Goal: Task Accomplishment & Management: Manage account settings

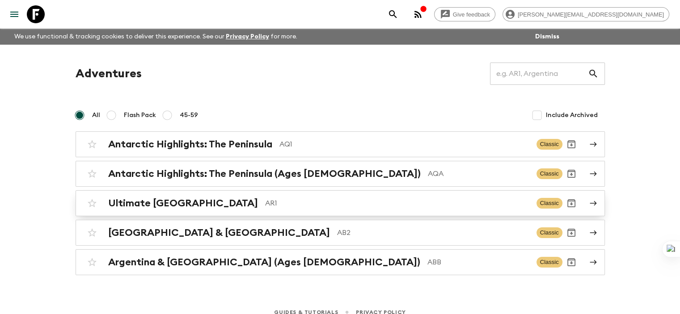
click at [161, 198] on h2 "Ultimate [GEOGRAPHIC_DATA]" at bounding box center [183, 204] width 150 height 12
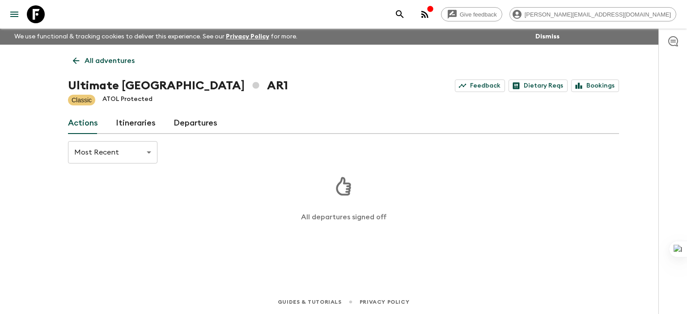
click at [136, 126] on link "Itineraries" at bounding box center [136, 123] width 40 height 21
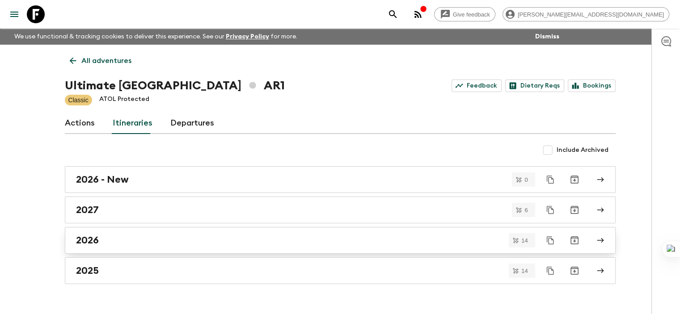
click at [98, 239] on h2 "2026" at bounding box center [87, 241] width 23 height 12
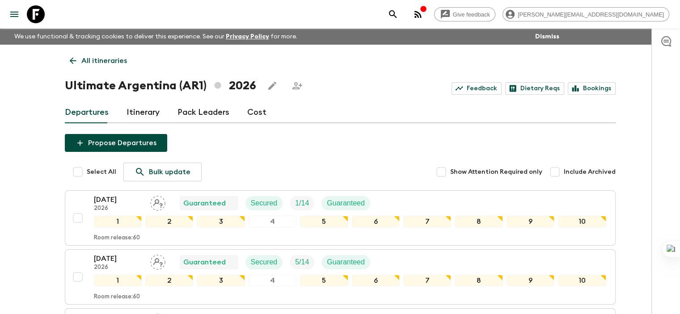
click at [74, 59] on icon at bounding box center [73, 61] width 10 height 10
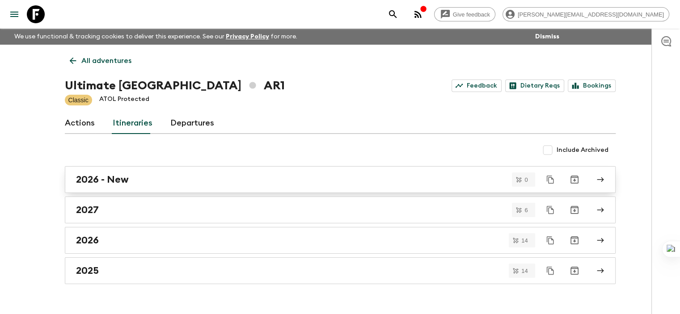
click at [98, 180] on h2 "2026 - New" at bounding box center [102, 180] width 53 height 12
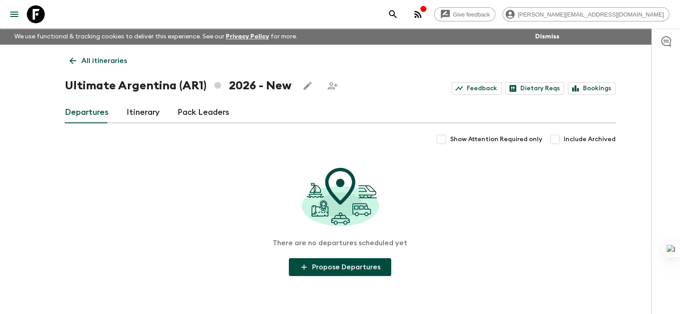
click at [136, 111] on link "Itinerary" at bounding box center [143, 112] width 33 height 21
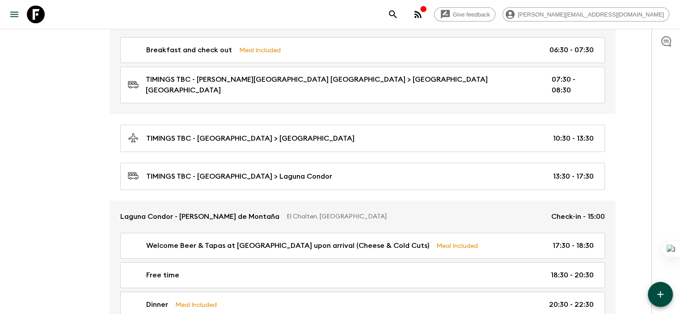
scroll to position [608, 0]
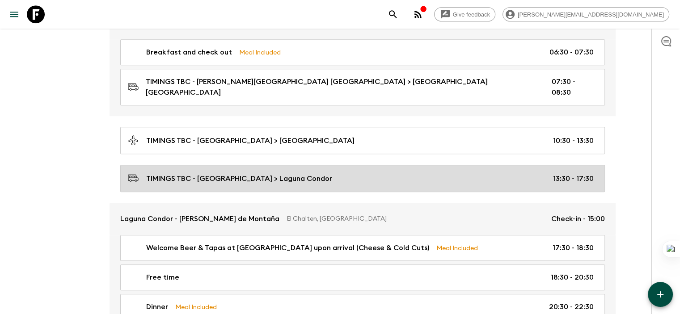
click at [268, 174] on p "TIMINGS TBC - [GEOGRAPHIC_DATA] > Laguna Condor" at bounding box center [239, 179] width 186 height 11
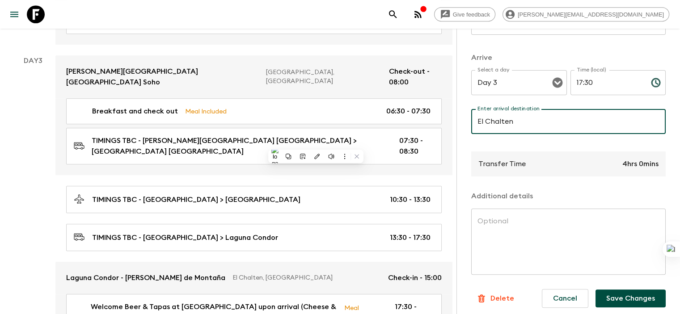
scroll to position [201, 0]
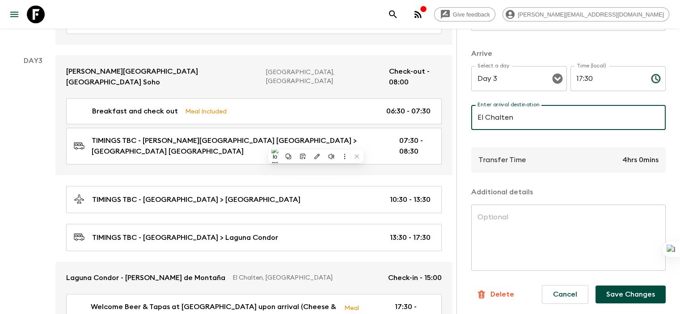
type input "El Chalten"
click at [599, 293] on button "Save Changes" at bounding box center [631, 295] width 70 height 18
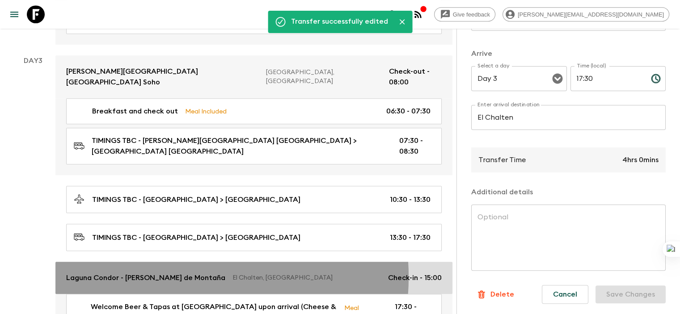
click at [176, 273] on p "Laguna Condor - [PERSON_NAME] de Montaña" at bounding box center [145, 278] width 159 height 11
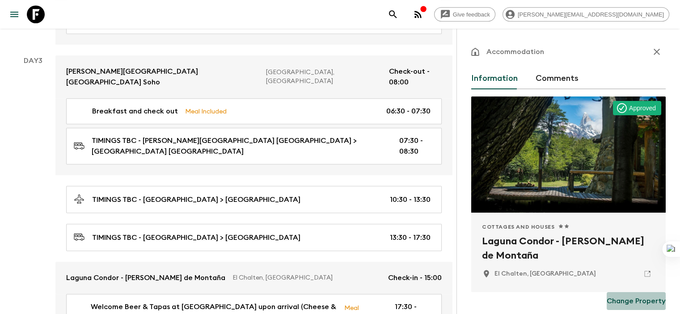
click at [640, 299] on p "Change Property" at bounding box center [636, 301] width 59 height 11
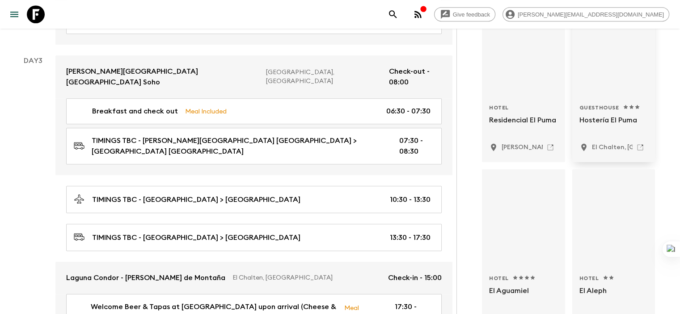
scroll to position [224, 0]
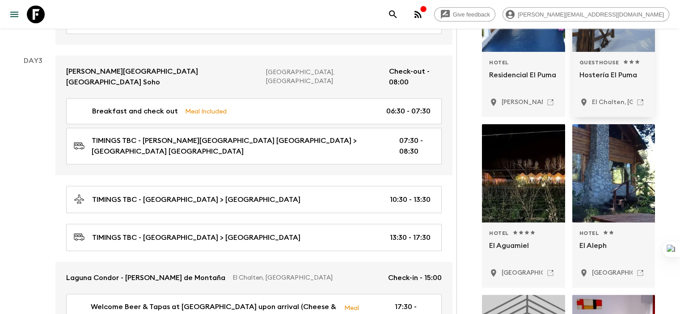
type input "el puma"
click at [602, 47] on div at bounding box center [613, 2] width 83 height 98
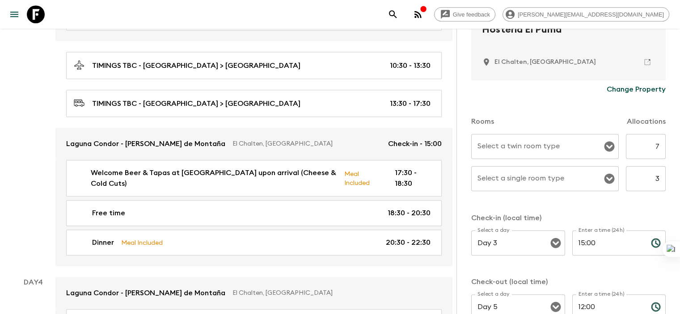
scroll to position [274, 0]
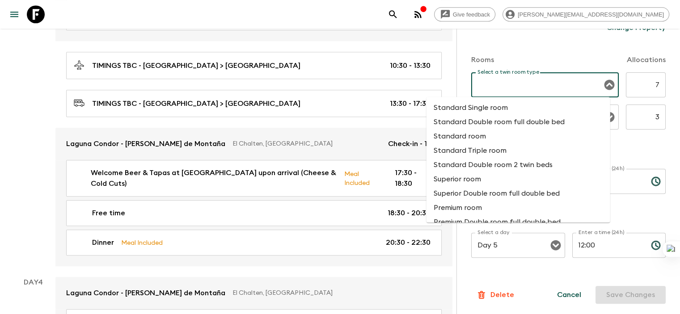
click at [522, 82] on input "Select a twin room type" at bounding box center [538, 84] width 126 height 17
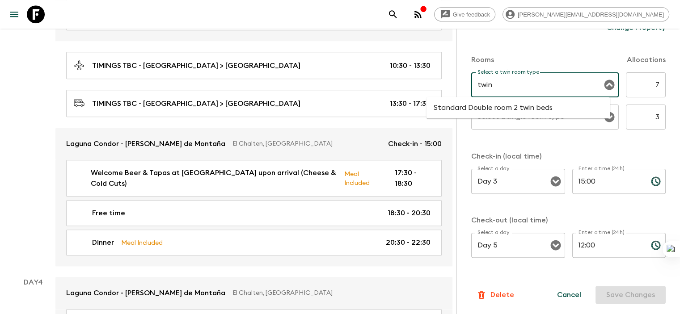
click at [526, 108] on li "Standard Double room 2 twin beds" at bounding box center [519, 108] width 184 height 14
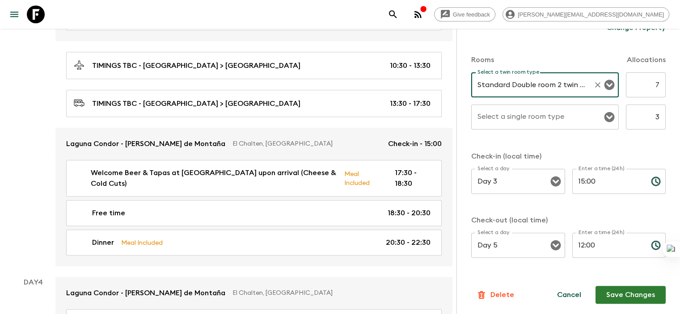
type input "Standard Double room 2 twin beds"
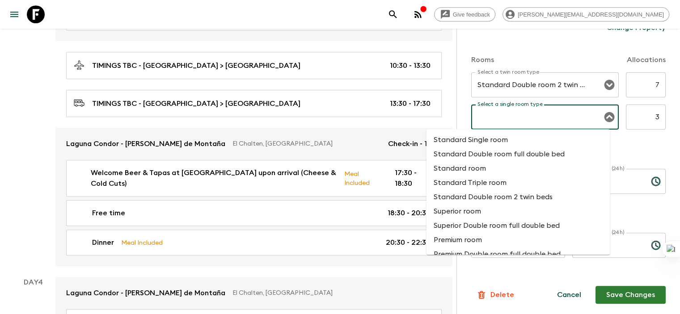
click at [514, 119] on input "Select a single room type" at bounding box center [538, 117] width 126 height 17
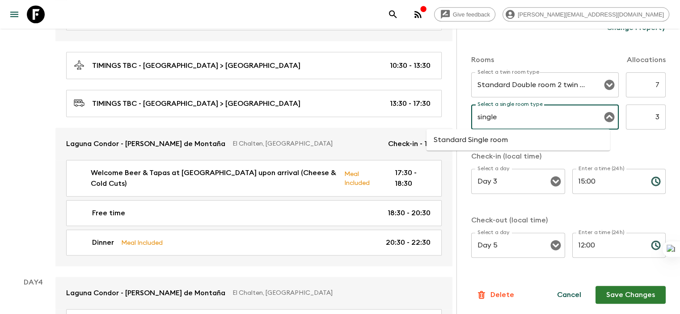
click at [512, 141] on li "Standard Single room" at bounding box center [519, 140] width 184 height 14
type input "Standard Single room"
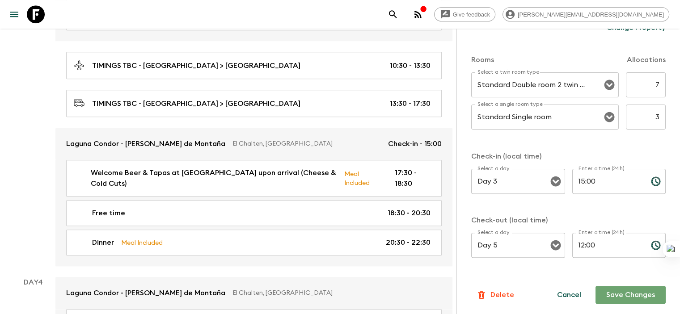
click at [632, 294] on button "Save Changes" at bounding box center [631, 295] width 70 height 18
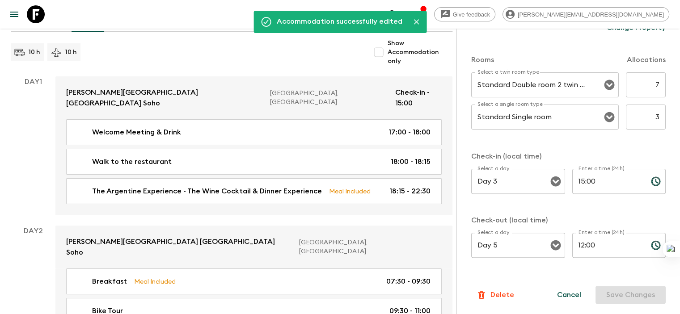
scroll to position [104, 0]
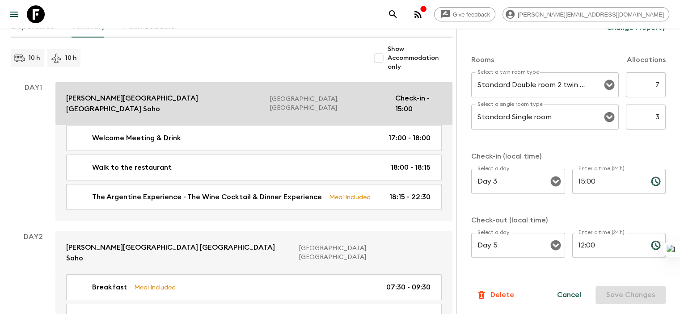
click at [116, 98] on p "[PERSON_NAME][GEOGRAPHIC_DATA] [GEOGRAPHIC_DATA] Soho" at bounding box center [164, 103] width 197 height 21
type input "Day 1"
type input "Day 3"
type input "08:00"
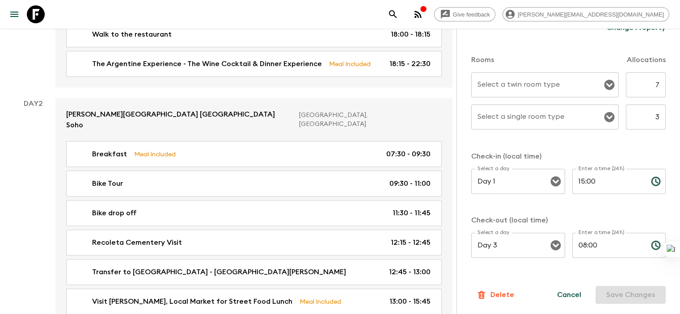
scroll to position [274, 0]
click at [497, 87] on input "Select a twin room type" at bounding box center [538, 84] width 126 height 17
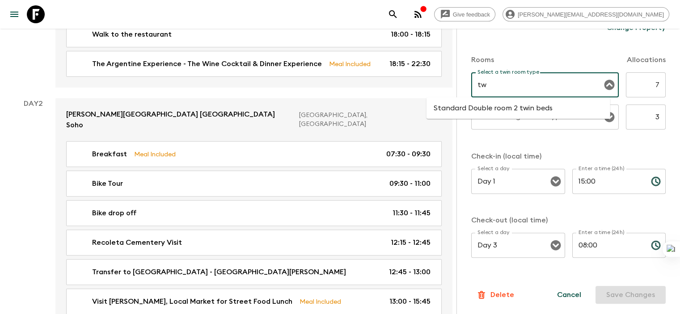
type input "t"
type input "s"
click at [480, 106] on li "Standard Double room 2 twin beds" at bounding box center [519, 108] width 184 height 14
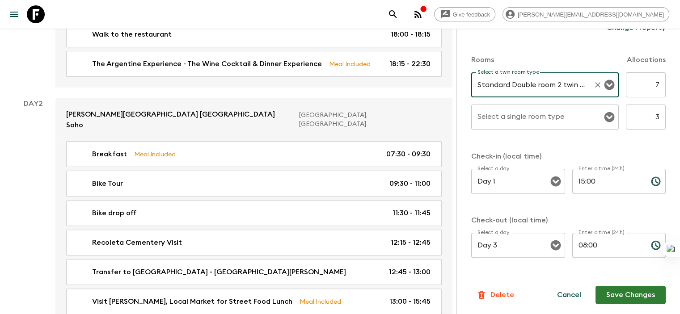
type input "Standard Double room 2 twin beds"
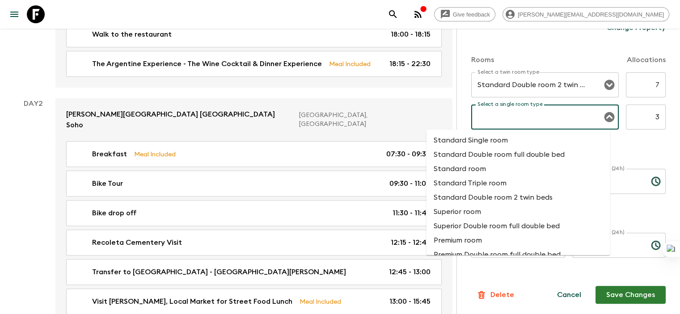
click at [475, 118] on input "Select a single room type" at bounding box center [538, 117] width 126 height 17
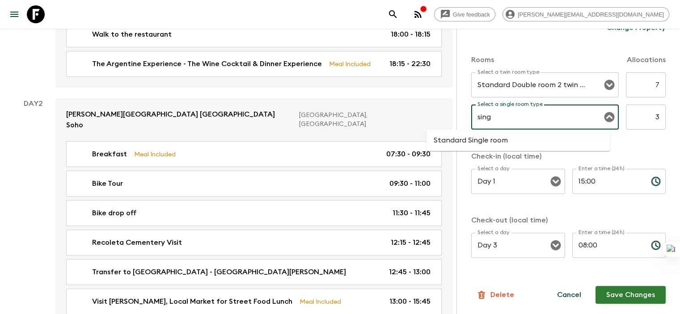
click at [478, 138] on li "Standard Single room" at bounding box center [519, 140] width 184 height 14
type input "Standard Single room"
click at [608, 295] on button "Save Changes" at bounding box center [631, 295] width 70 height 18
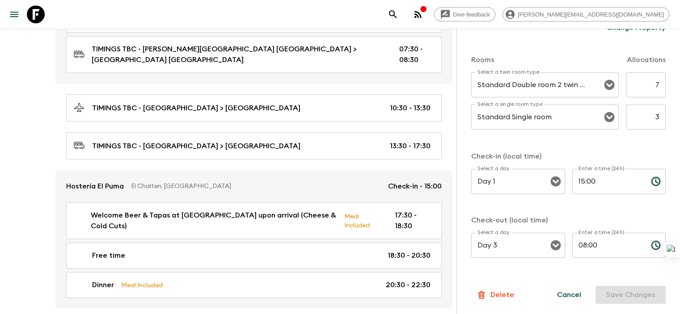
scroll to position [702, 0]
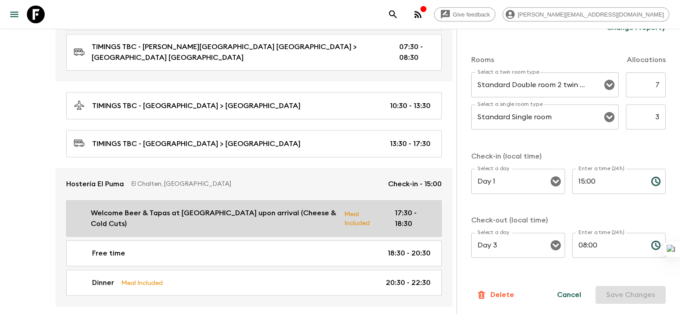
click at [201, 208] on p "Welcome Beer & Tapas at [GEOGRAPHIC_DATA] upon arrival (Cheese & Cold Cuts)" at bounding box center [214, 218] width 246 height 21
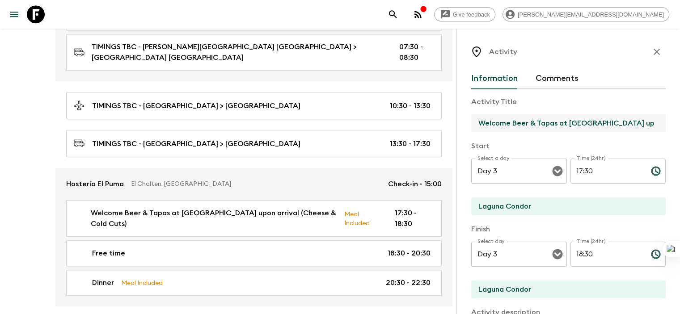
click at [528, 121] on input "Welcome Beer & Tapas at [GEOGRAPHIC_DATA] upon arrival (Cheese & Cold Cuts)" at bounding box center [564, 123] width 187 height 18
drag, startPoint x: 513, startPoint y: 123, endPoint x: 576, endPoint y: 122, distance: 63.5
click at [576, 122] on input "Welcome Beer & Tapas at [GEOGRAPHIC_DATA] upon arrival (Cheese & Cold Cuts)" at bounding box center [564, 123] width 187 height 18
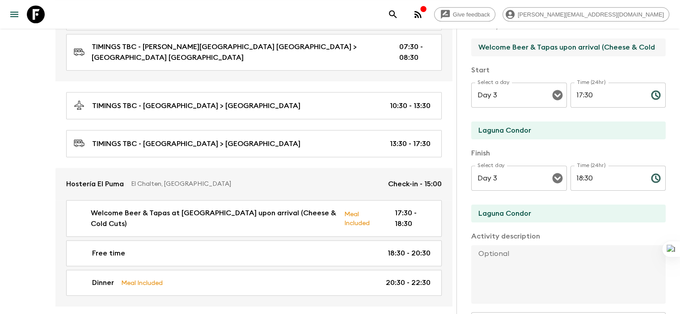
scroll to position [80, 0]
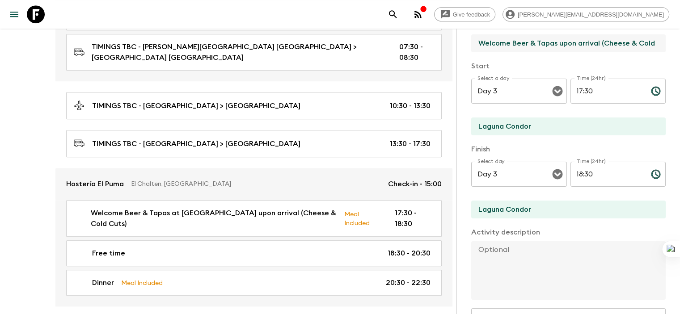
type input "Welcome Beer & Tapas upon arrival (Cheese & Cold Cuts)"
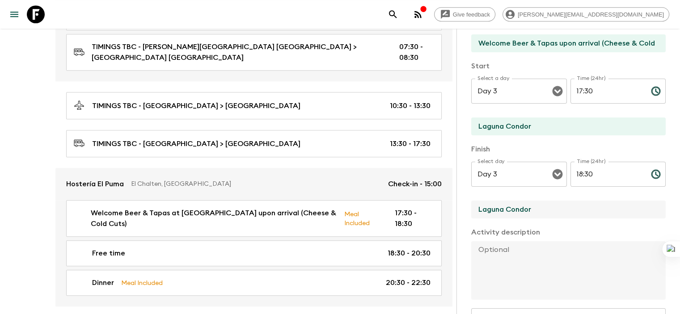
drag, startPoint x: 496, startPoint y: 209, endPoint x: 425, endPoint y: 210, distance: 70.7
click at [457, 210] on div "Activity Information Comments Activity Title Welcome Beer & Tapas upon arrival …" at bounding box center [569, 186] width 224 height 314
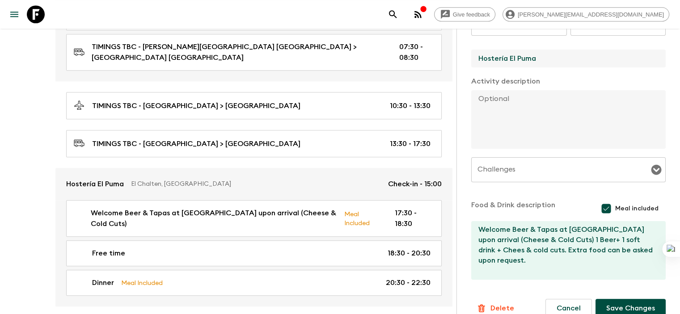
scroll to position [245, 0]
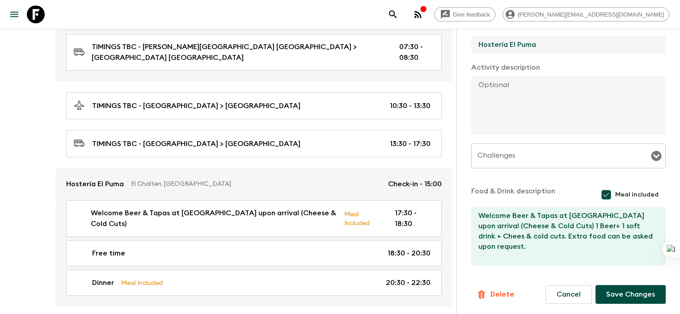
type input "Hostería El Puma"
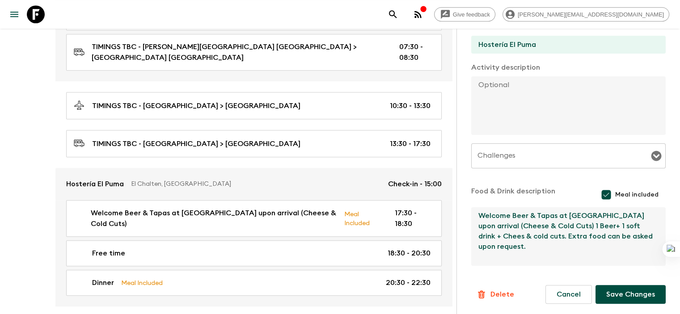
drag, startPoint x: 522, startPoint y: 214, endPoint x: 574, endPoint y: 216, distance: 51.5
click at [574, 216] on textarea "Welcome Beer & Tapas at [GEOGRAPHIC_DATA] upon arrival (Cheese & Cold Cuts) 1 B…" at bounding box center [564, 237] width 187 height 59
type textarea "Welcome Beer & Tapas at the hotel upon arrival (Cheese & Cold Cuts) 1 Beer+ 1 s…"
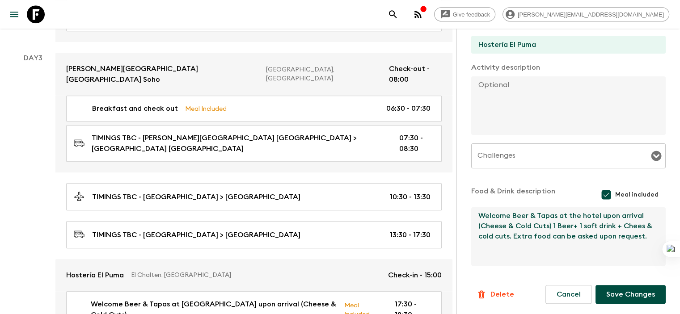
scroll to position [612, 0]
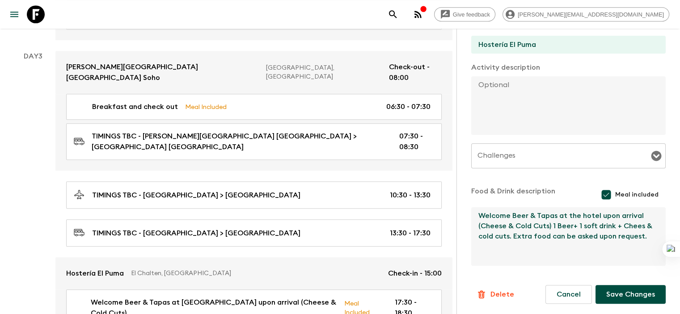
click at [646, 291] on button "Save Changes" at bounding box center [631, 294] width 70 height 19
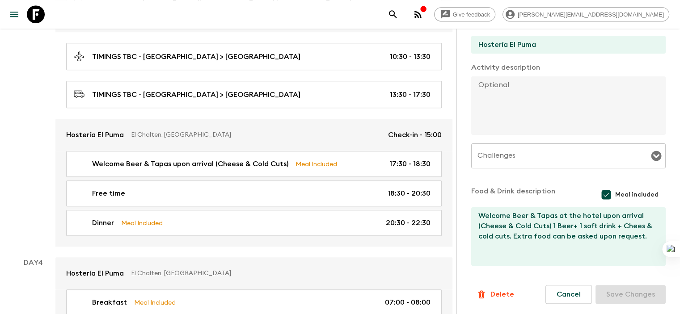
scroll to position [756, 0]
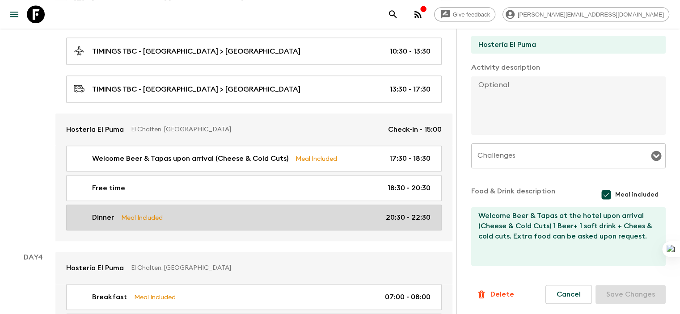
click at [154, 213] on p "Meal Included" at bounding box center [142, 218] width 42 height 10
type input "Dinner"
type input "Laguna Condor"
type textarea "Set menu TBD + 1 bottle of wine for every 4 guests (1/4 bottle each) or 1 pint …"
type input "20:30"
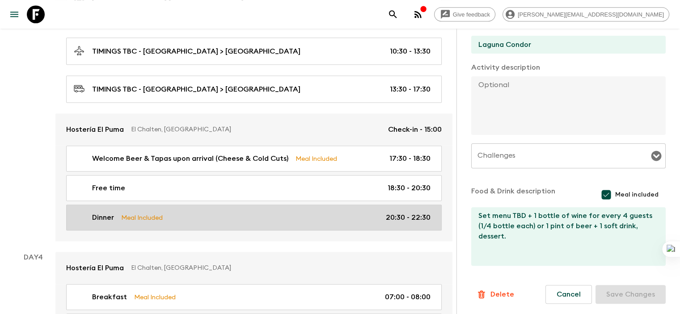
type input "22:30"
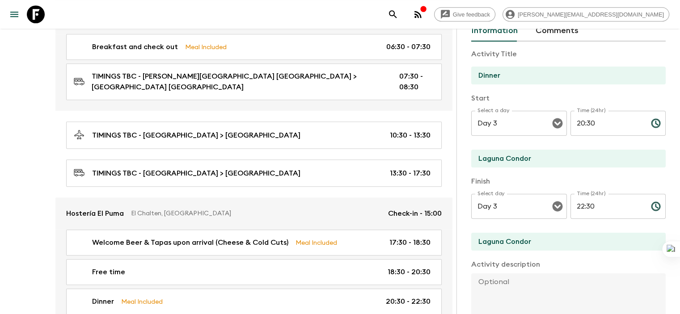
scroll to position [35, 0]
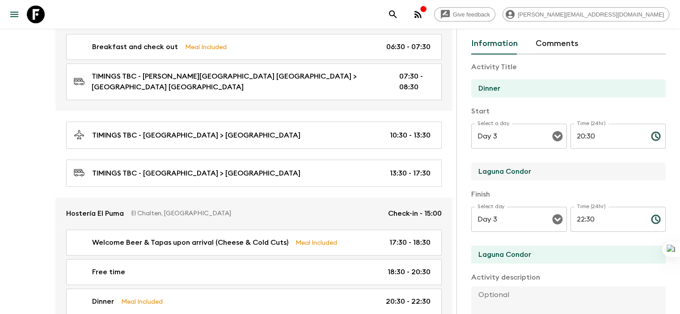
drag, startPoint x: 487, startPoint y: 171, endPoint x: 416, endPoint y: 170, distance: 71.6
click at [457, 170] on div "Activity Information Comments Activity Title Dinner Start Select a day Day 3 Se…" at bounding box center [569, 186] width 224 height 314
type input "Hosteria El Puma"
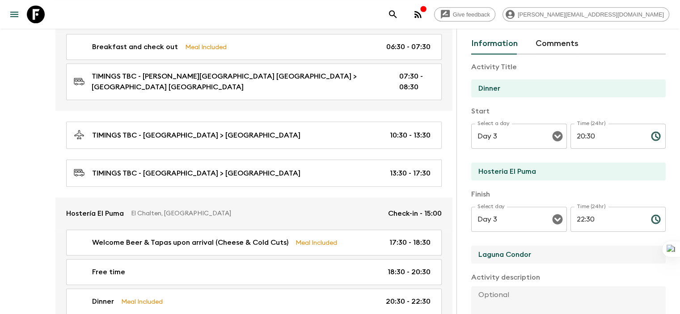
drag, startPoint x: 488, startPoint y: 254, endPoint x: 428, endPoint y: 254, distance: 60.4
click at [471, 254] on input "Laguna Condor" at bounding box center [564, 255] width 187 height 18
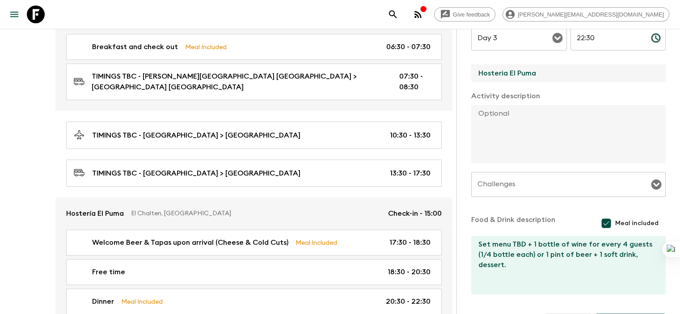
scroll to position [245, 0]
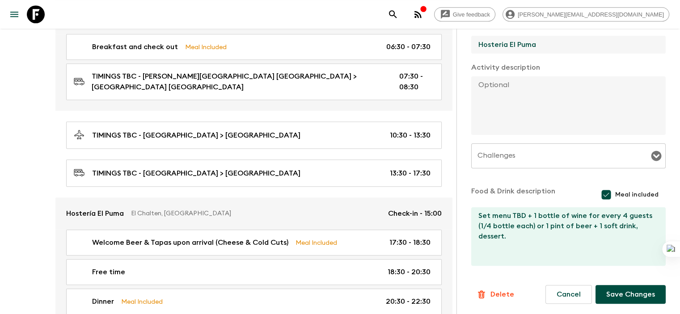
type input "Hosteria El Puma"
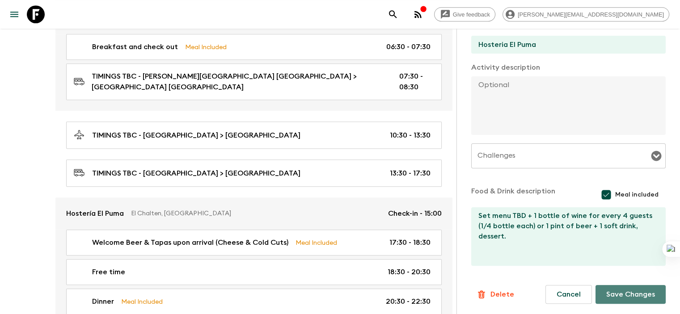
click at [635, 293] on button "Save Changes" at bounding box center [631, 294] width 70 height 19
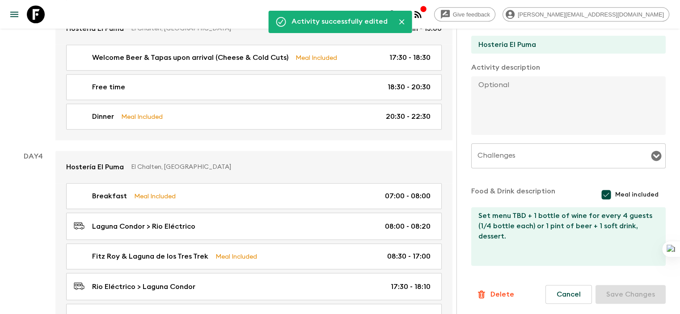
scroll to position [863, 0]
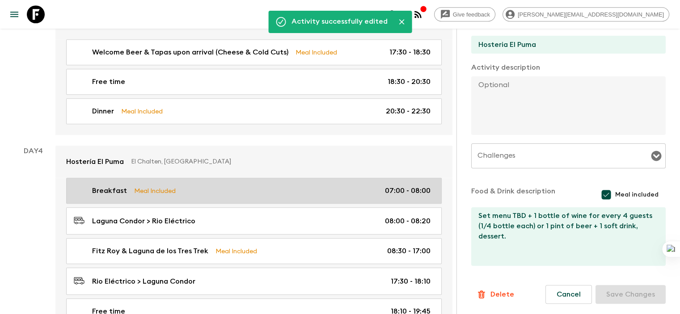
click at [125, 186] on p "Breakfast" at bounding box center [109, 191] width 35 height 11
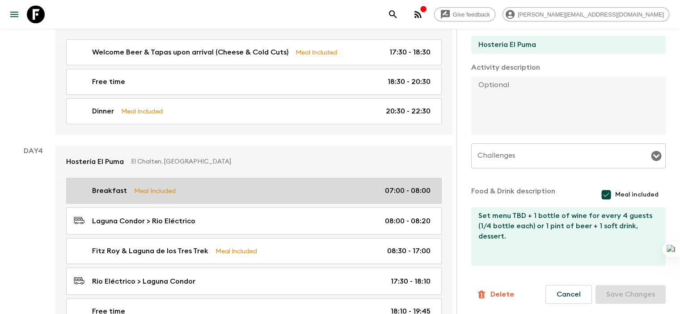
type input "Breakfast"
type input "Laguna Condor"
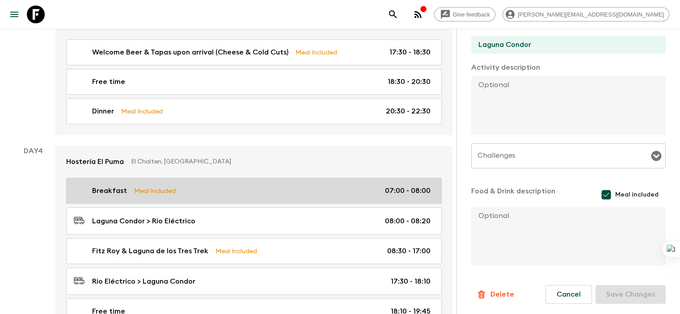
type input "Day 4"
type input "07:00"
type input "Day 4"
type input "08:00"
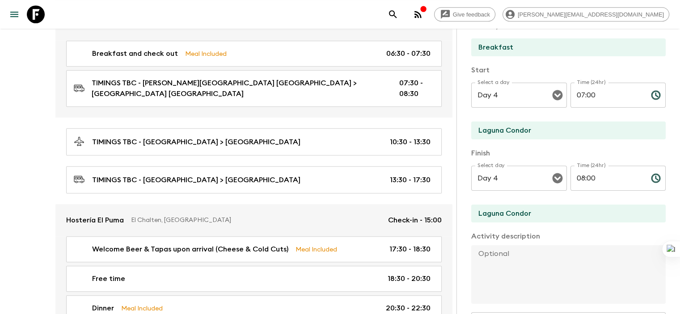
scroll to position [46, 0]
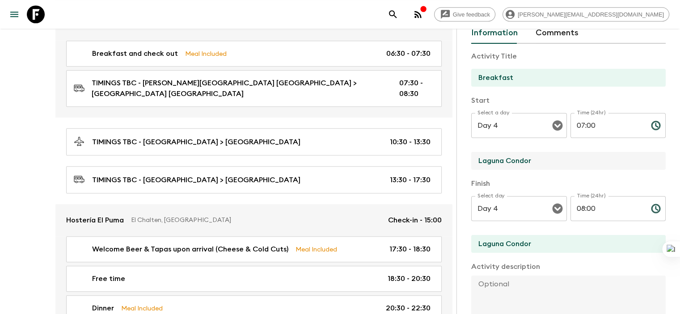
drag, startPoint x: 499, startPoint y: 161, endPoint x: 403, endPoint y: 161, distance: 96.2
type input "Hosteria El Puma"
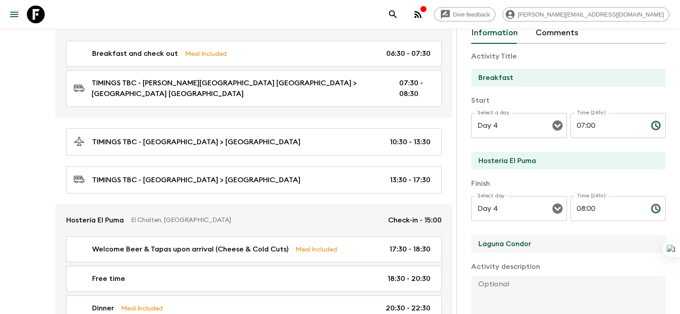
drag, startPoint x: 488, startPoint y: 241, endPoint x: 392, endPoint y: 242, distance: 95.7
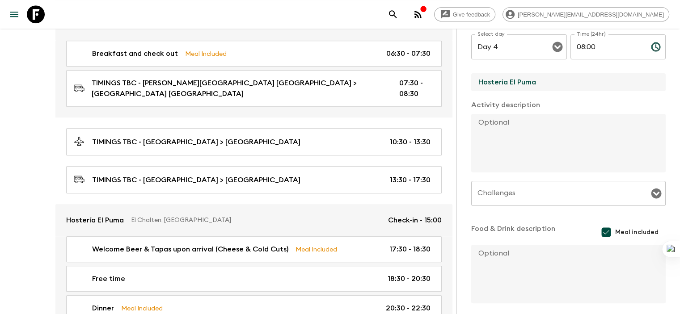
scroll to position [245, 0]
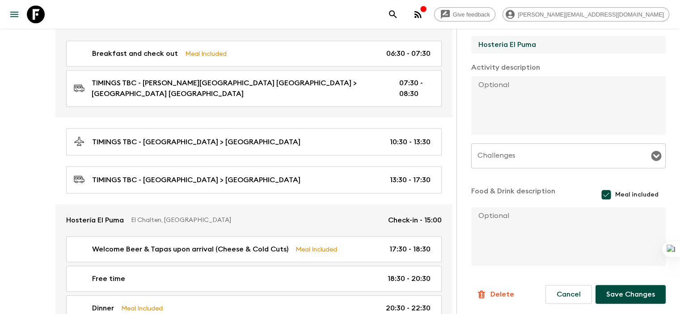
type input "Hosteria El Puma"
click at [617, 297] on button "Save Changes" at bounding box center [631, 294] width 70 height 19
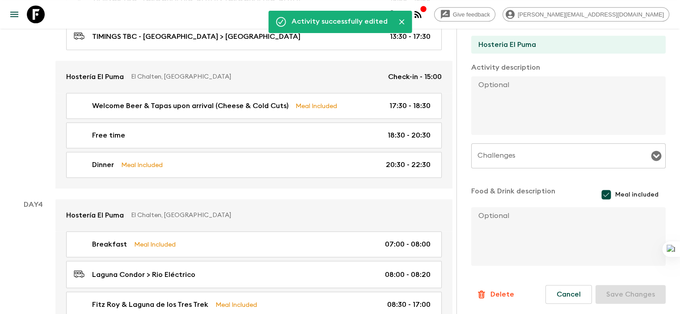
scroll to position [820, 0]
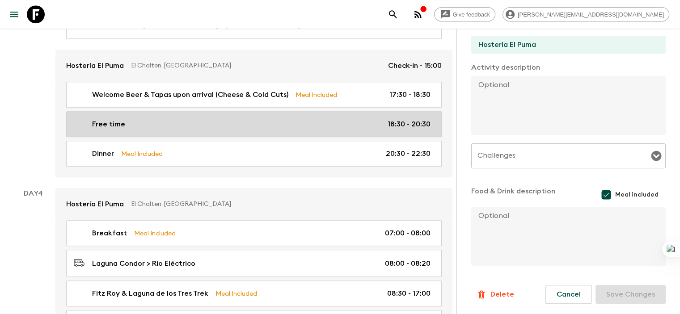
click at [193, 119] on div "Free time 18:30 - 20:30" at bounding box center [252, 124] width 357 height 11
type input "Free time"
type input "Laguna condor"
type textarea "Activities customers can choose to partake in Trekking - Self-Guided Inside the…"
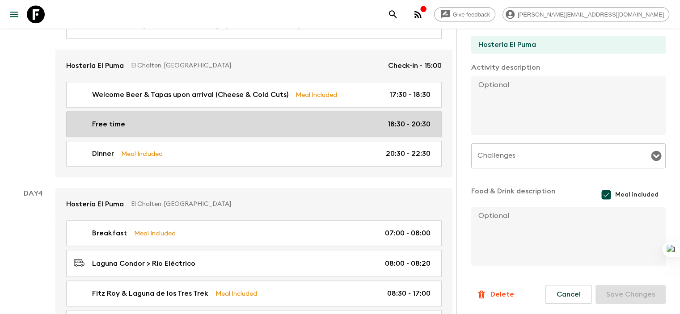
checkbox input "false"
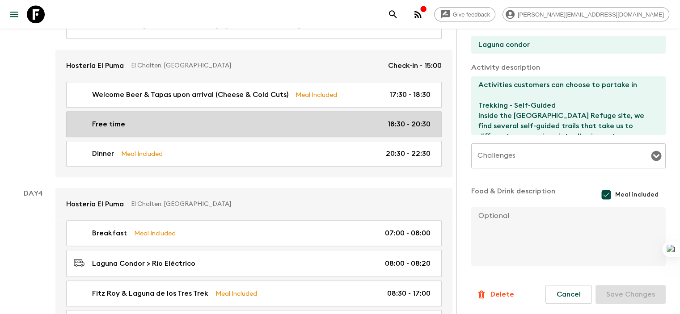
type input "Day 3"
type input "18:30"
type input "Day 3"
type input "20:30"
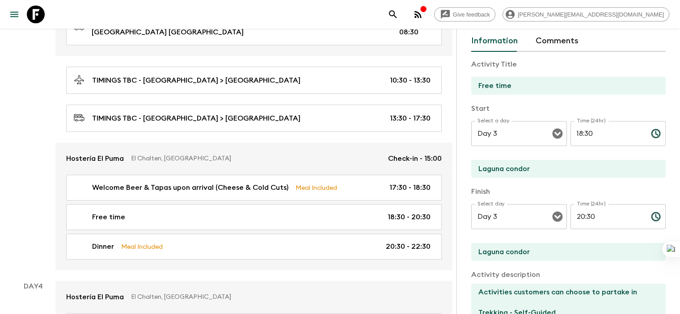
scroll to position [37, 0]
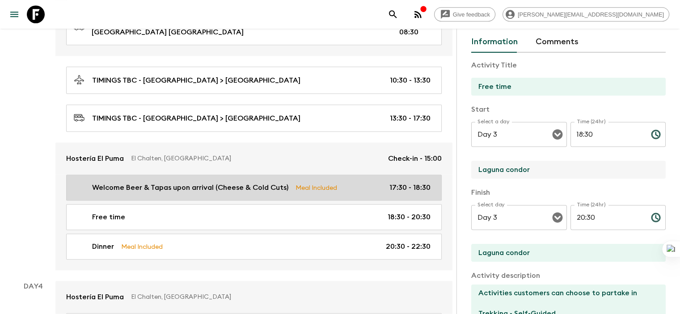
drag, startPoint x: 494, startPoint y: 165, endPoint x: 382, endPoint y: 164, distance: 111.8
type input "Hosteria El Puma"
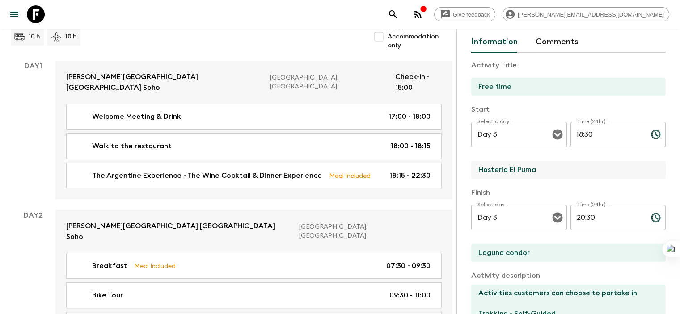
scroll to position [76, 0]
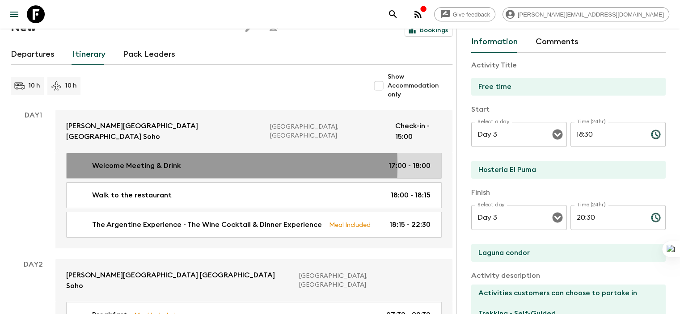
click at [139, 161] on p "Welcome Meeting & Drink" at bounding box center [136, 166] width 89 height 11
type input "Welcome Meeting & Drink"
type input "[PERSON_NAME] Soho hotel"
type textarea "Shared Venue. Complimentary Glass of Malbec wine upon arrival (Requested spot: …"
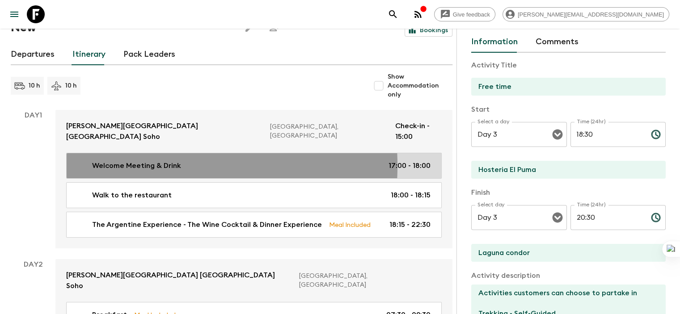
type textarea "Glass of Malbec wine"
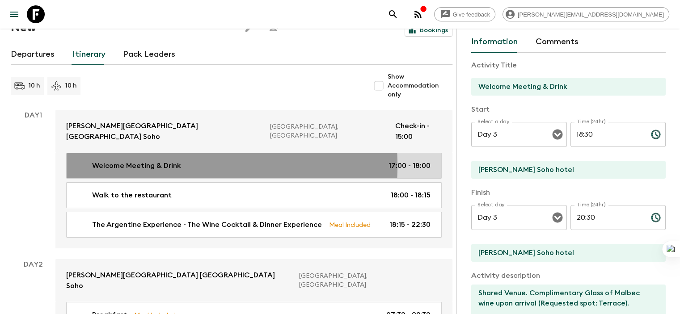
type input "Day 1"
type input "17:00"
type input "Day 1"
type input "18:00"
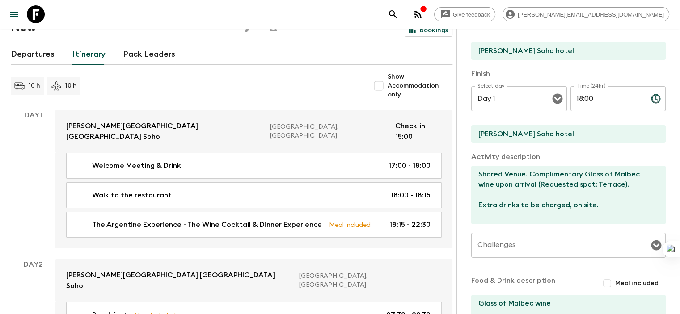
scroll to position [171, 0]
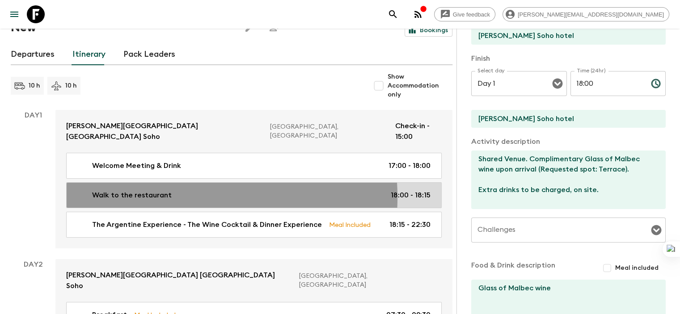
click at [162, 190] on p "Walk to the restaurant" at bounding box center [132, 195] width 80 height 11
type input "Walk to the restaurant"
type input "[PERSON_NAME][GEOGRAPHIC_DATA]"
type input "Restaurant"
type textarea "Walking Distance venue (14 minutes by feet, 1 km - 10 blocks away from [PERSON_…"
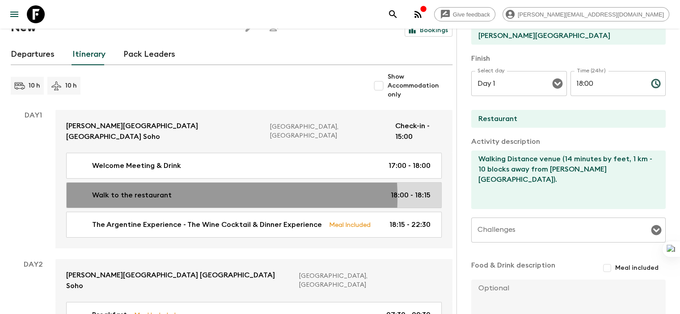
type input "18:00"
type input "18:15"
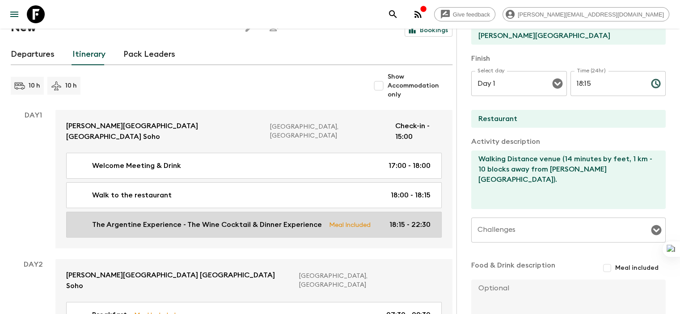
click at [171, 220] on p "The Argentine Experience - The Wine Cocktail & Dinner Experience" at bounding box center [207, 225] width 230 height 11
type input "The Argentine Experience - The Wine Cocktail & Dinner Experience"
type input "Restaurant"
type textarea "Lor Ipsu Dolorsit Ametconsec: Adip elitsed doei tempo incidid utl etdo ma aliqu…"
checkbox input "true"
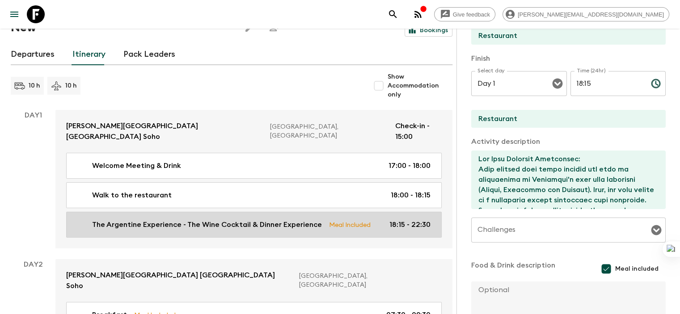
type input "18:15"
type input "22:30"
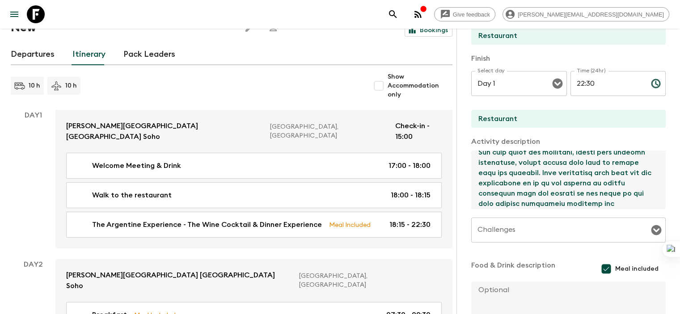
scroll to position [69, 0]
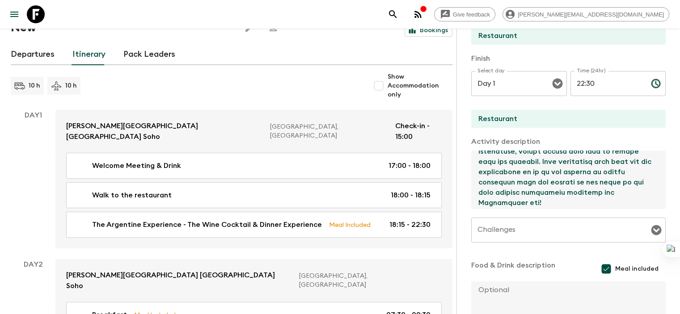
drag, startPoint x: 435, startPoint y: 158, endPoint x: 492, endPoint y: 196, distance: 68.6
click at [492, 196] on textarea at bounding box center [564, 180] width 187 height 59
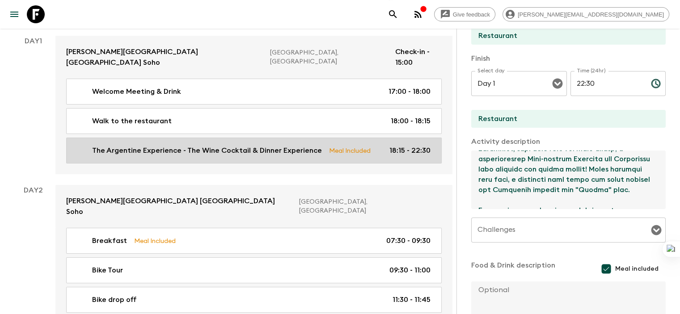
scroll to position [165, 0]
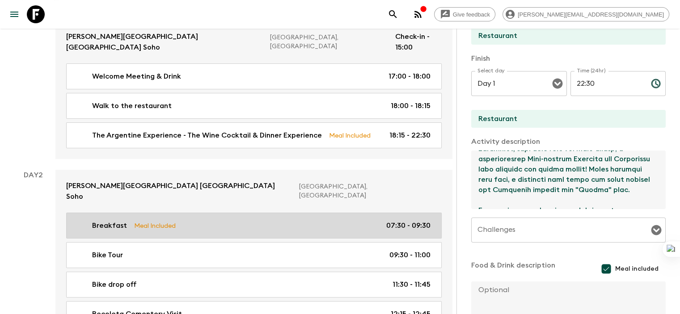
click at [122, 220] on link "Breakfast Meal Included 07:30 - 09:30" at bounding box center [254, 226] width 376 height 26
type input "Breakfast"
type input "[PERSON_NAME] Soho hotel"
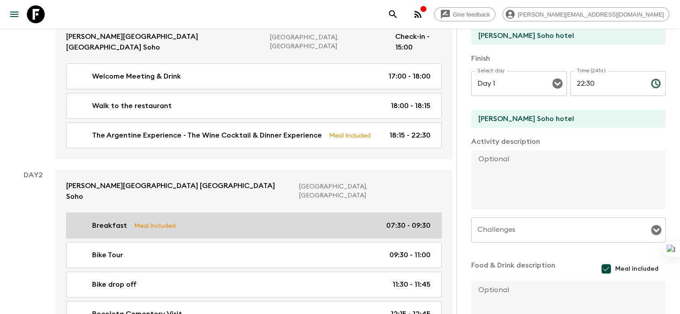
type input "Day 2"
type input "07:30"
type input "Day 2"
type input "09:30"
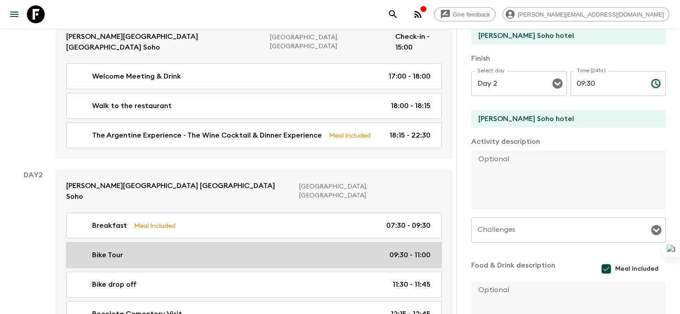
click at [120, 250] on p "Bike Tour" at bounding box center [107, 255] width 31 height 11
type input "Bike Tour"
type input "Recoleta"
type textarea "Starting ride from hotel, ending in Recoleta - Includes helmets + bikes mechani…"
checkbox input "false"
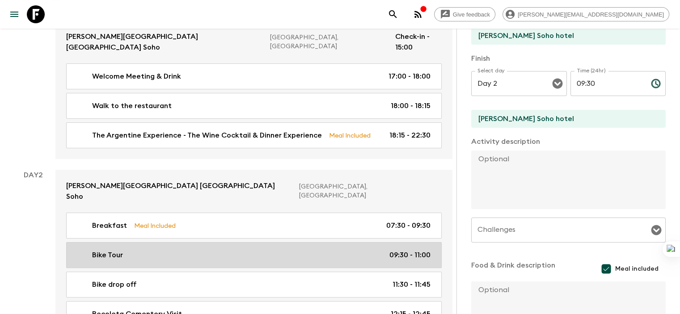
type textarea "mineral water"
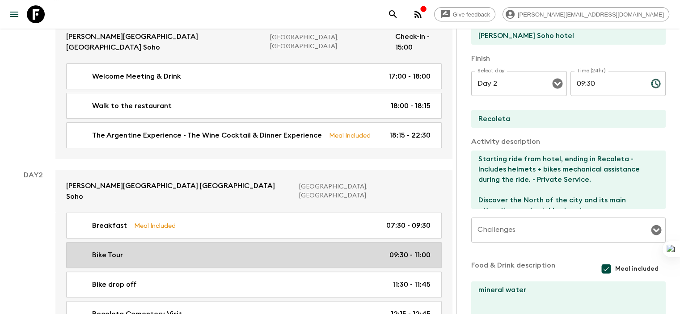
type input "09:30"
type input "11:00"
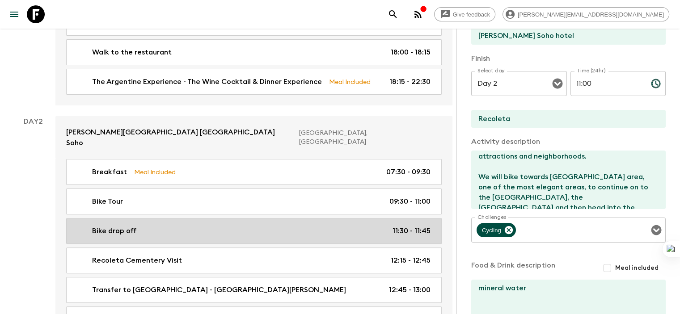
scroll to position [210, 0]
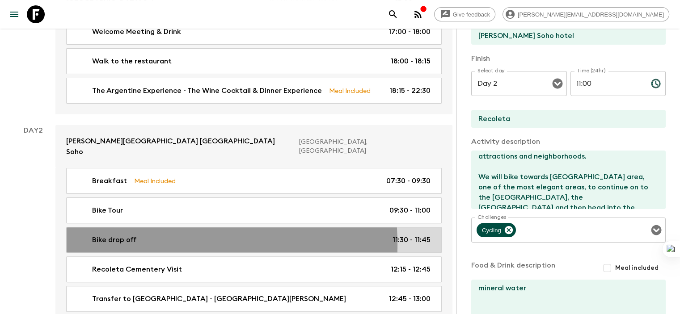
click at [120, 235] on p "Bike drop off" at bounding box center [114, 240] width 44 height 11
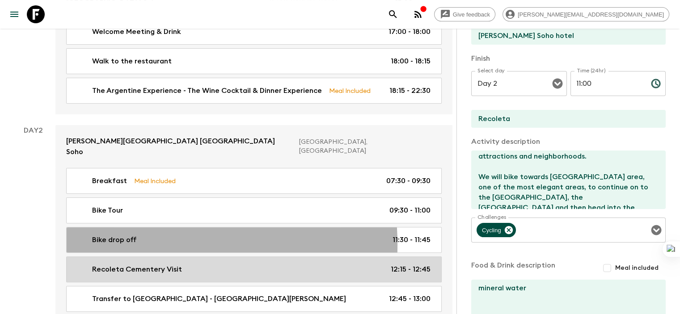
type input "Bike drop off"
type input "Recoleta Parks"
type textarea "Leave the bikes and continue by [PERSON_NAME]"
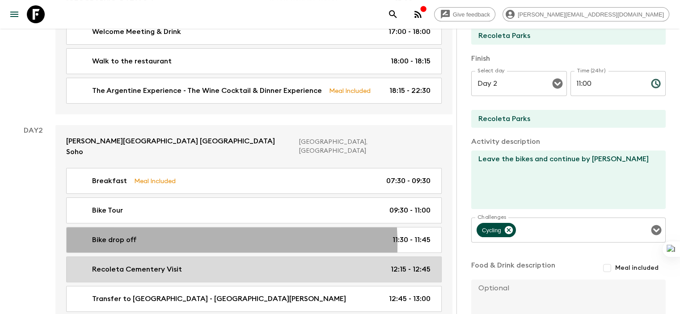
type input "11:30"
type input "11:45"
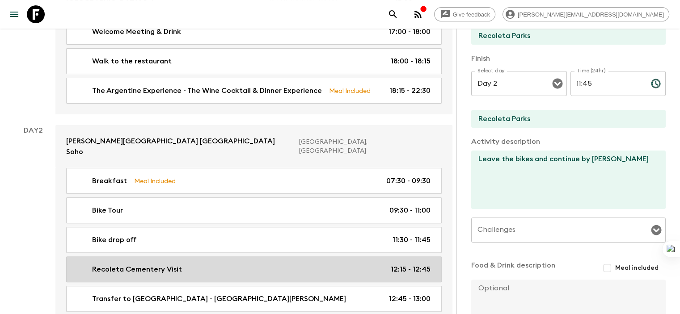
click at [122, 264] on p "Recoleta Cementery Visit" at bounding box center [137, 269] width 90 height 11
type input "Recoleta Cementery Visit"
type input "Recoleta"
type textarea "Walking tour - Historical Site"
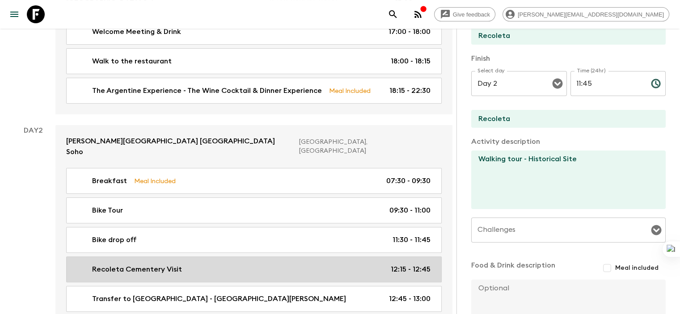
type input "12:15"
type input "12:45"
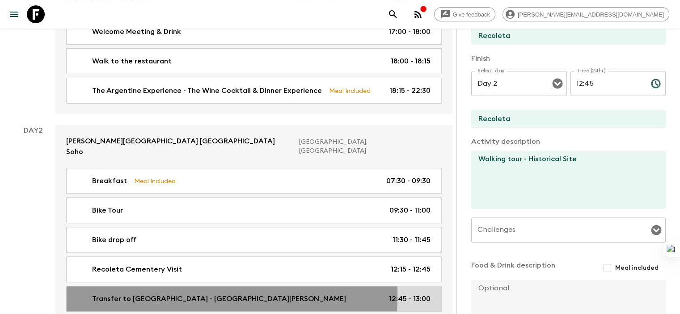
click at [131, 294] on p "Transfer to [GEOGRAPHIC_DATA] - [GEOGRAPHIC_DATA][PERSON_NAME]" at bounding box center [219, 299] width 254 height 11
type input "Transfer to [GEOGRAPHIC_DATA] - [GEOGRAPHIC_DATA][PERSON_NAME]"
type textarea "Historical Site - [GEOGRAPHIC_DATA] - Private Service."
type input "12:45"
type input "13:00"
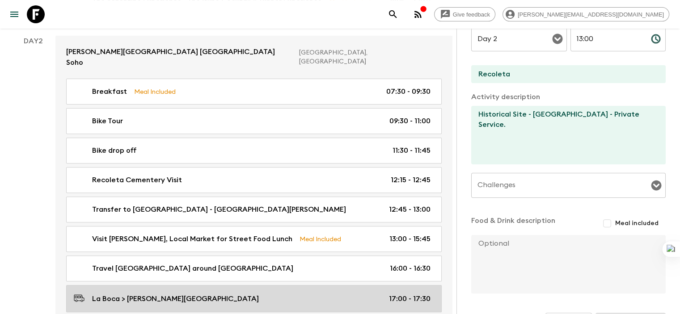
scroll to position [344, 0]
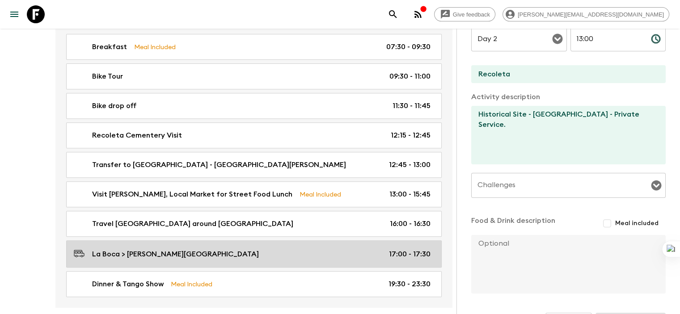
click at [204, 248] on div "[GEOGRAPHIC_DATA] > [PERSON_NAME][GEOGRAPHIC_DATA] 17:00 - 17:30" at bounding box center [252, 254] width 357 height 12
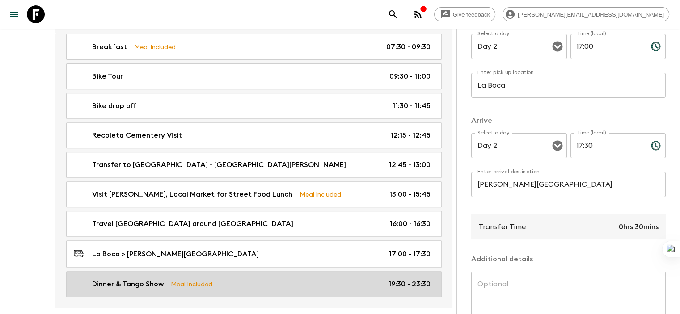
scroll to position [389, 0]
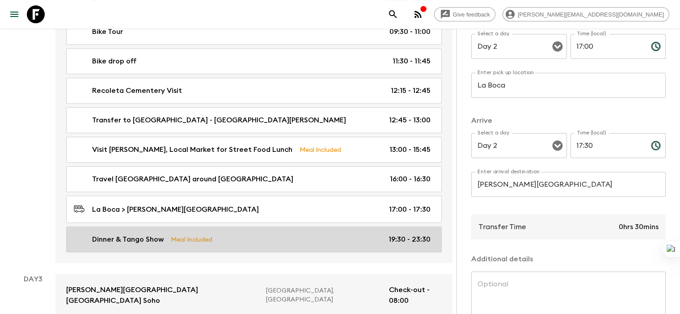
click at [244, 234] on link "Dinner & Tango Show Meal Included 19:30 - 23:30" at bounding box center [254, 240] width 376 height 26
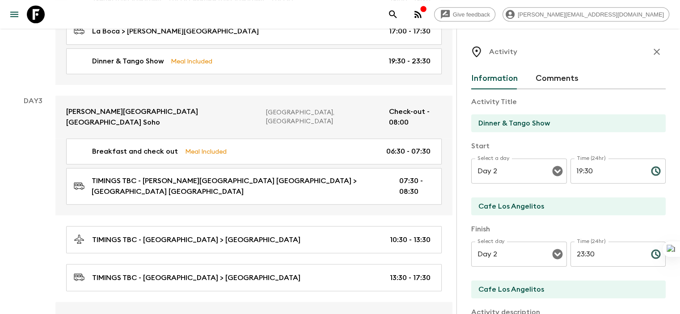
scroll to position [568, 0]
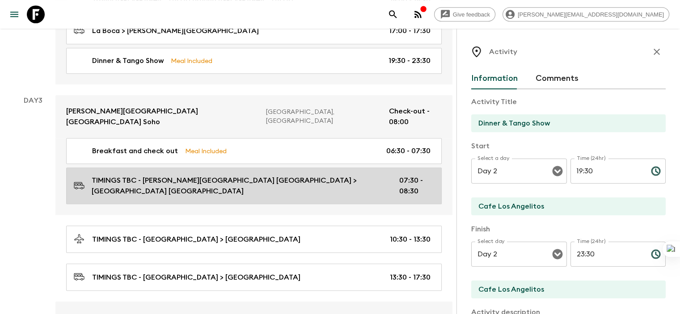
click at [287, 175] on p "TIMINGS TBC - [PERSON_NAME][GEOGRAPHIC_DATA] [GEOGRAPHIC_DATA] > [GEOGRAPHIC_DA…" at bounding box center [238, 185] width 293 height 21
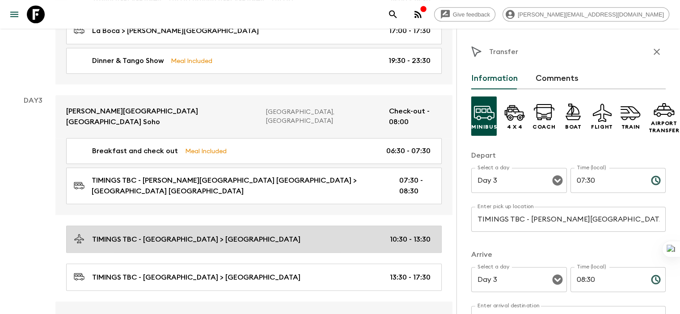
click at [280, 233] on div "TIMINGS TBC - [GEOGRAPHIC_DATA] > [GEOGRAPHIC_DATA] 10:30 - 13:30" at bounding box center [252, 239] width 357 height 12
type input "TIMINGS TBC - [GEOGRAPHIC_DATA]"
type input "El Calafate"
type input "10:30"
type input "13:30"
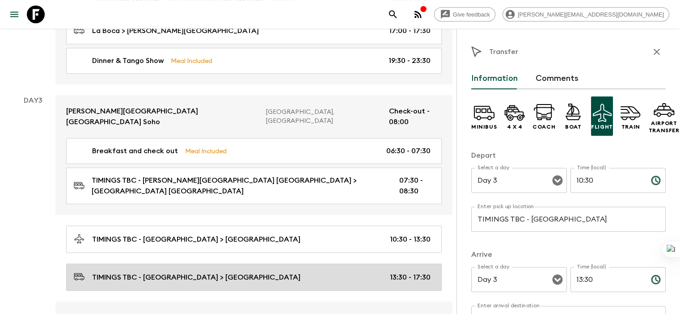
click at [282, 271] on div "TIMINGS TBC - [GEOGRAPHIC_DATA] > El Chalten 13:30 - 17:30" at bounding box center [252, 277] width 357 height 12
type input "TIMINGS TBC - El Calafate"
type input "El Chalten"
type input "13:30"
type input "17:30"
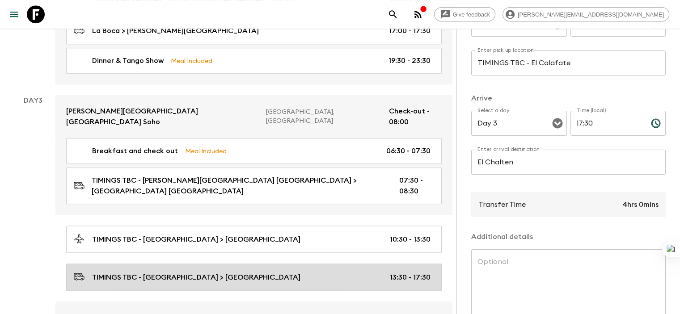
scroll to position [613, 0]
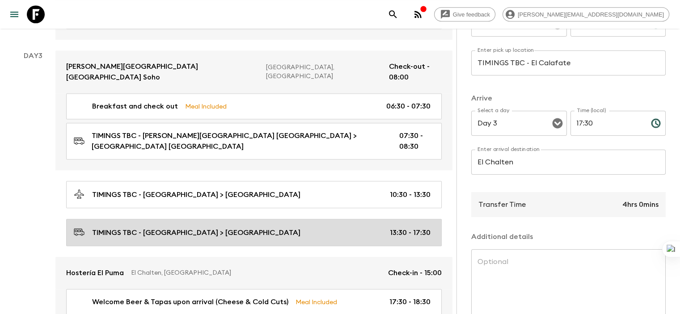
click at [242, 227] on div "TIMINGS TBC - [GEOGRAPHIC_DATA] > El Chalten 13:30 - 17:30" at bounding box center [252, 233] width 357 height 12
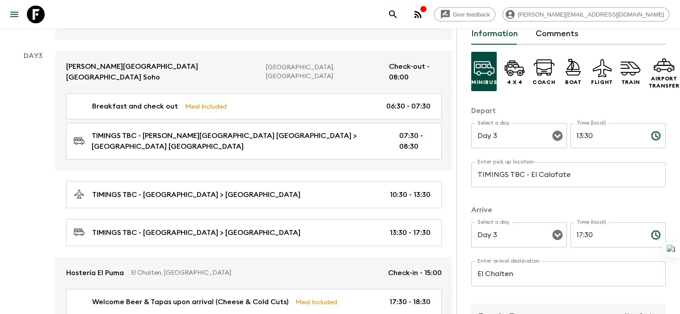
scroll to position [657, 0]
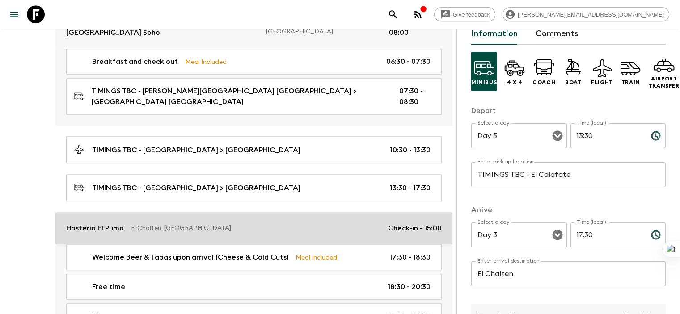
click at [224, 212] on link "Hostería El Puma El Chalten, [GEOGRAPHIC_DATA] Check-in - 15:00" at bounding box center [253, 228] width 397 height 32
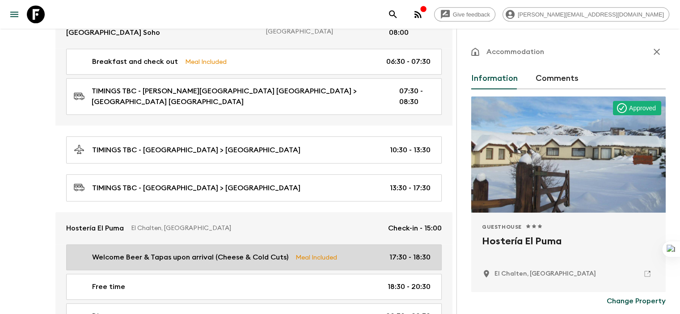
click at [220, 252] on p "Welcome Beer & Tapas upon arrival (Cheese & Cold Cuts)" at bounding box center [190, 257] width 196 height 11
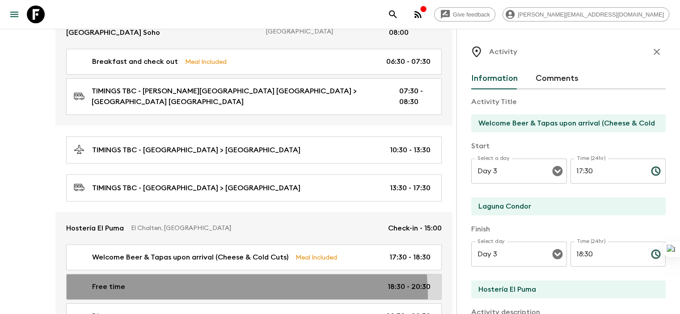
click at [246, 274] on link "Free time 18:30 - 20:30" at bounding box center [254, 287] width 376 height 26
type input "Free time"
type input "Laguna condor"
type textarea "Activities customers can choose to partake in Trekking - Self-Guided Inside the…"
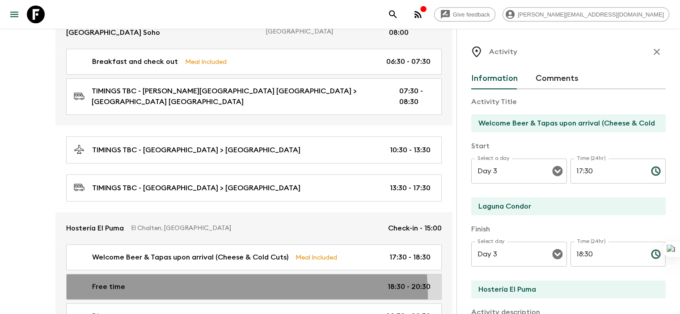
checkbox input "false"
type input "18:30"
type input "20:30"
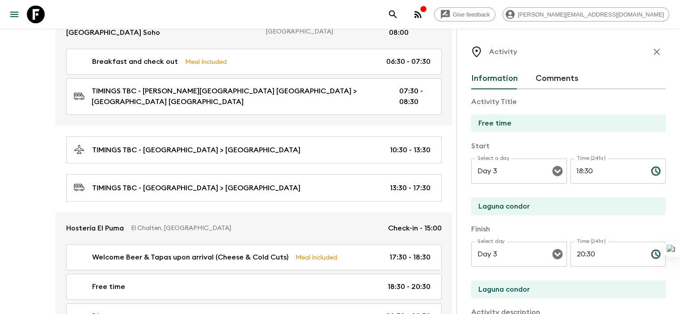
click at [494, 206] on input "Laguna condor" at bounding box center [564, 207] width 187 height 18
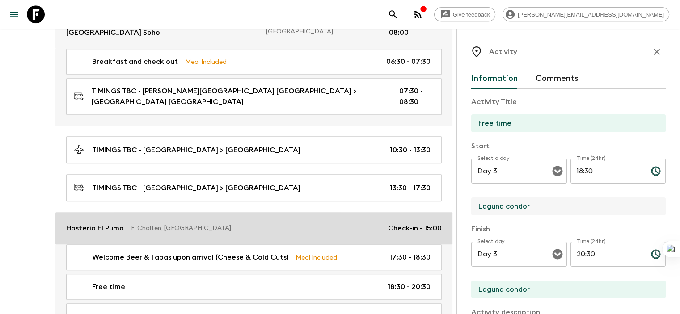
drag, startPoint x: 490, startPoint y: 207, endPoint x: 387, endPoint y: 208, distance: 102.9
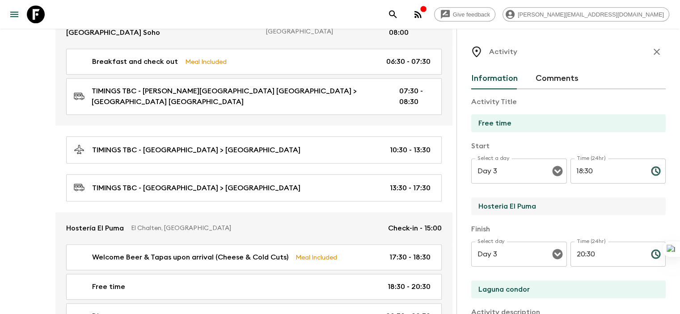
type input "Hosteria El Puma"
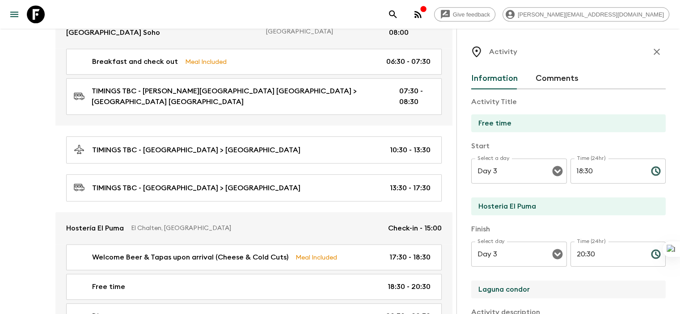
drag, startPoint x: 494, startPoint y: 286, endPoint x: 415, endPoint y: 287, distance: 79.2
click at [457, 287] on div "Activity Information Comments Activity Title Free time Start Select a day Day 3…" at bounding box center [569, 186] width 224 height 314
type input "El Chalten"
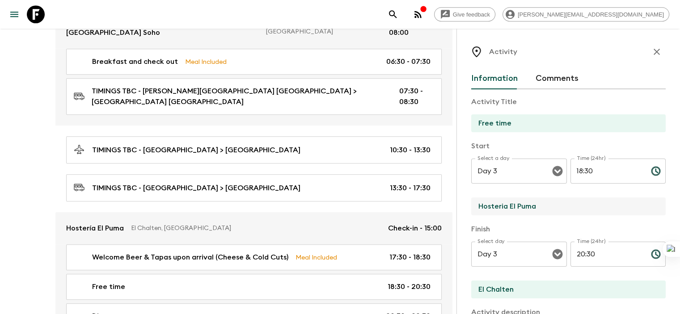
drag, startPoint x: 495, startPoint y: 211, endPoint x: 414, endPoint y: 209, distance: 80.5
click at [457, 209] on div "Activity Information Comments Activity Title Free time Start Select a day Day 3…" at bounding box center [569, 186] width 224 height 314
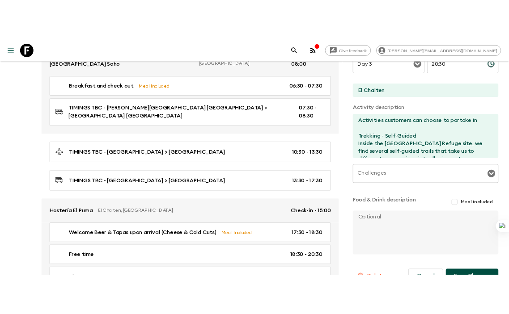
scroll to position [224, 0]
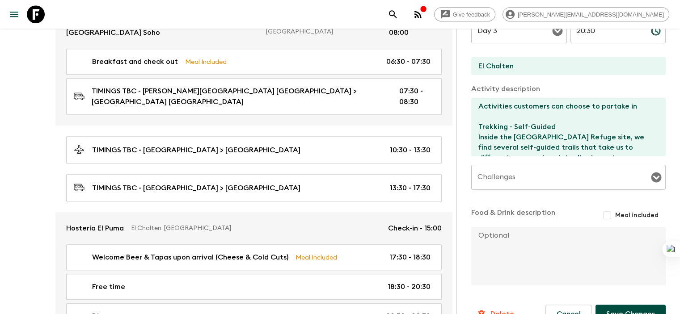
type input "El Chalten"
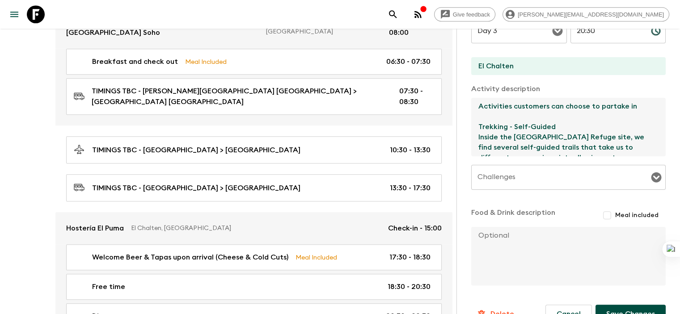
drag, startPoint x: 431, startPoint y: 105, endPoint x: 604, endPoint y: 105, distance: 172.6
click at [604, 105] on textarea "Activities customers can choose to partake in Trekking - Self-Guided Inside the…" at bounding box center [564, 127] width 187 height 59
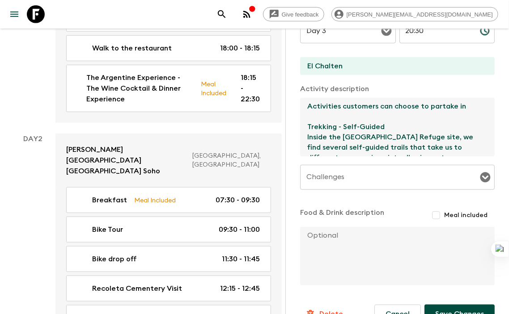
scroll to position [240, 0]
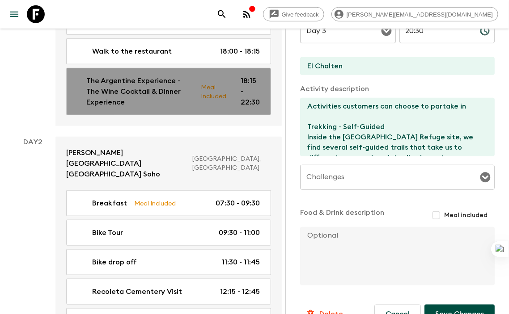
click at [137, 76] on p "The Argentine Experience - The Wine Cocktail & Dinner Experience" at bounding box center [139, 92] width 107 height 32
type input "The Argentine Experience - The Wine Cocktail & Dinner Experience"
type input "Restaurant"
type textarea "Lor Ipsu Dolorsit Ametconsec: Adip elitsed doei tempo incidid utl etdo ma aliqu…"
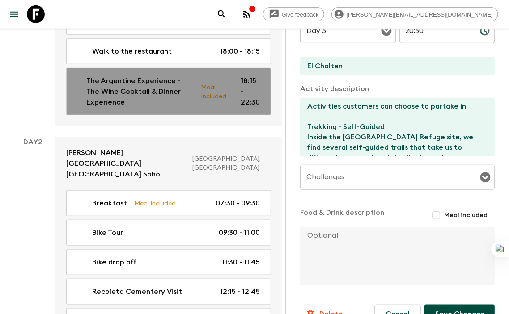
checkbox input "true"
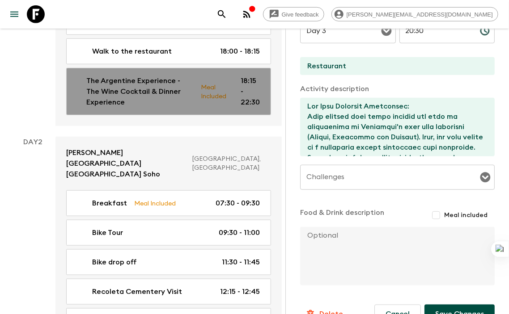
type input "Day 1"
type input "18:15"
type input "Day 1"
type input "22:30"
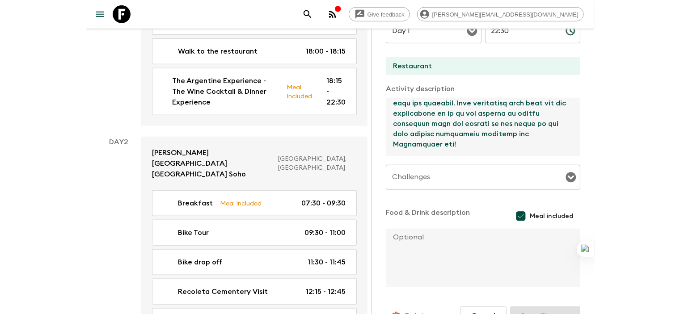
scroll to position [97, 0]
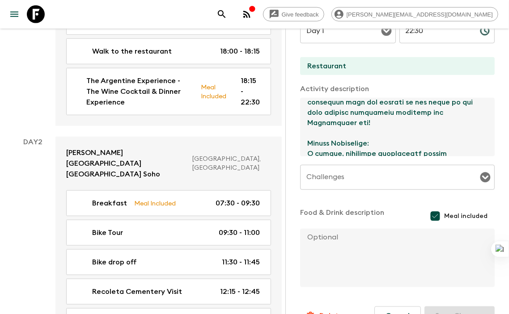
drag, startPoint x: 308, startPoint y: 108, endPoint x: 407, endPoint y: 134, distance: 101.6
click at [407, 134] on textarea at bounding box center [393, 127] width 187 height 59
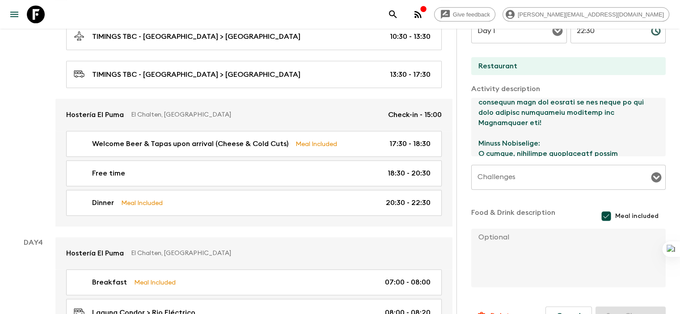
scroll to position [777, 0]
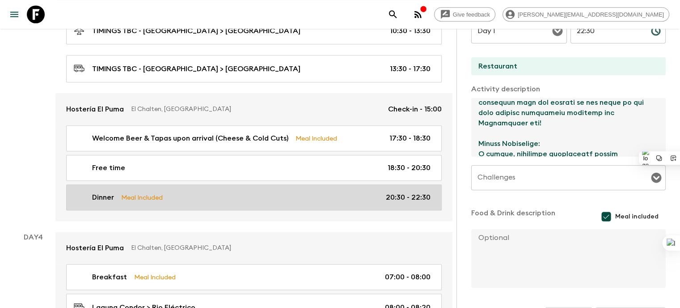
click at [199, 192] on div "Dinner Meal Included 20:30 - 22:30" at bounding box center [252, 197] width 357 height 11
type input "Dinner"
type input "Hosteria El Puma"
type textarea "Set menu TBD + 1 bottle of wine for every 4 guests (1/4 bottle each) or 1 pint …"
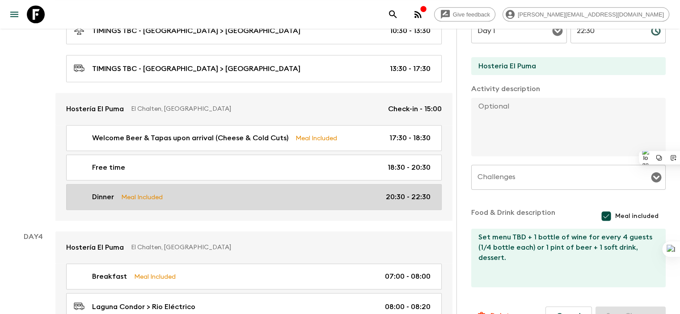
type input "Day 3"
type input "20:30"
type input "Day 3"
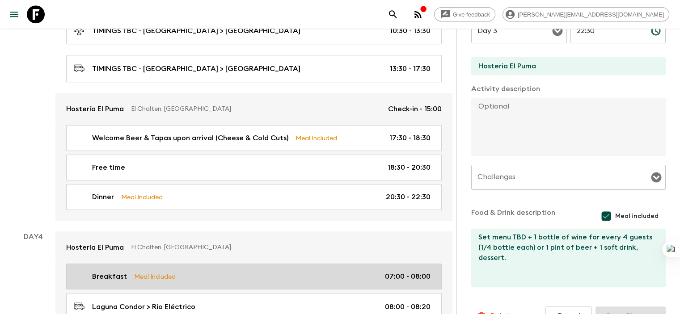
click at [179, 271] on div "Breakfast Meal Included 07:00 - 08:00" at bounding box center [252, 276] width 357 height 11
type input "Breakfast"
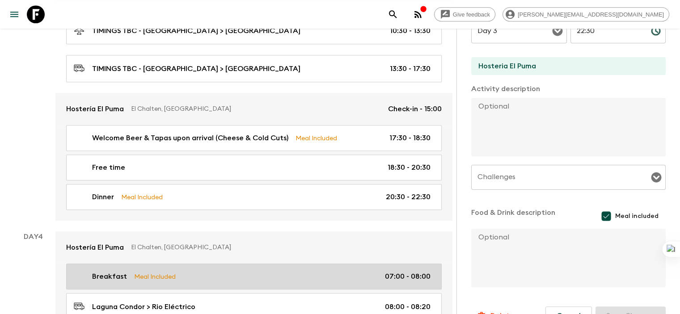
type input "Day 4"
type input "07:00"
type input "Day 4"
type input "08:00"
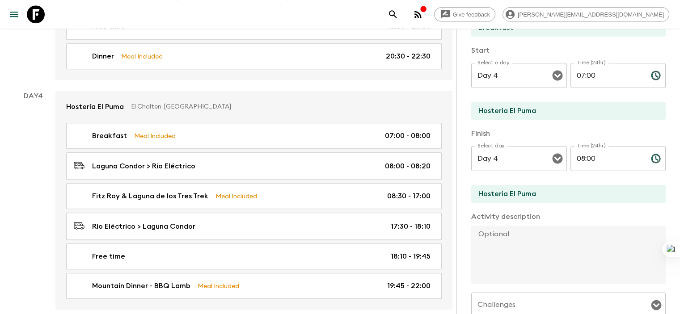
scroll to position [923, 0]
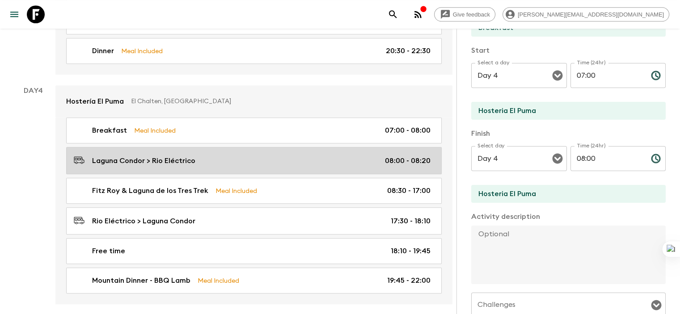
click at [258, 155] on div "Laguna Condor > Rio Eléctrico 08:00 - 08:20" at bounding box center [252, 161] width 357 height 12
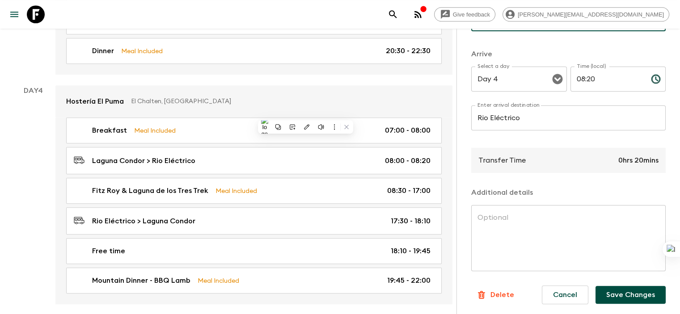
scroll to position [201, 0]
type input "Hosteria El Puma"
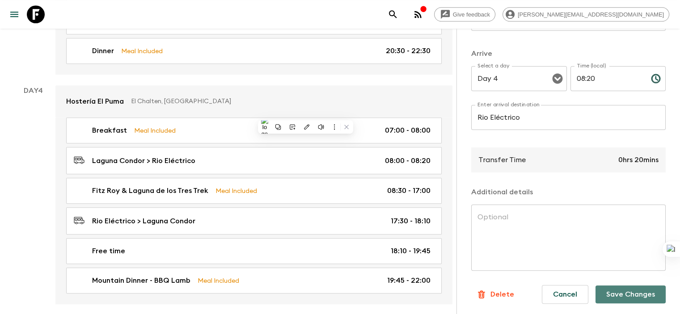
click at [645, 295] on button "Save Changes" at bounding box center [631, 295] width 70 height 18
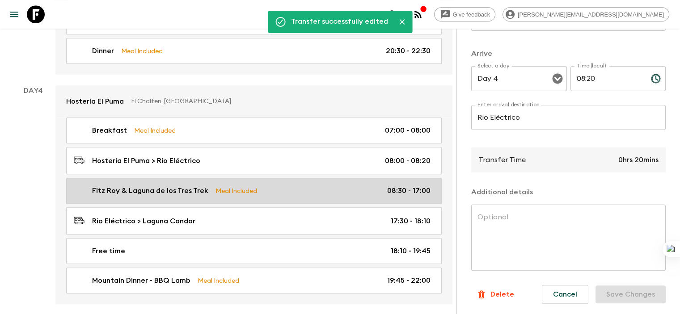
click at [168, 186] on p "Fitz Roy & Laguna de los Tres Trek" at bounding box center [150, 191] width 116 height 11
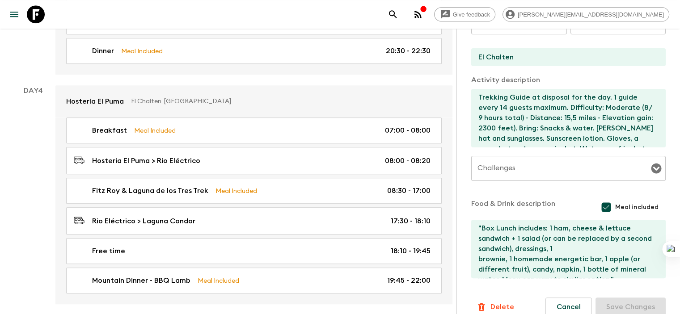
scroll to position [245, 0]
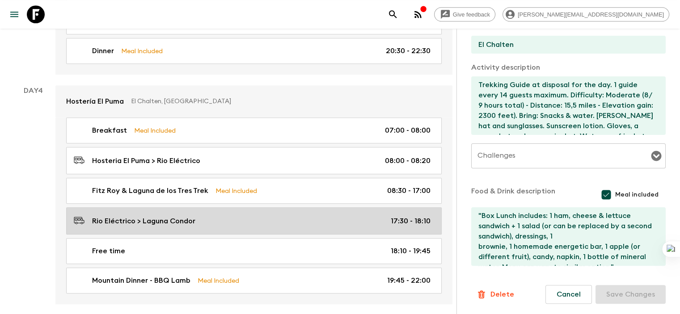
click at [156, 216] on p "Rio Eléctrico > Laguna Condor" at bounding box center [143, 221] width 103 height 11
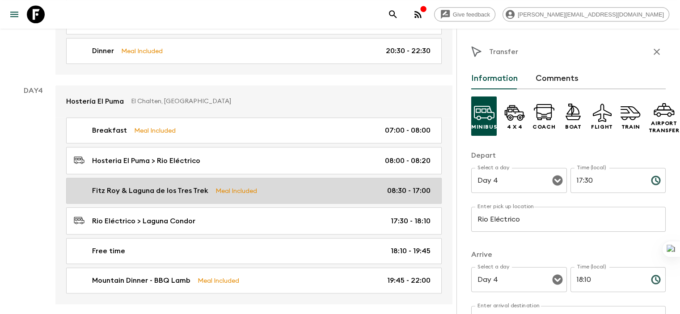
click at [166, 186] on p "Fitz Roy & Laguna de los Tres Trek" at bounding box center [150, 191] width 116 height 11
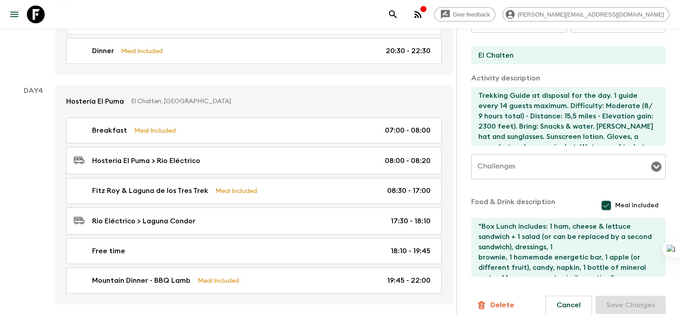
scroll to position [245, 0]
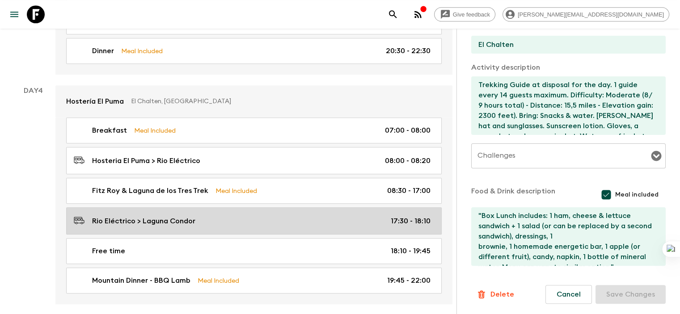
click at [163, 216] on p "Rio Eléctrico > Laguna Condor" at bounding box center [143, 221] width 103 height 11
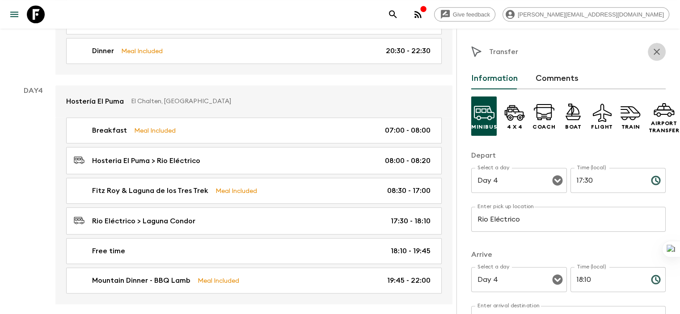
click at [652, 53] on icon "button" at bounding box center [657, 52] width 11 height 11
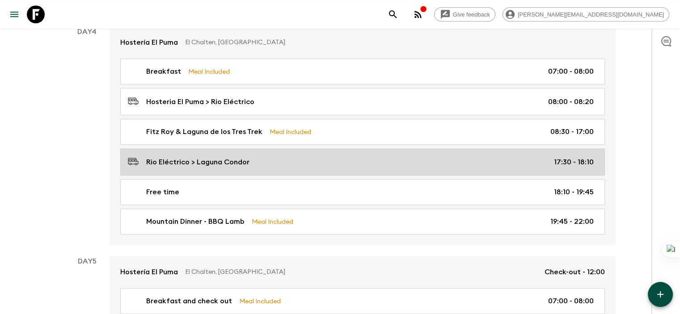
click at [202, 157] on p "Rio Eléctrico > Laguna Condor" at bounding box center [197, 162] width 103 height 11
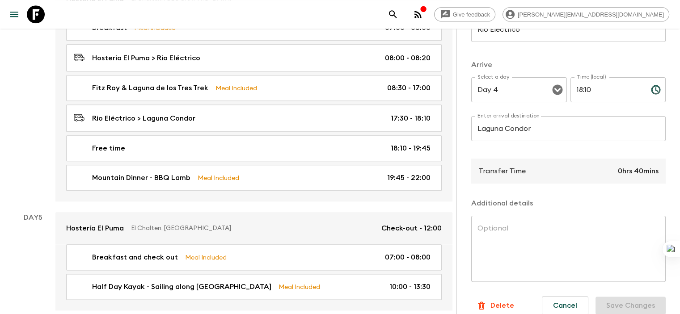
scroll to position [201, 0]
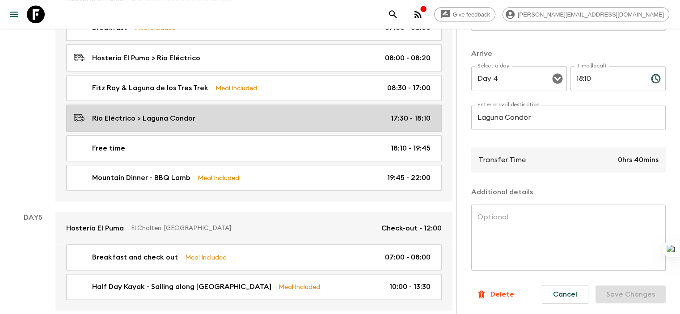
click at [154, 113] on p "Rio Eléctrico > Laguna Condor" at bounding box center [143, 118] width 103 height 11
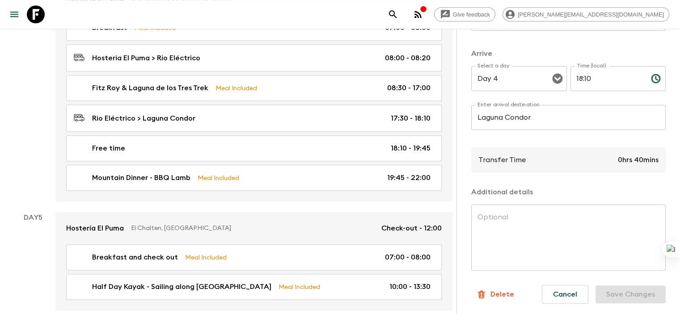
click at [491, 293] on p "Delete" at bounding box center [503, 294] width 24 height 11
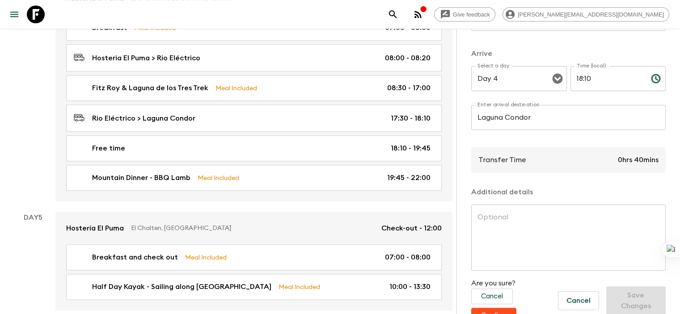
click at [491, 308] on button "Confirm" at bounding box center [493, 316] width 45 height 16
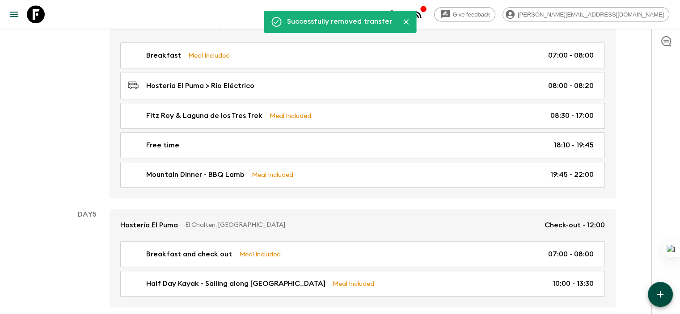
scroll to position [929, 0]
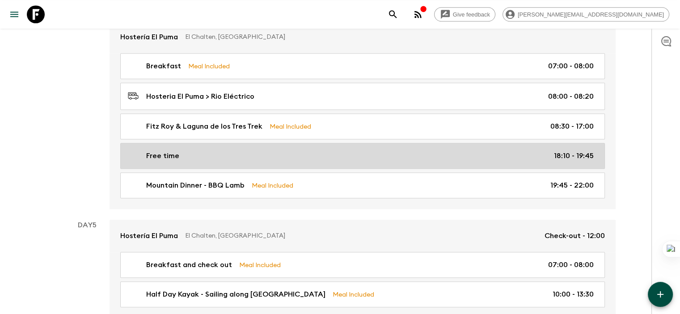
click at [161, 151] on p "Free time" at bounding box center [162, 156] width 33 height 11
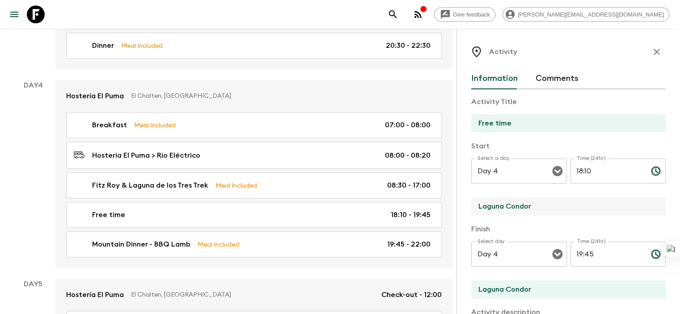
drag, startPoint x: 499, startPoint y: 205, endPoint x: 418, endPoint y: 207, distance: 81.0
click at [457, 207] on div "Activity Information Comments Activity Title Free time Start Select a day Day 4…" at bounding box center [569, 186] width 224 height 314
type input "El Chalten"
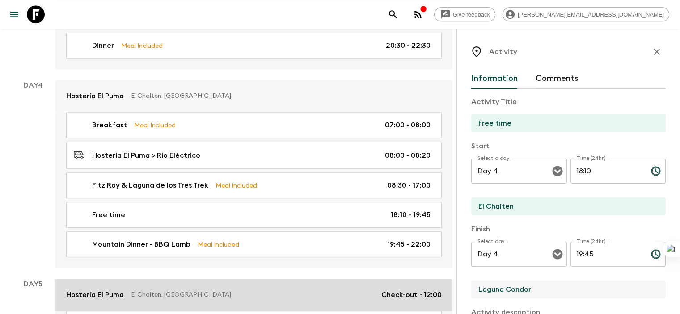
drag, startPoint x: 494, startPoint y: 284, endPoint x: 404, endPoint y: 284, distance: 89.9
click at [404, 284] on div "All itineraries Ultimate Argentina (AR1) 2026 - New Feedback Dietary Reqs Booki…" at bounding box center [231, 213] width 463 height 2195
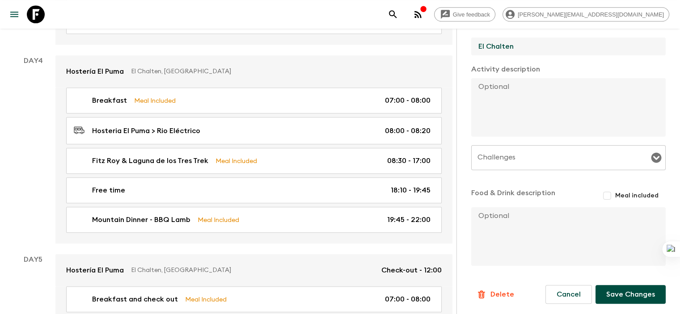
scroll to position [973, 0]
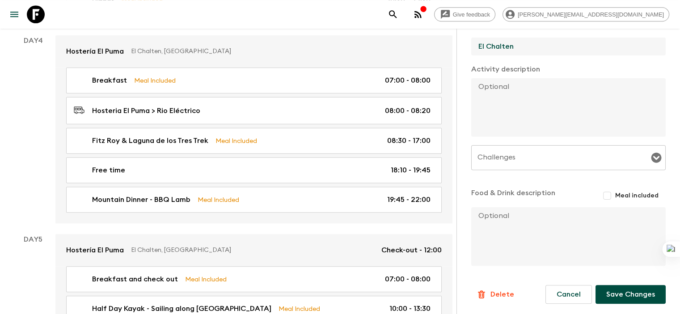
type input "El Chalten"
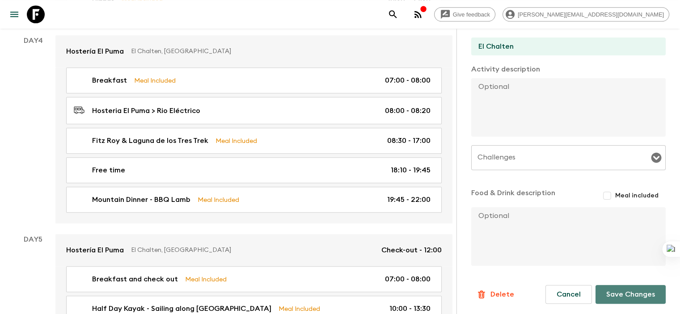
click at [640, 292] on button "Save Changes" at bounding box center [631, 294] width 70 height 19
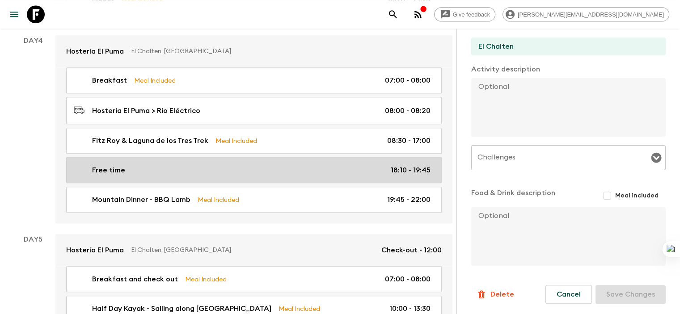
click at [140, 165] on div "Free time 18:10 - 19:45" at bounding box center [252, 170] width 357 height 11
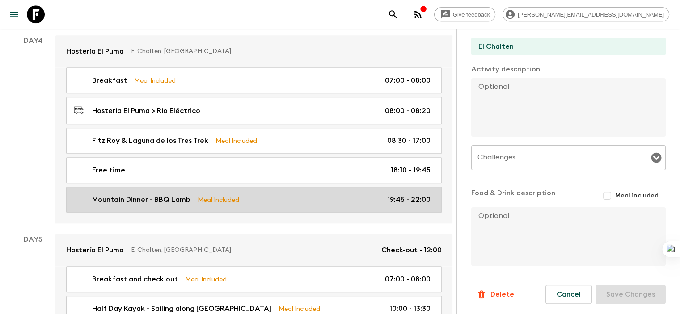
click at [134, 195] on p "Mountain Dinner - BBQ Lamb" at bounding box center [141, 200] width 98 height 11
type input "Mountain Dinner - BBQ Lamb"
type input "Laguna Condor"
type textarea ""Picada" as starter + Lamb BBQ with salads, 1 bottle of wine every 4 guests (or…"
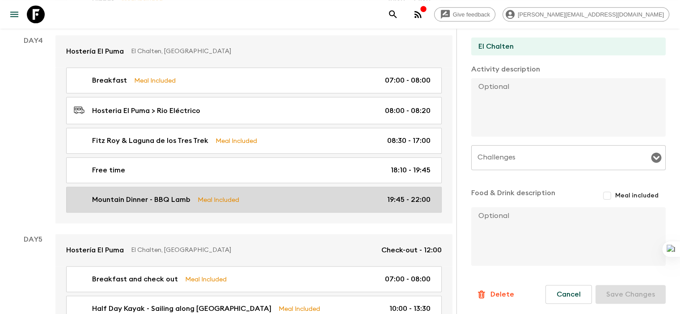
checkbox input "true"
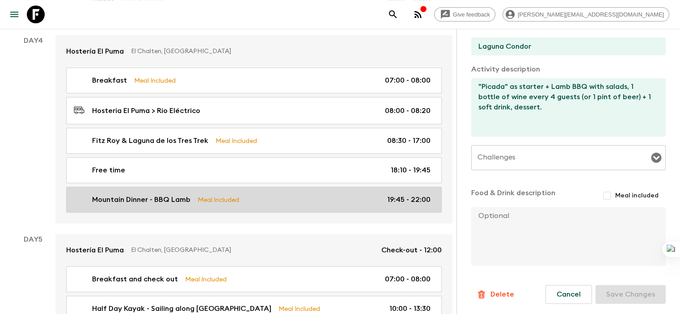
type input "19:45"
type input "22:00"
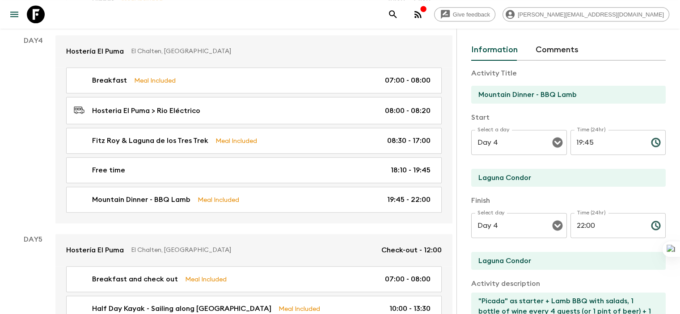
scroll to position [23, 0]
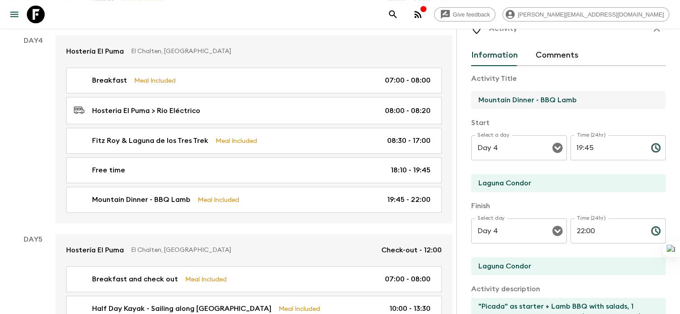
click at [540, 99] on input "Mountain Dinner - BBQ Lamb" at bounding box center [564, 100] width 187 height 18
drag, startPoint x: 540, startPoint y: 99, endPoint x: 414, endPoint y: 99, distance: 126.6
click at [457, 99] on div "Activity Information Comments Activity Title Mountain Dinner - BBQ Lamb Start S…" at bounding box center [569, 186] width 224 height 314
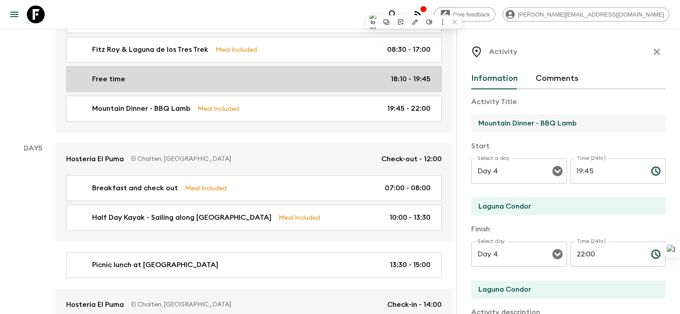
scroll to position [1063, 0]
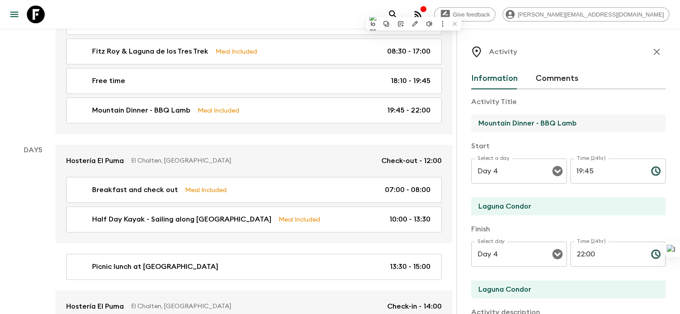
click at [471, 122] on input "Mountain Dinner - BBQ Lamb" at bounding box center [564, 123] width 187 height 18
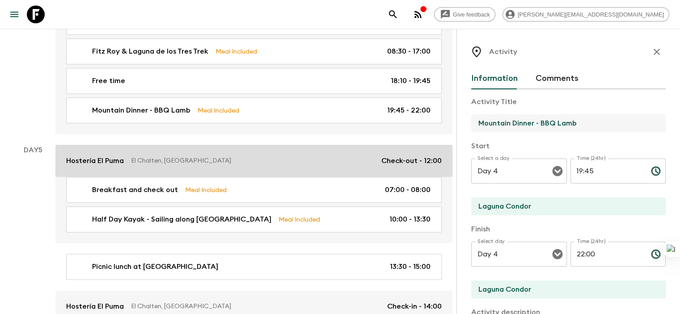
drag, startPoint x: 467, startPoint y: 122, endPoint x: 395, endPoint y: 122, distance: 71.6
click at [395, 122] on div "All itineraries Ultimate Argentina (AR1) 2026 - New Feedback Dietary Reqs Booki…" at bounding box center [231, 79] width 463 height 2195
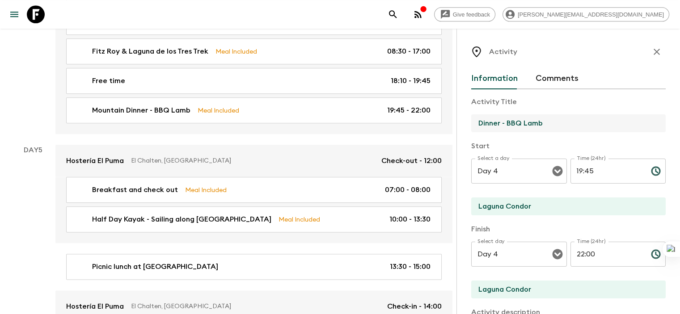
drag, startPoint x: 456, startPoint y: 124, endPoint x: 548, endPoint y: 122, distance: 91.7
click at [548, 122] on input "Dinner - BBQ Lamb" at bounding box center [564, 123] width 187 height 18
type input "Dinner"
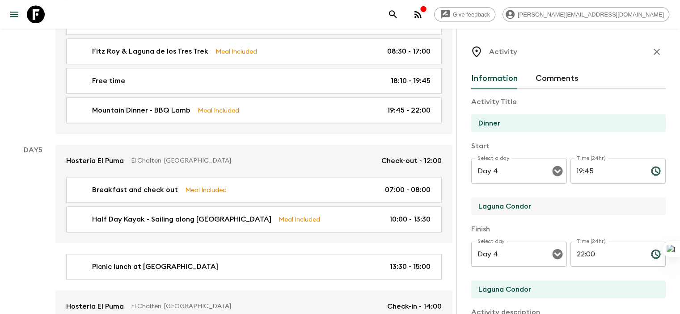
drag, startPoint x: 504, startPoint y: 199, endPoint x: 406, endPoint y: 196, distance: 97.6
click at [406, 196] on div "All itineraries Ultimate Argentina (AR1) 2026 - New Feedback Dietary Reqs Booki…" at bounding box center [231, 79] width 463 height 2195
type input "El Chalten"
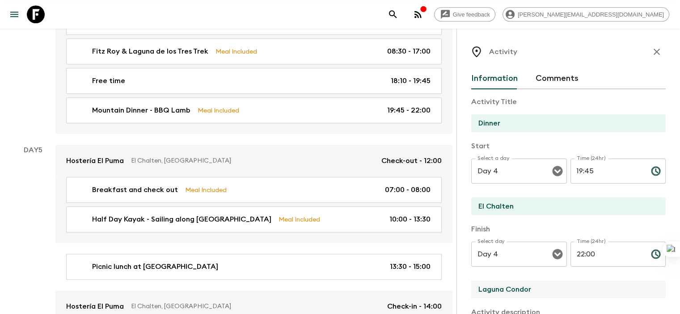
drag, startPoint x: 500, startPoint y: 292, endPoint x: 417, endPoint y: 290, distance: 83.2
click at [457, 290] on div "Activity Information Comments Activity Title Dinner Start Select a day Day 4 Se…" at bounding box center [569, 186] width 224 height 314
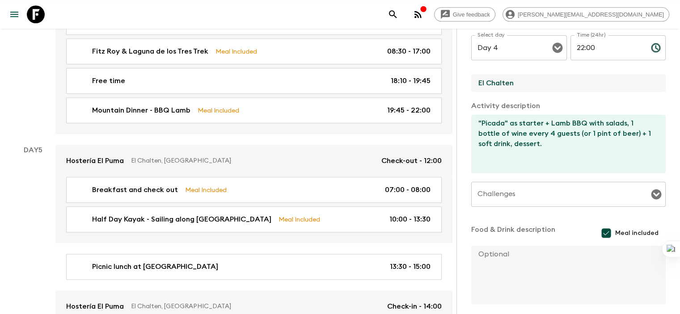
scroll to position [200, 0]
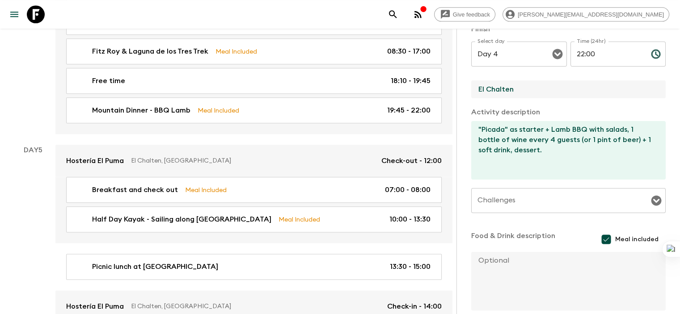
type input "El Chalten"
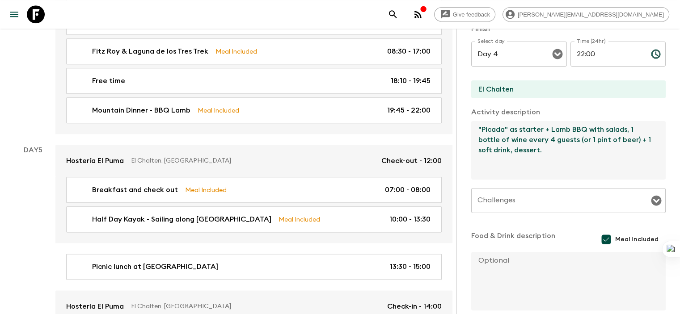
drag, startPoint x: 505, startPoint y: 127, endPoint x: 579, endPoint y: 130, distance: 74.3
click at [579, 130] on textarea ""Picada" as starter + Lamb BBQ with salads, 1 bottle of wine every 4 guests (or…" at bounding box center [564, 150] width 187 height 59
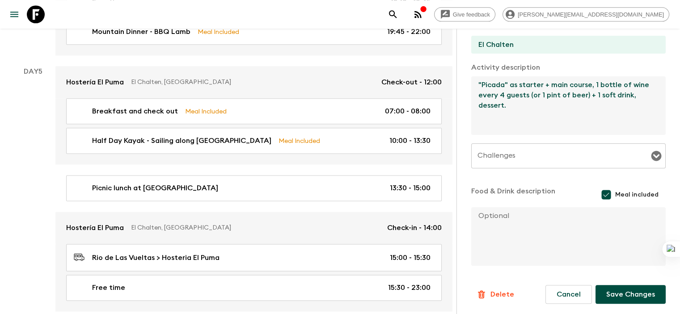
scroll to position [1152, 0]
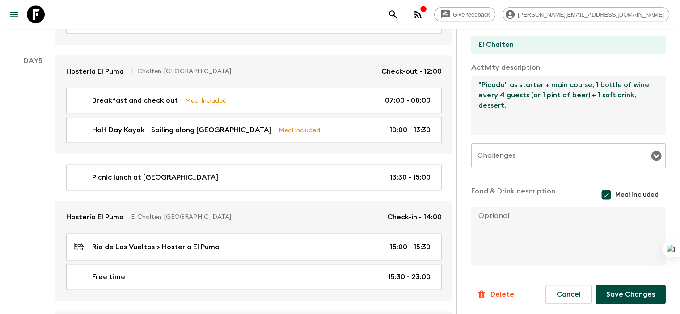
type textarea ""Picada" as starter + main course, 1 bottle of wine every 4 guests (or 1 pint o…"
click at [627, 296] on button "Save Changes" at bounding box center [631, 294] width 70 height 19
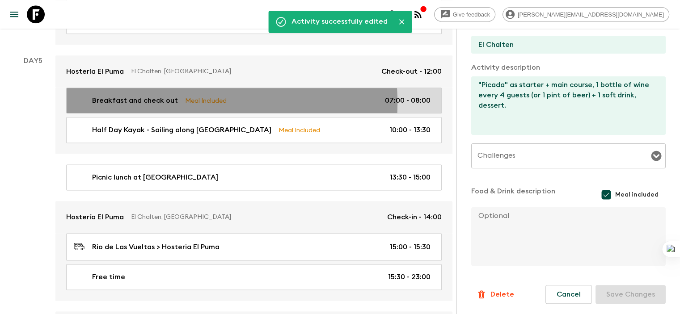
click at [156, 95] on p "Breakfast and check out" at bounding box center [135, 100] width 86 height 11
type input "Breakfast and check out"
type input "Laguna Condor"
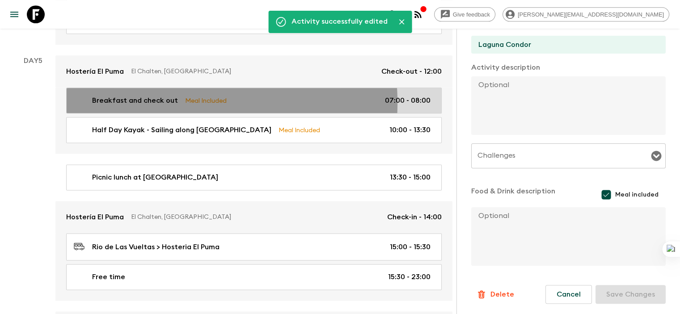
type input "Day 5"
type input "07:00"
type input "Day 5"
type input "08:00"
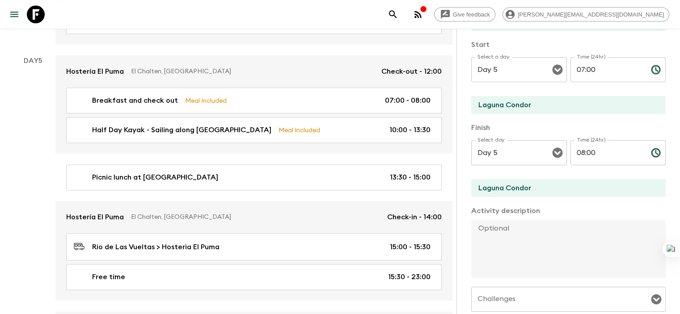
scroll to position [93, 0]
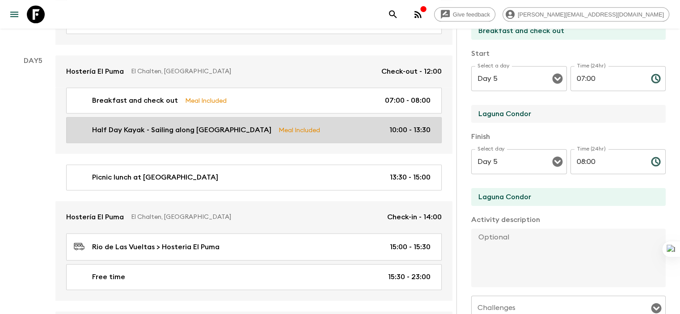
drag, startPoint x: 491, startPoint y: 119, endPoint x: 394, endPoint y: 118, distance: 97.5
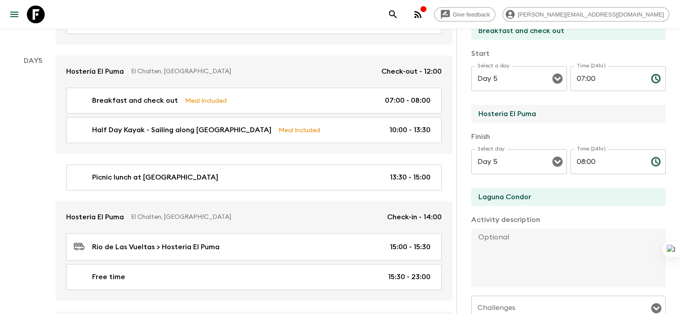
type input "Hosteria El Puma"
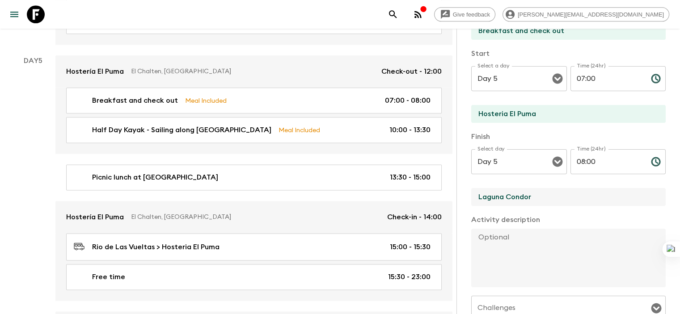
drag, startPoint x: 496, startPoint y: 196, endPoint x: 408, endPoint y: 198, distance: 87.7
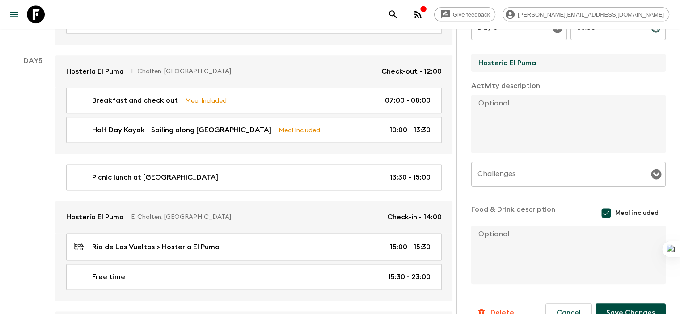
scroll to position [245, 0]
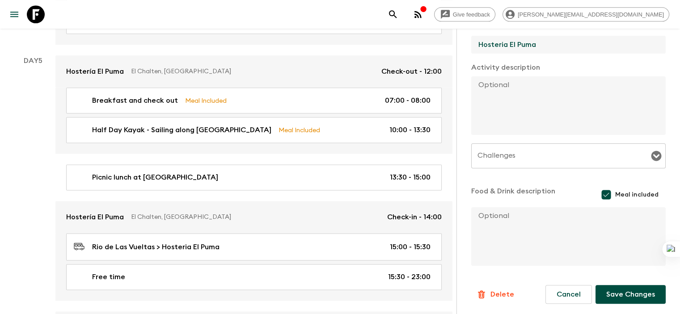
type input "Hosteria El Puma"
click at [616, 296] on button "Save Changes" at bounding box center [631, 294] width 70 height 19
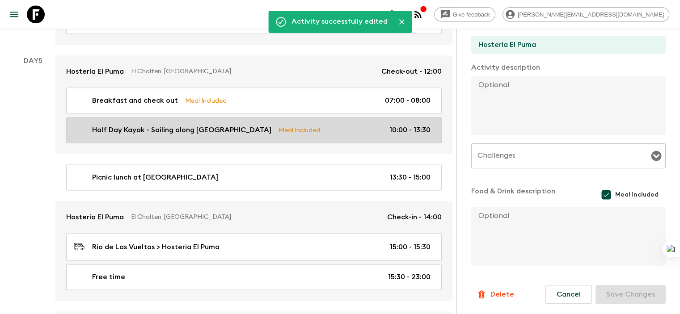
click at [208, 125] on p "Half Day Kayak - Sailing along [GEOGRAPHIC_DATA]" at bounding box center [181, 130] width 179 height 11
type input "Half Day Kayak - Sailing along [GEOGRAPHIC_DATA]"
type input "Laguna Condor"
type input "Bonanza Camp"
type textarea "Difficulty: Low - 1.5 hours in the water, 4 hours in total, 10 km of route. Inc…"
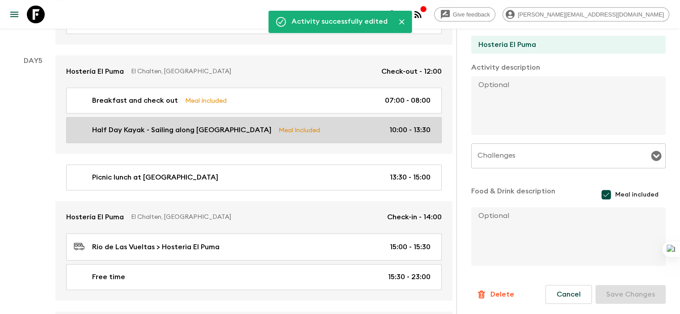
type textarea "Picnic Lunch at [GEOGRAPHIC_DATA]: Menu TBD."
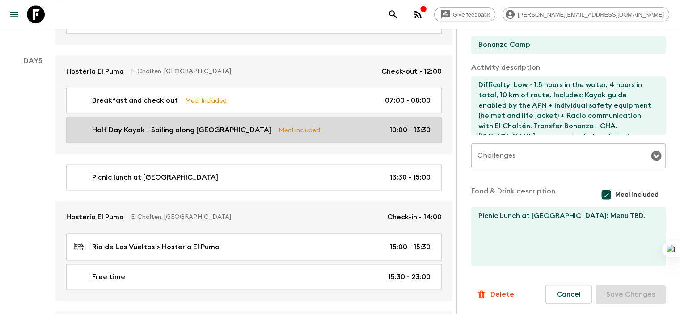
type input "10:00"
type input "13:30"
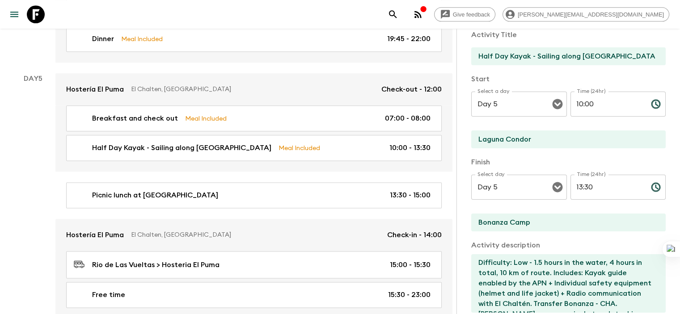
scroll to position [1131, 0]
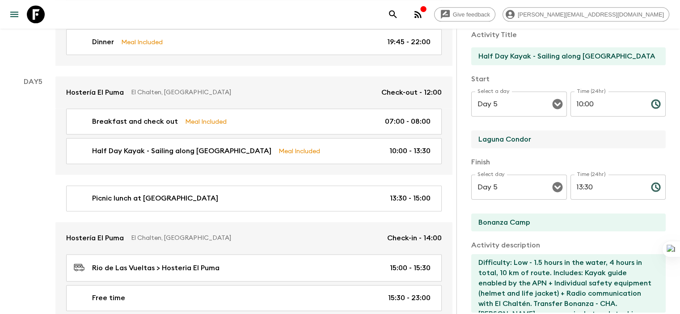
drag, startPoint x: 500, startPoint y: 140, endPoint x: 420, endPoint y: 140, distance: 79.6
click at [457, 140] on div "Activity Information Comments Activity Title Half Day Kayak - Sailing along [GE…" at bounding box center [569, 186] width 224 height 314
type input "El Chalten"
click at [513, 221] on input "Bonanza Camp" at bounding box center [564, 223] width 187 height 18
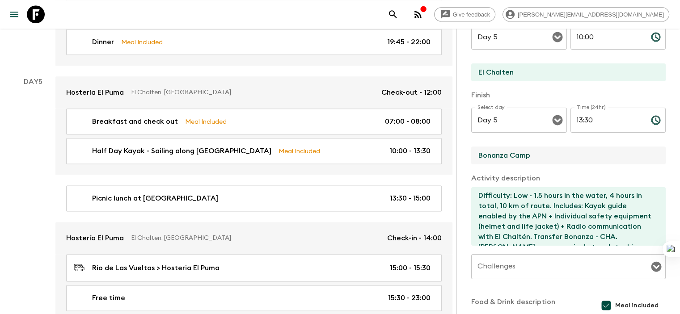
scroll to position [135, 0]
click at [490, 195] on textarea "Difficulty: Low - 1.5 hours in the water, 4 hours in total, 10 km of route. Inc…" at bounding box center [564, 216] width 187 height 59
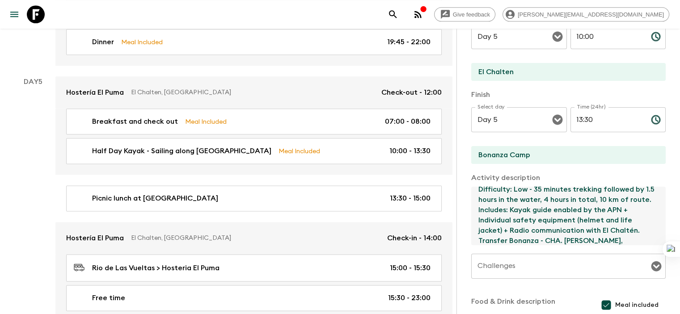
scroll to position [10, 0]
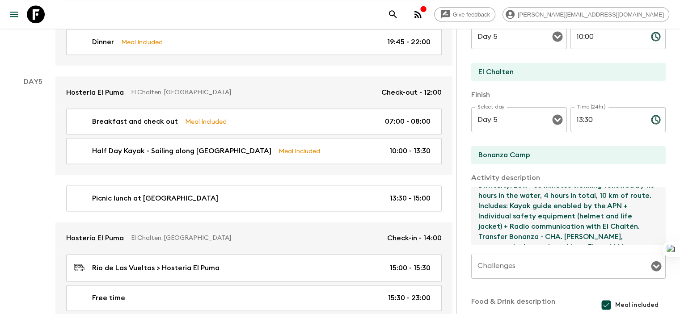
click at [492, 227] on textarea "Difficulty: Low - 35 minutes trekking followed by 1.5 hours in the water, 4 hou…" at bounding box center [564, 216] width 187 height 59
click at [576, 226] on textarea "Difficulty: Low - 35 minutes trekking followed by 1.5 hours in the water, 4 hou…" at bounding box center [564, 216] width 187 height 59
drag, startPoint x: 598, startPoint y: 225, endPoint x: 462, endPoint y: 239, distance: 136.2
click at [471, 239] on textarea "Difficulty: Low - 35 minutes trekking followed by 1.5 hours in the water, 4 hou…" at bounding box center [564, 216] width 187 height 59
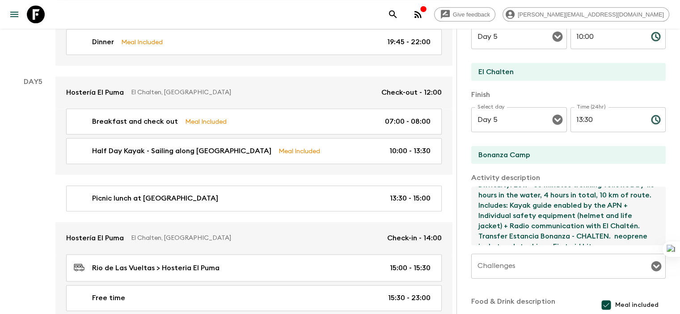
drag, startPoint x: 455, startPoint y: 236, endPoint x: 433, endPoint y: 237, distance: 22.8
click at [471, 237] on textarea "Difficulty: Low - 35 minutes trekking followed by 1.5 hours in the water, 4 hou…" at bounding box center [564, 216] width 187 height 59
click at [599, 226] on textarea "Difficulty: Low - 35 minutes trekking followed by 1.5 hours in the water, 4 hou…" at bounding box center [564, 216] width 187 height 59
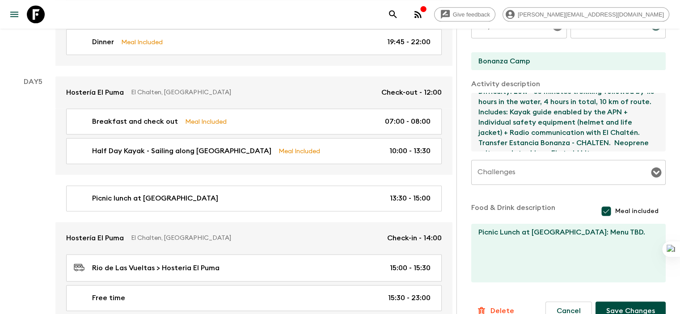
scroll to position [200, 0]
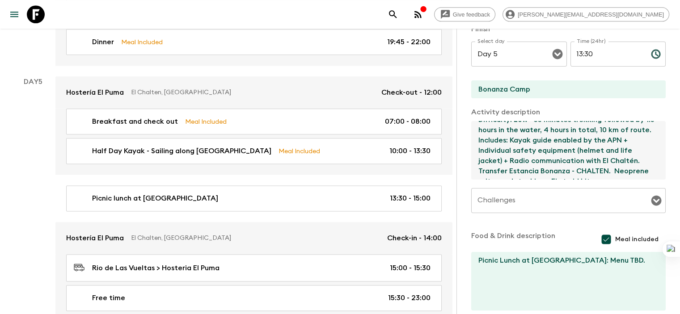
type textarea "Difficulty: Low - 35 minutes trekking followed by 1.5 hours in the water, 4 hou…"
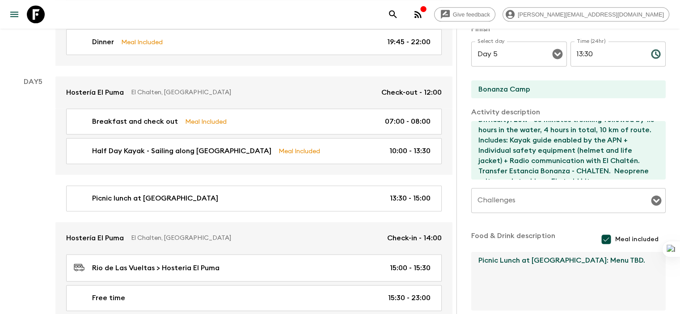
drag, startPoint x: 452, startPoint y: 261, endPoint x: 425, endPoint y: 260, distance: 27.3
click at [457, 260] on div "Activity Information Comments Activity Title Half Day Kayak - Sailing along [GE…" at bounding box center [569, 186] width 224 height 314
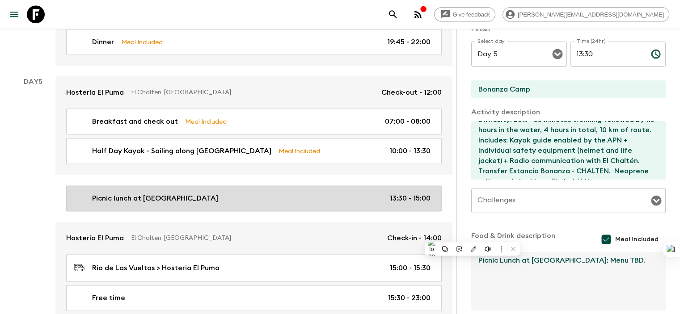
paste textarea "Mountain Dinner - BBQ Lamb"
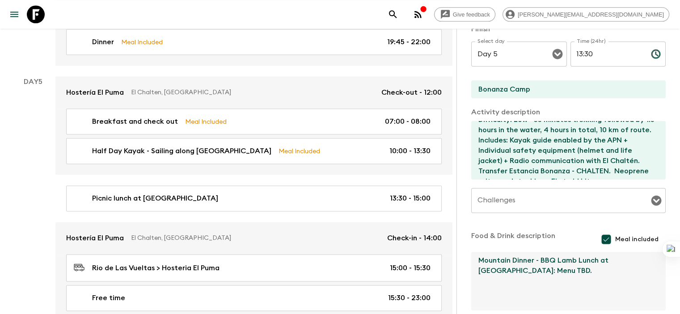
drag, startPoint x: 470, startPoint y: 259, endPoint x: 489, endPoint y: 259, distance: 19.7
click at [489, 259] on textarea "Mountain Dinner - BBQ Lamb Lunch at [GEOGRAPHIC_DATA]: Menu TBD." at bounding box center [564, 281] width 187 height 59
drag, startPoint x: 532, startPoint y: 259, endPoint x: 551, endPoint y: 259, distance: 18.8
click at [551, 259] on textarea "Mountain Lunch - BBQ Lamb Lunch at [GEOGRAPHIC_DATA]: Menu TBD." at bounding box center [564, 281] width 187 height 59
click at [541, 259] on textarea "Mountain Lunch - BBQ Lamb at [GEOGRAPHIC_DATA]: Menu TBD." at bounding box center [564, 281] width 187 height 59
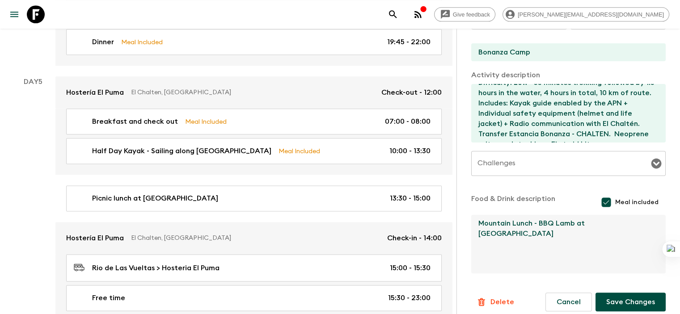
scroll to position [245, 0]
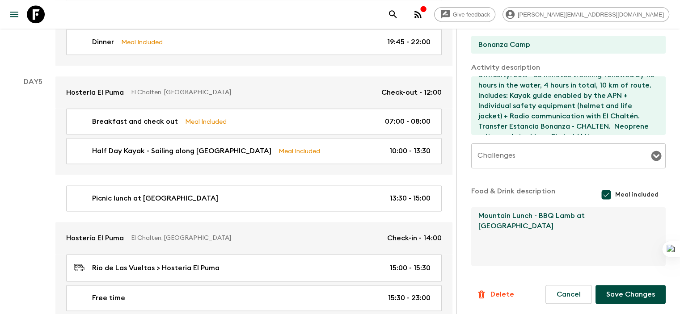
type textarea "Mountain Lunch - BBQ Lamb at [GEOGRAPHIC_DATA]"
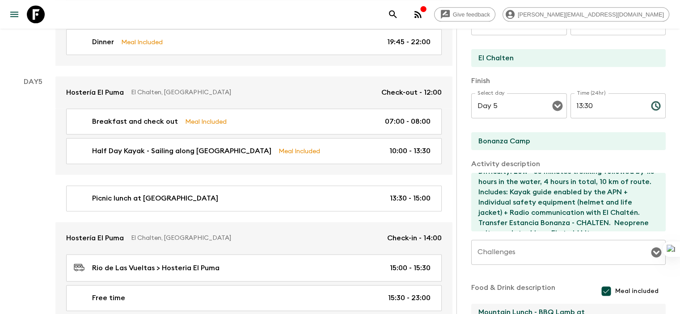
scroll to position [148, 0]
drag, startPoint x: 585, startPoint y: 105, endPoint x: 544, endPoint y: 104, distance: 40.7
click at [544, 104] on div "Select day Day 5 Select day ​ Time (24hr) 13:30 Time (24hr) ​" at bounding box center [568, 111] width 195 height 35
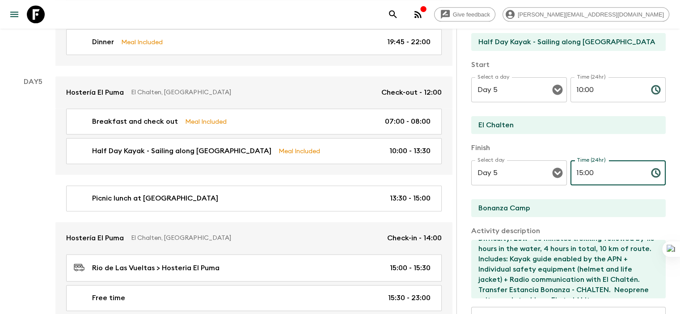
scroll to position [80, 0]
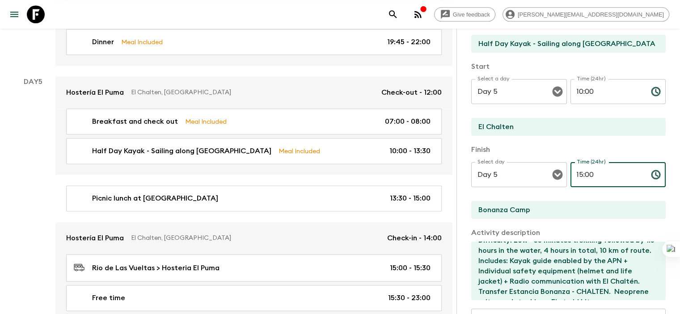
type input "15:00"
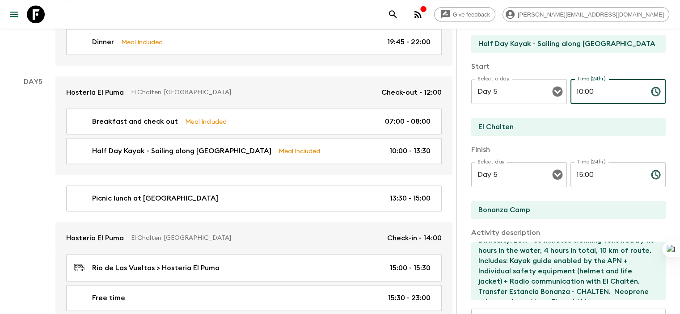
click at [571, 91] on input "10:00" at bounding box center [607, 91] width 73 height 25
drag, startPoint x: 556, startPoint y: 91, endPoint x: 550, endPoint y: 91, distance: 6.7
click at [571, 91] on input "10:00" at bounding box center [607, 91] width 73 height 25
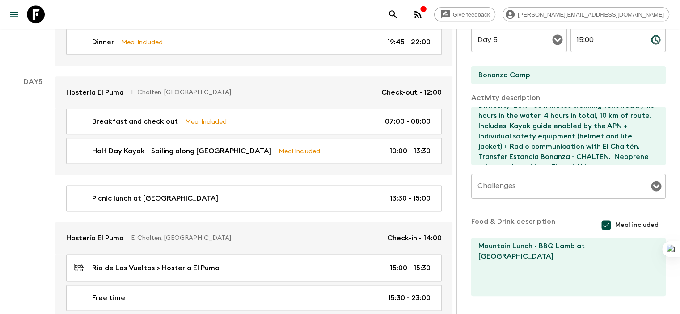
scroll to position [245, 0]
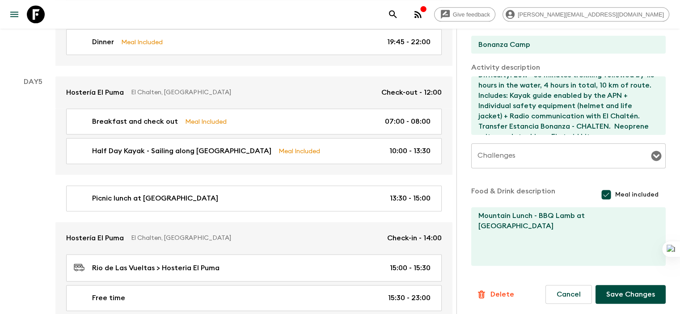
type input "09:00"
click at [630, 297] on button "Save Changes" at bounding box center [631, 294] width 70 height 19
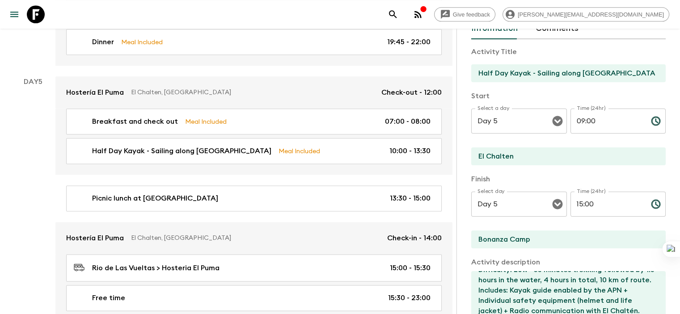
scroll to position [38, 0]
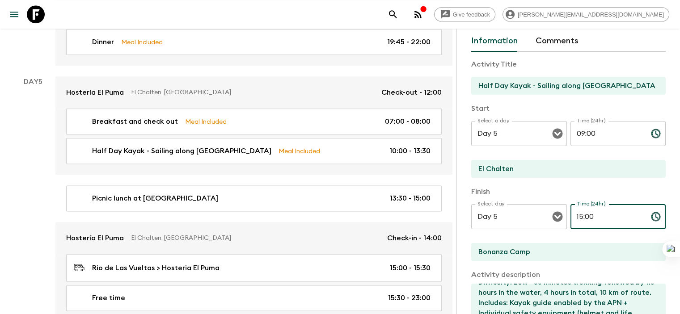
drag, startPoint x: 581, startPoint y: 217, endPoint x: 545, endPoint y: 216, distance: 35.3
click at [571, 216] on input "15:00" at bounding box center [607, 216] width 73 height 25
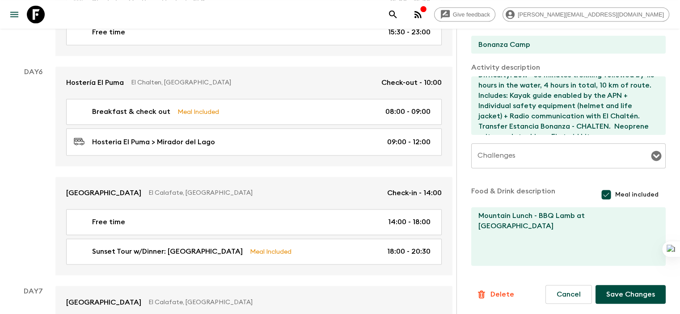
scroll to position [1399, 0]
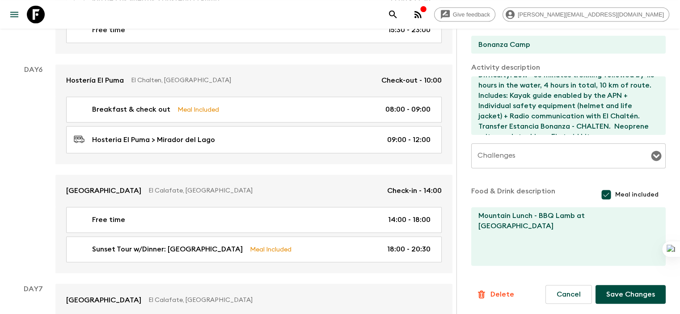
type input "13:00"
click at [630, 286] on button "Save Changes" at bounding box center [631, 294] width 70 height 19
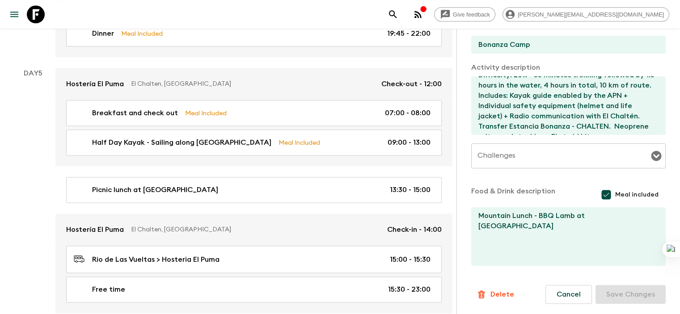
scroll to position [1134, 0]
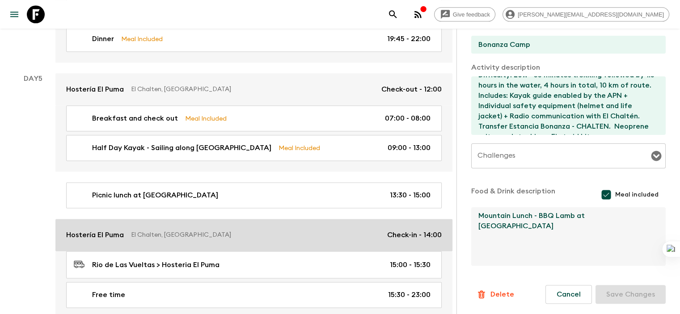
drag, startPoint x: 608, startPoint y: 216, endPoint x: 394, endPoint y: 216, distance: 214.2
click at [394, 216] on div "All itineraries Ultimate [GEOGRAPHIC_DATA] (AR1) 2026 - New Feedback Dietary Re…" at bounding box center [231, 7] width 463 height 2195
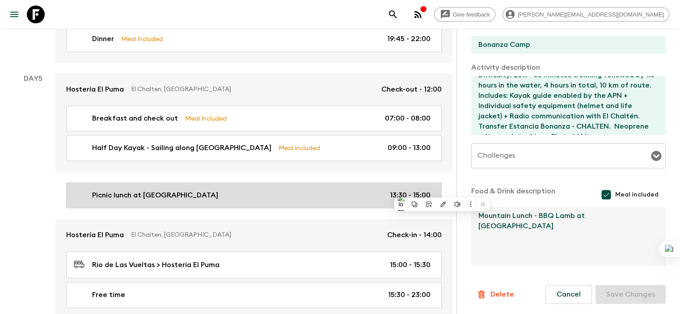
click at [203, 190] on div "Picnic lunch at [GEOGRAPHIC_DATA] 13:30 - 15:00" at bounding box center [252, 195] width 357 height 11
type input "Picnic lunch at [GEOGRAPHIC_DATA]"
type input "Bonanza Camp"
checkbox input "false"
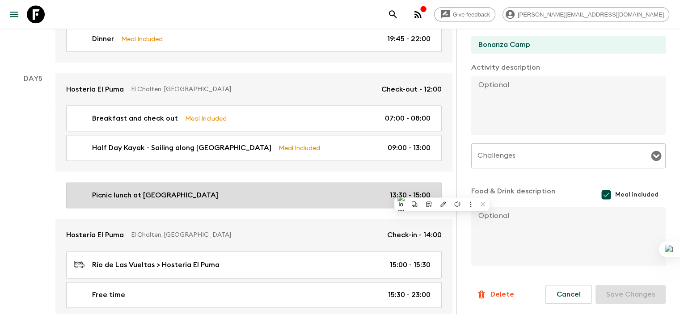
type input "13:30"
type input "15:00"
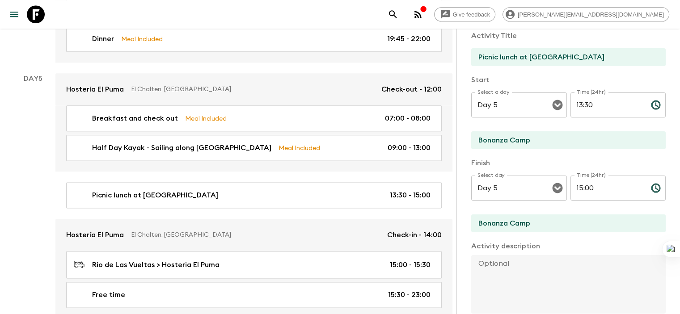
scroll to position [44, 0]
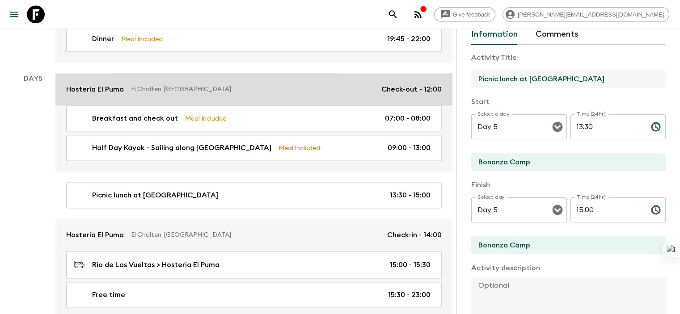
drag, startPoint x: 549, startPoint y: 76, endPoint x: 386, endPoint y: 77, distance: 162.8
click at [386, 77] on div "All itineraries Ultimate Argentina (AR1) 2026 - New Feedback Dietary Reqs Booki…" at bounding box center [231, 7] width 463 height 2195
paste input "Mountain Lunch - BBQ Lamb at [GEOGRAPHIC_DATA]"
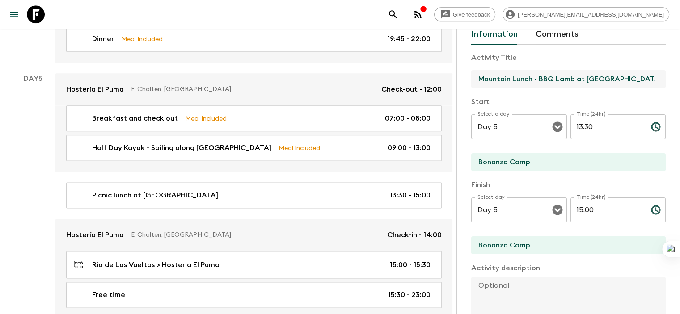
type input "Mountain Lunch - BBQ Lamb at [GEOGRAPHIC_DATA]"
click at [471, 161] on input "Bonanza Camp" at bounding box center [564, 162] width 187 height 18
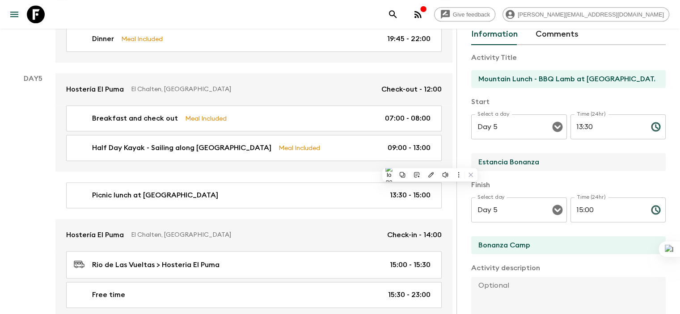
type input "Estancia Bonanza"
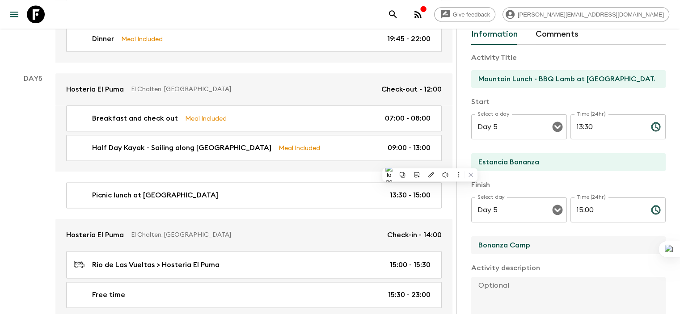
drag, startPoint x: 490, startPoint y: 246, endPoint x: 425, endPoint y: 244, distance: 64.9
click at [457, 244] on div "Activity Information Comments Activity Title Mountain Lunch - BBQ Lamb at Estan…" at bounding box center [569, 186] width 224 height 314
paste input "Estancia Bonanza"
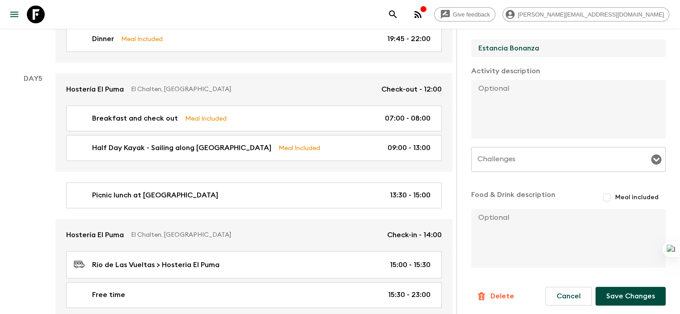
scroll to position [243, 0]
type input "Estancia Bonanza"
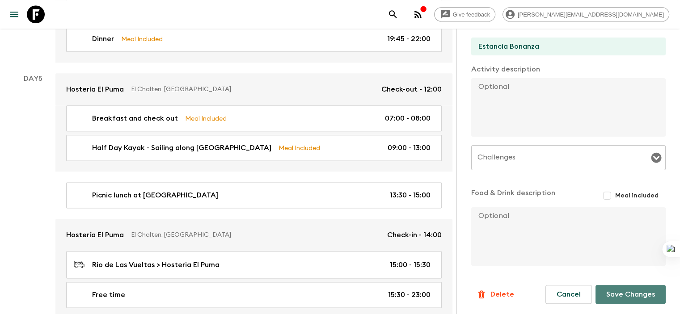
click at [607, 293] on button "Save Changes" at bounding box center [631, 294] width 70 height 19
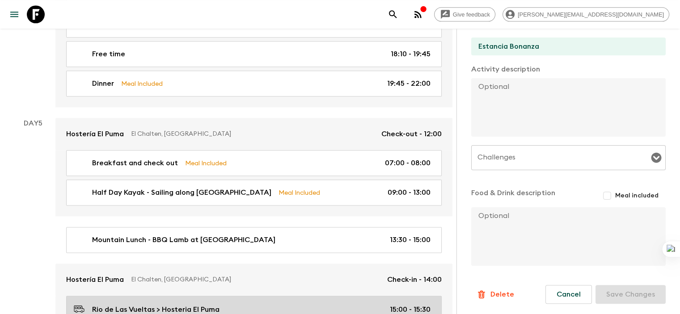
scroll to position [1179, 0]
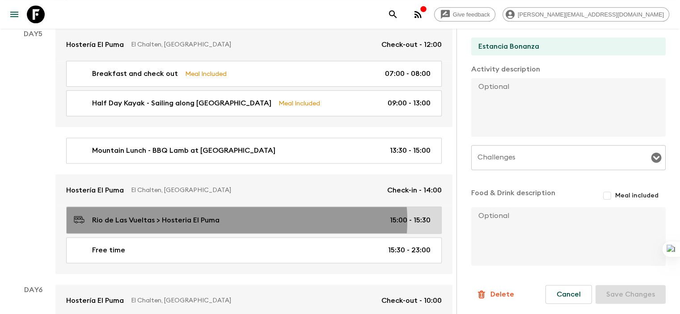
click at [237, 214] on div "Rio de Las Vueltas > Hosteria El Puma 15:00 - 15:30" at bounding box center [252, 220] width 357 height 12
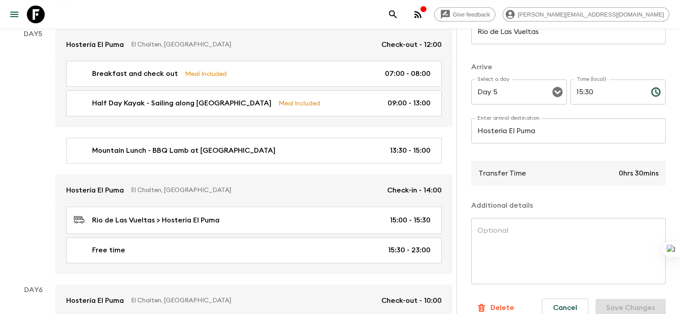
scroll to position [201, 0]
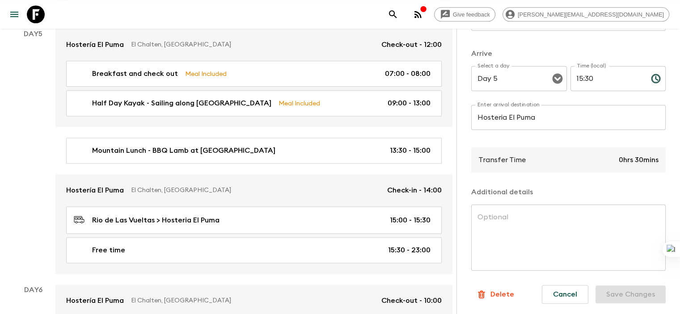
click at [491, 297] on p "Delete" at bounding box center [503, 294] width 24 height 11
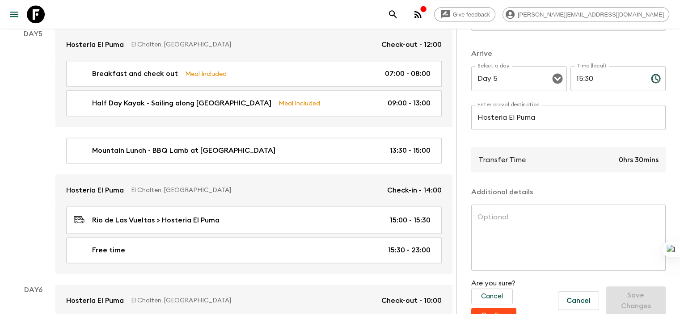
click at [487, 308] on button "Confirm" at bounding box center [493, 316] width 45 height 16
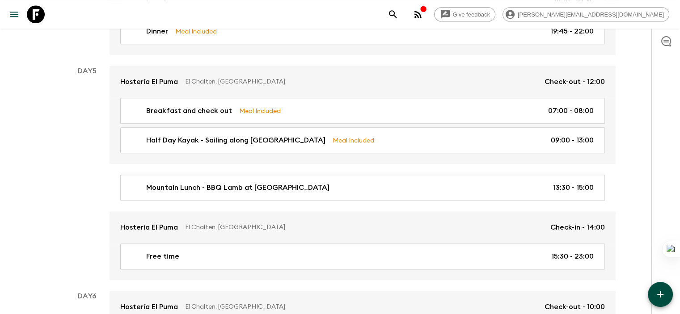
scroll to position [1088, 0]
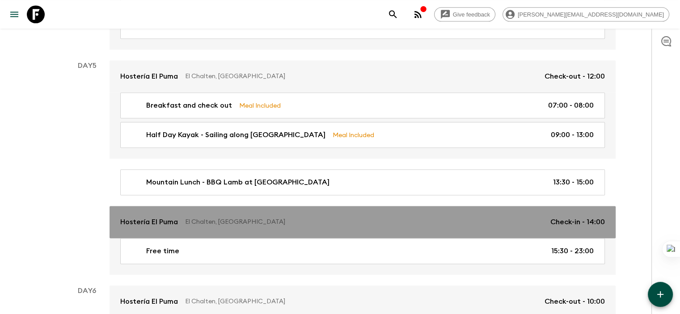
click at [209, 215] on link "Hostería El Puma El Chalten, [GEOGRAPHIC_DATA] Check-in - 14:00" at bounding box center [363, 222] width 506 height 32
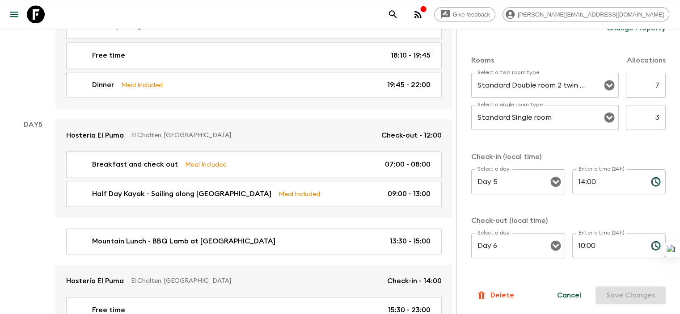
scroll to position [274, 0]
click at [491, 290] on p "Delete" at bounding box center [503, 295] width 24 height 11
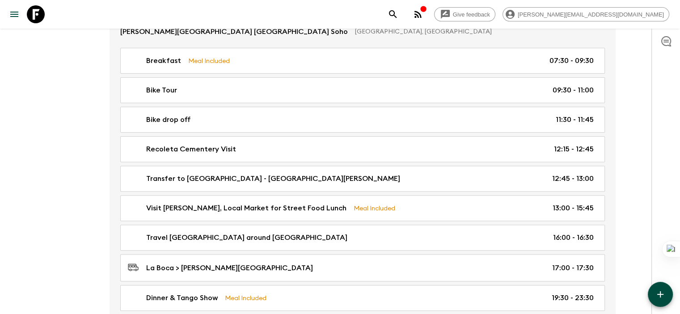
scroll to position [43, 0]
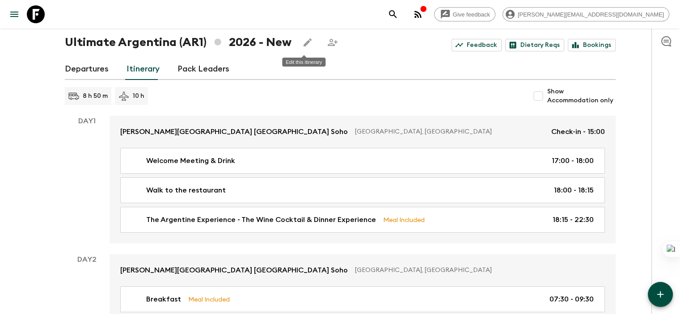
click at [303, 41] on icon "Edit this itinerary" at bounding box center [307, 42] width 11 height 11
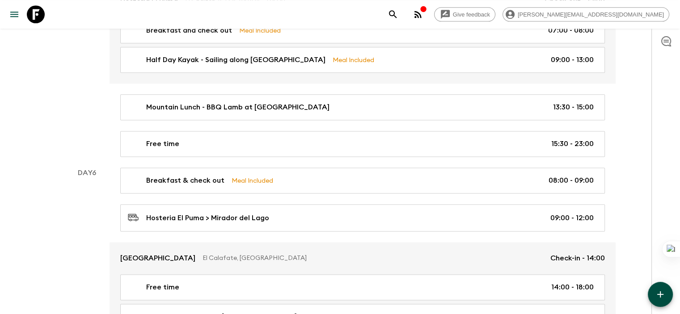
scroll to position [1179, 0]
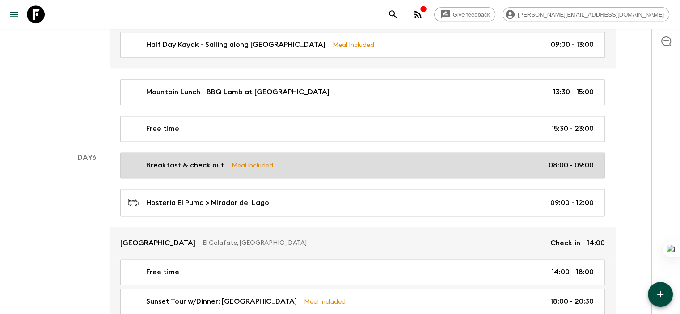
click at [195, 160] on p "Breakfast & check out" at bounding box center [185, 165] width 78 height 11
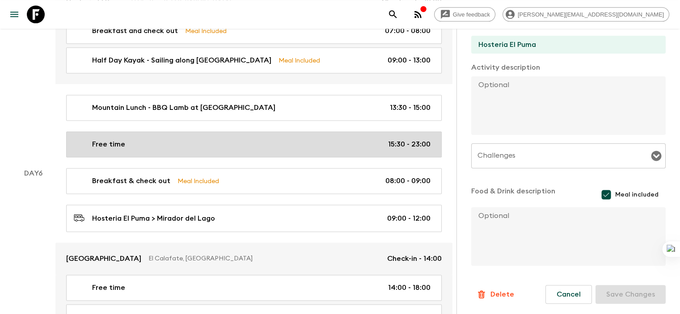
scroll to position [1223, 0]
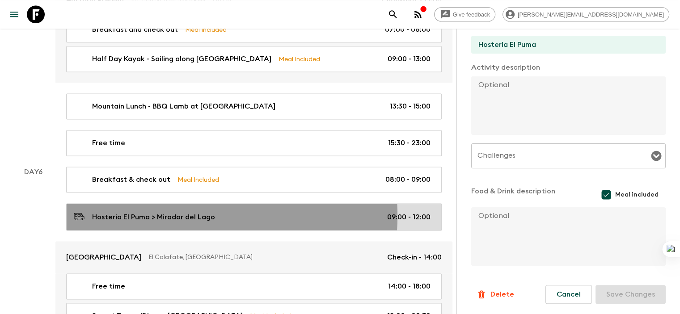
click at [176, 212] on p "Hosteria El Puma > Mirador del Lago" at bounding box center [153, 217] width 123 height 11
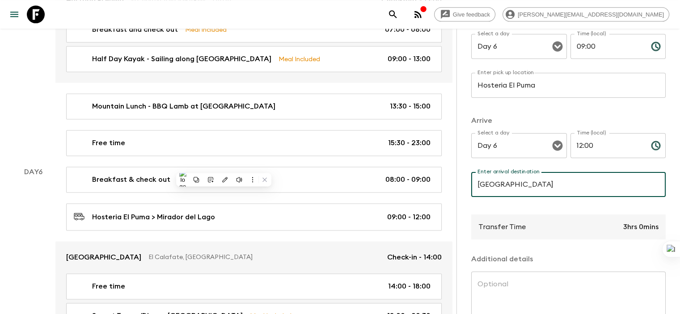
scroll to position [201, 0]
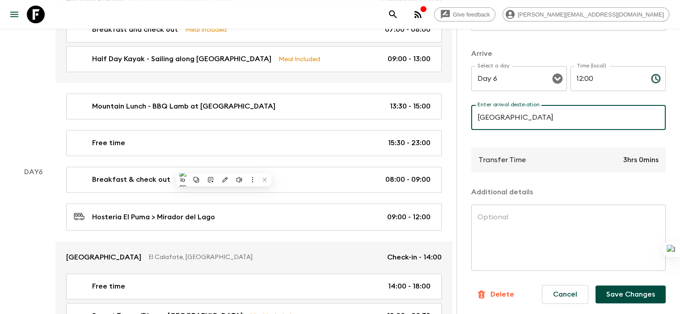
type input "[GEOGRAPHIC_DATA]"
click at [615, 289] on button "Save Changes" at bounding box center [631, 295] width 70 height 18
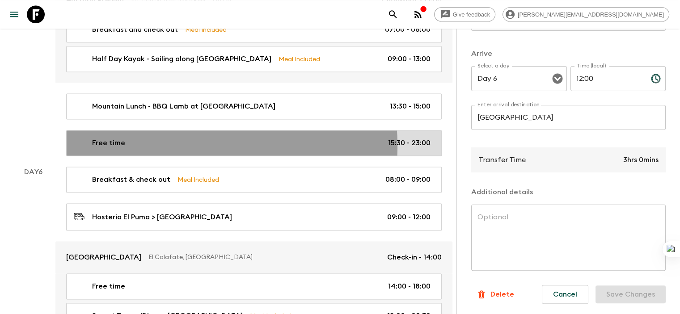
click at [174, 138] on div "Free time 15:30 - 23:00" at bounding box center [252, 143] width 357 height 11
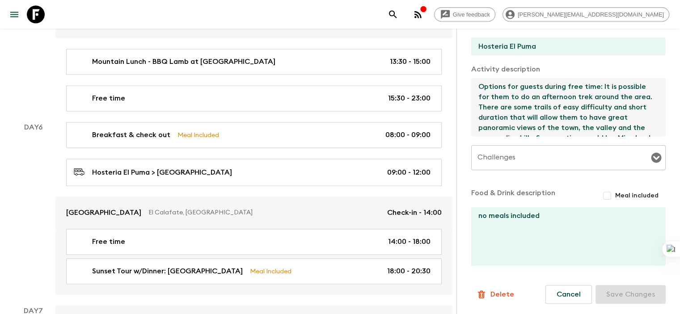
drag, startPoint x: 524, startPoint y: 130, endPoint x: 405, endPoint y: 82, distance: 128.2
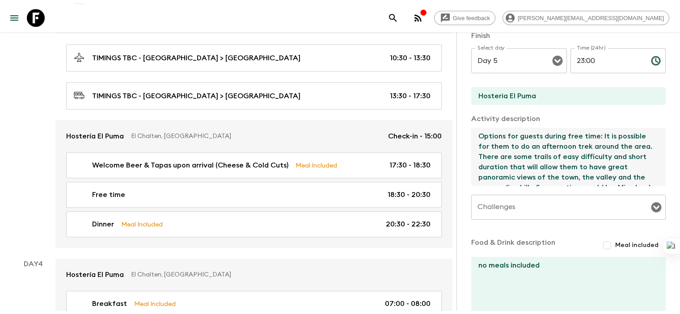
scroll to position [751, 0]
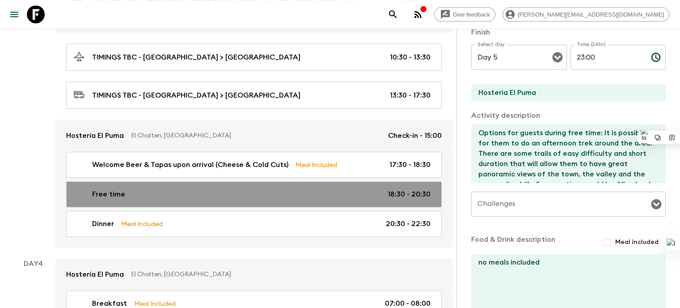
click at [306, 189] on div "Free time 18:30 - 20:30" at bounding box center [252, 194] width 357 height 11
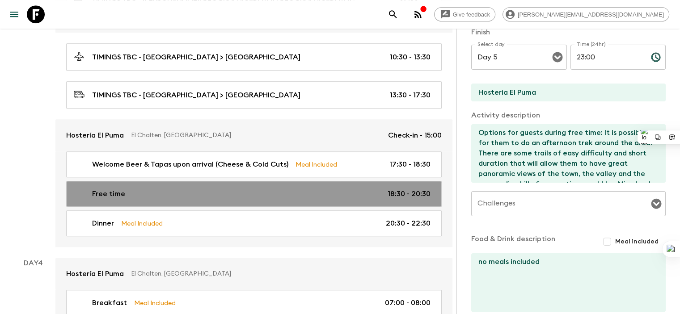
type input "Laguna condor"
type textarea "Activities customers can choose to partake in Trekking - Self-Guided Inside the…"
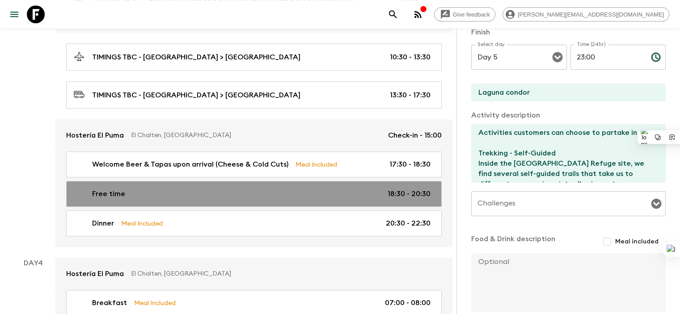
type input "Day 3"
type input "18:30"
type input "Day 3"
type input "20:30"
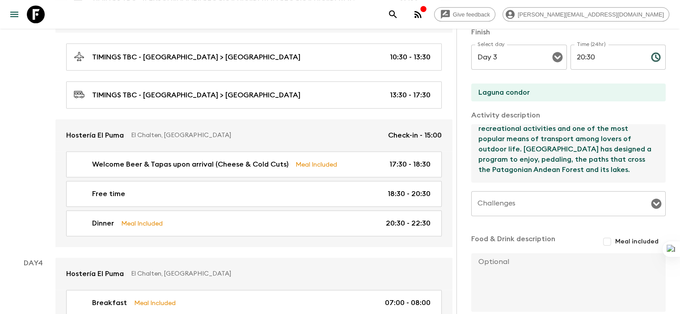
scroll to position [185, 0]
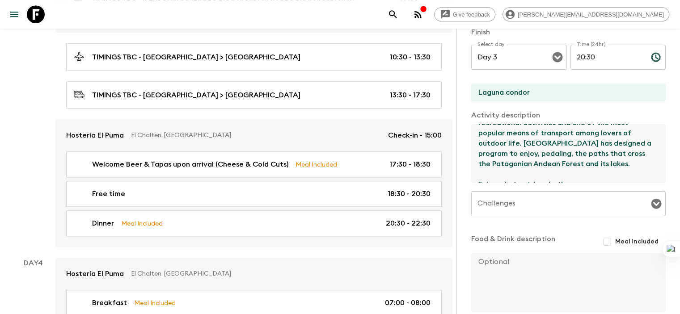
drag, startPoint x: 434, startPoint y: 131, endPoint x: 556, endPoint y: 182, distance: 132.3
click at [556, 182] on div "Activities customers can choose to partake in Trekking - Self-Guided Inside the…" at bounding box center [568, 154] width 195 height 60
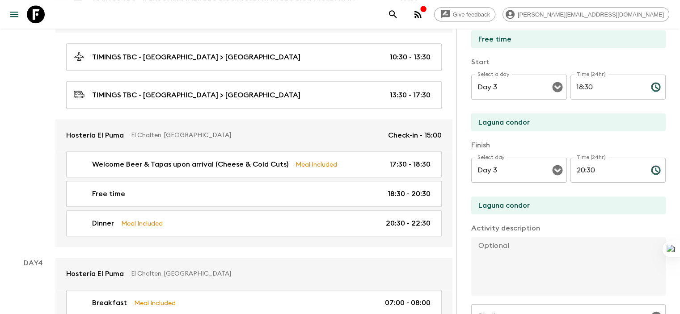
scroll to position [59, 0]
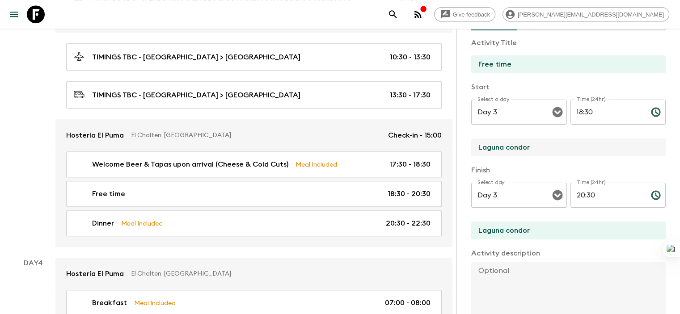
drag, startPoint x: 496, startPoint y: 144, endPoint x: 408, endPoint y: 144, distance: 87.7
type input "El Chalten"
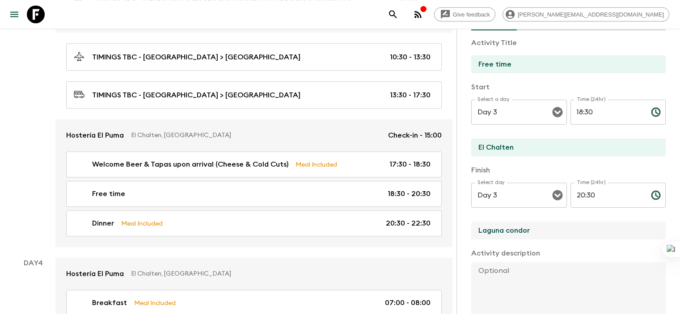
drag, startPoint x: 492, startPoint y: 230, endPoint x: 385, endPoint y: 230, distance: 107.3
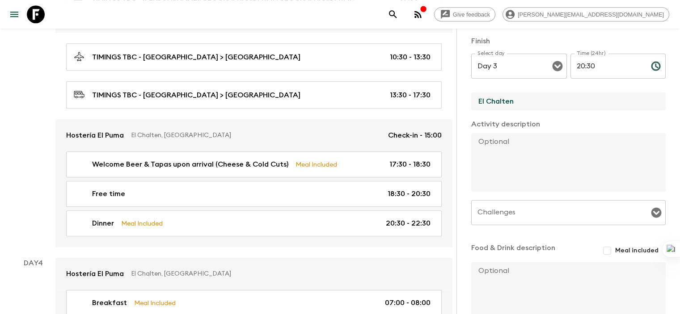
scroll to position [243, 0]
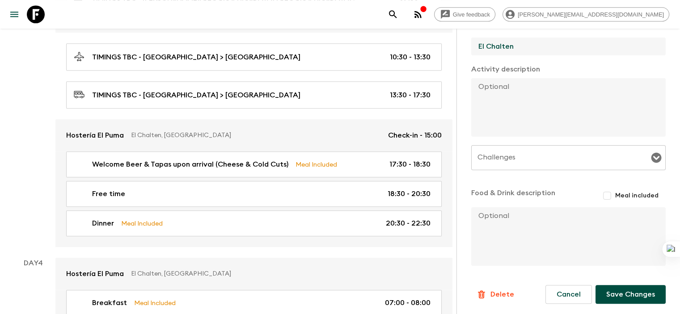
type input "El Chalten"
click at [605, 291] on button "Save Changes" at bounding box center [631, 294] width 70 height 19
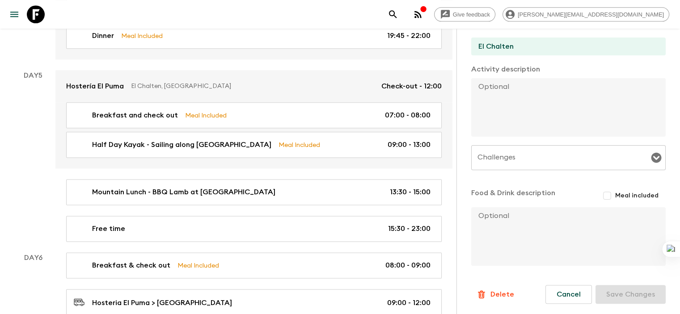
scroll to position [1153, 0]
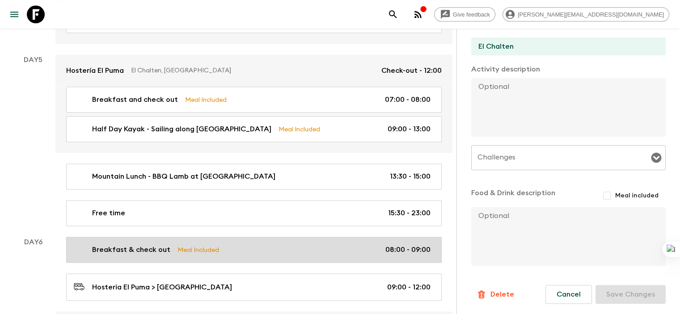
click at [149, 245] on p "Breakfast & check out" at bounding box center [131, 250] width 78 height 11
type input "Breakfast & check out"
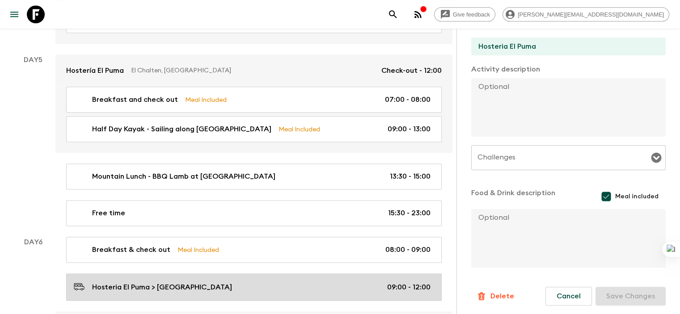
click at [143, 282] on p "Hosteria El Puma > [GEOGRAPHIC_DATA]" at bounding box center [162, 287] width 140 height 11
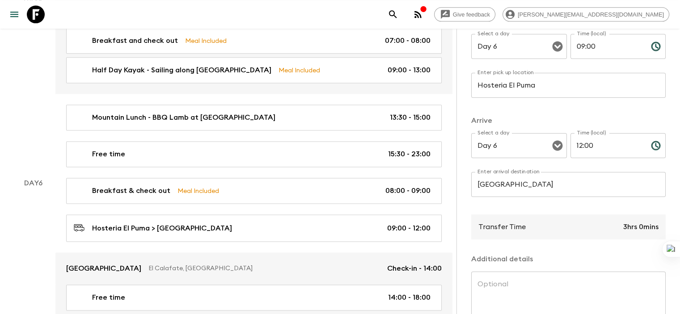
scroll to position [1198, 0]
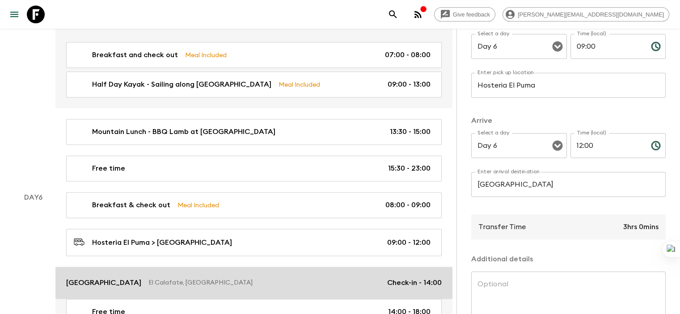
click at [135, 278] on p "[GEOGRAPHIC_DATA]" at bounding box center [103, 283] width 75 height 11
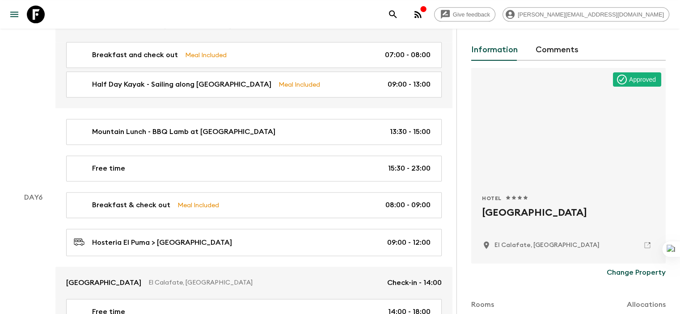
scroll to position [45, 0]
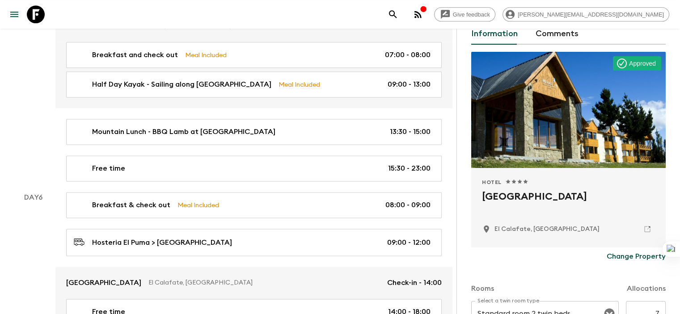
click at [640, 263] on button "Change Property" at bounding box center [636, 257] width 59 height 18
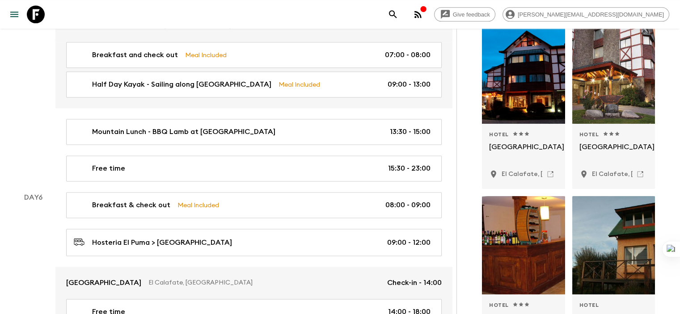
scroll to position [179, 0]
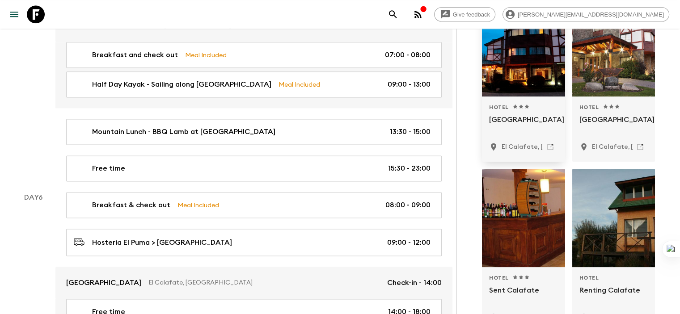
click at [493, 69] on div at bounding box center [523, 47] width 83 height 98
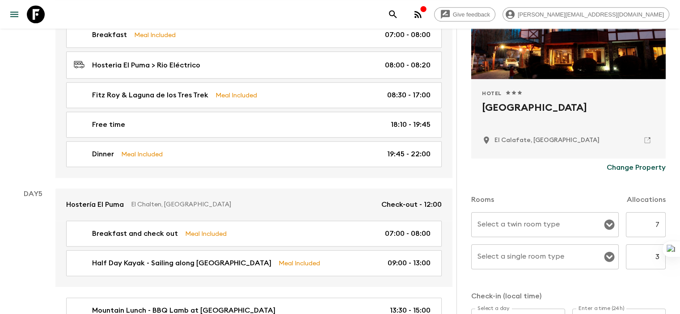
scroll to position [152, 0]
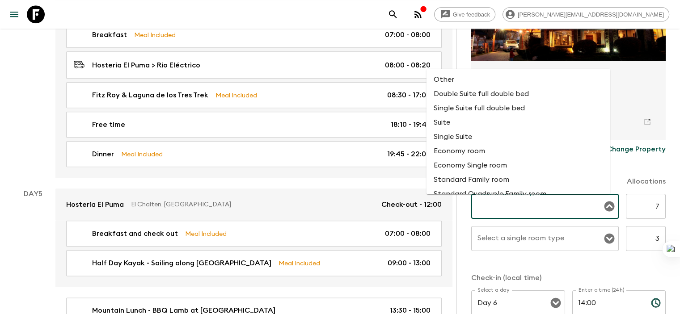
click at [531, 206] on input "Select a twin room type" at bounding box center [538, 206] width 126 height 17
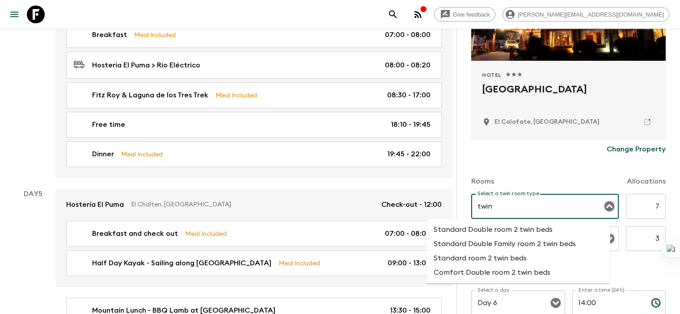
click at [520, 230] on li "Standard Double room 2 twin beds" at bounding box center [519, 230] width 184 height 14
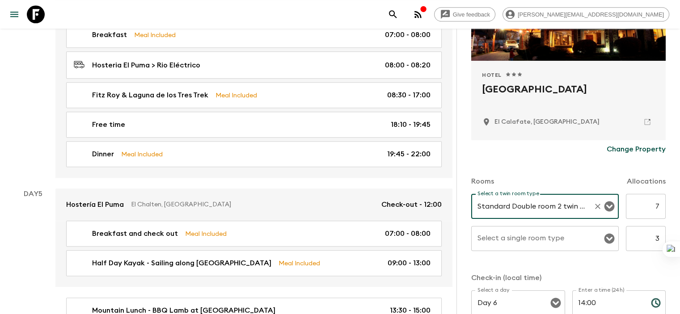
click at [503, 237] on div "Select a single room type Select a single room type" at bounding box center [545, 238] width 148 height 25
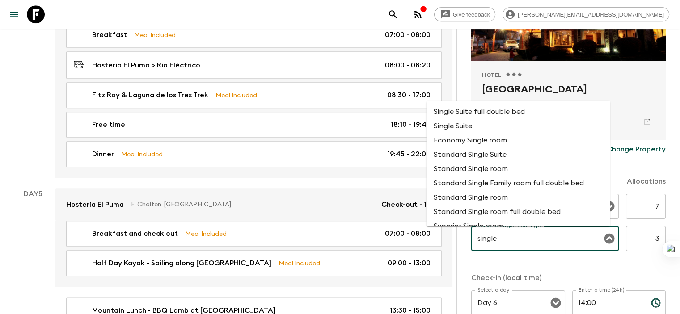
click at [472, 168] on li "Standard Single room" at bounding box center [519, 168] width 184 height 14
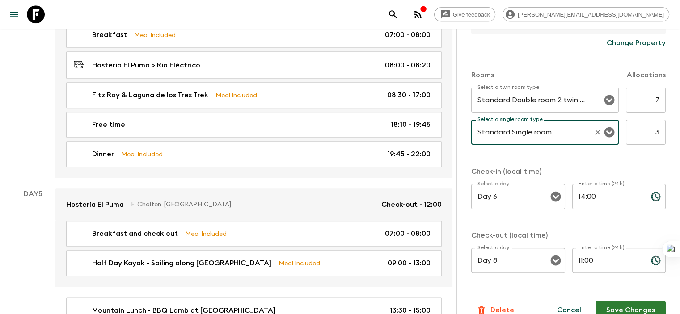
scroll to position [274, 0]
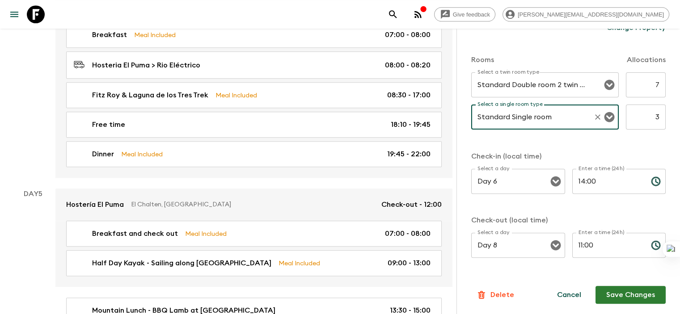
click at [632, 293] on button "Save Changes" at bounding box center [631, 295] width 70 height 18
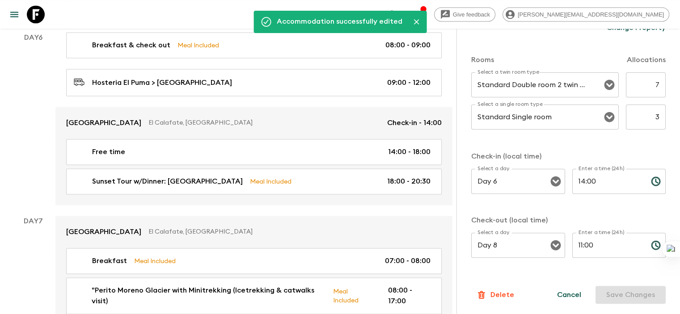
scroll to position [1350, 0]
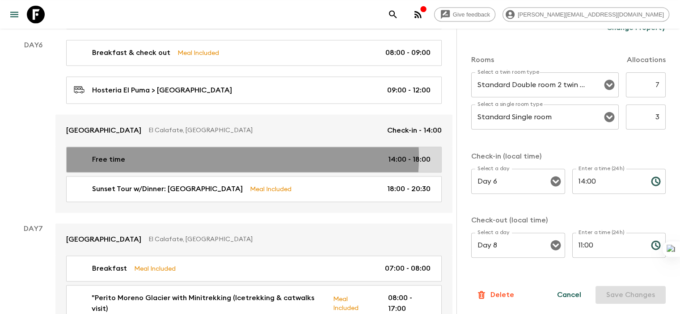
click at [242, 154] on div "Free time 14:00 - 18:00" at bounding box center [252, 159] width 357 height 11
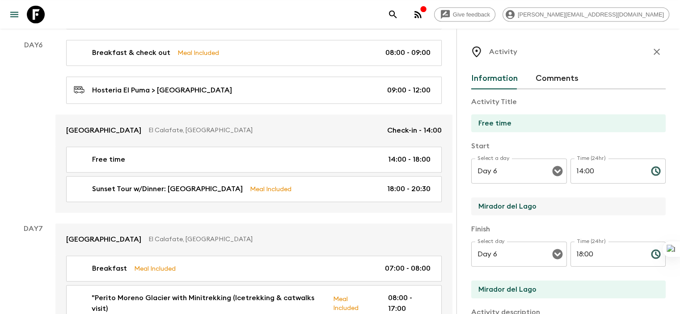
drag, startPoint x: 498, startPoint y: 207, endPoint x: 433, endPoint y: 208, distance: 65.7
click at [471, 208] on input "Mirador del Lago" at bounding box center [564, 207] width 187 height 18
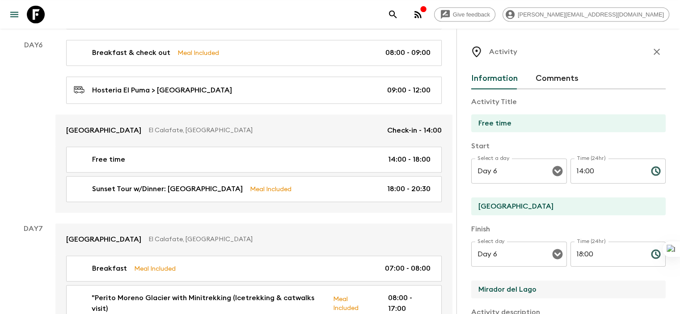
drag, startPoint x: 479, startPoint y: 289, endPoint x: 424, endPoint y: 287, distance: 54.2
click at [457, 287] on div "Activity Information Comments Activity Title Free time Start Select a day Day 6…" at bounding box center [569, 186] width 224 height 314
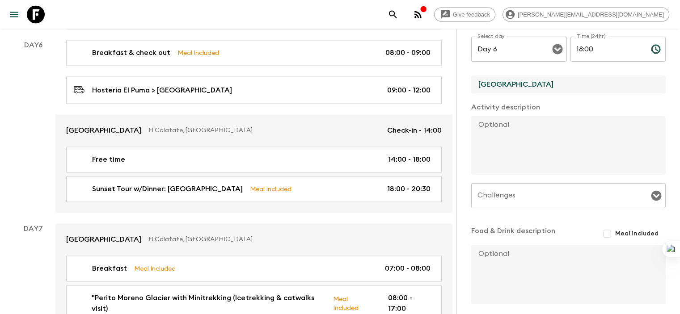
scroll to position [243, 0]
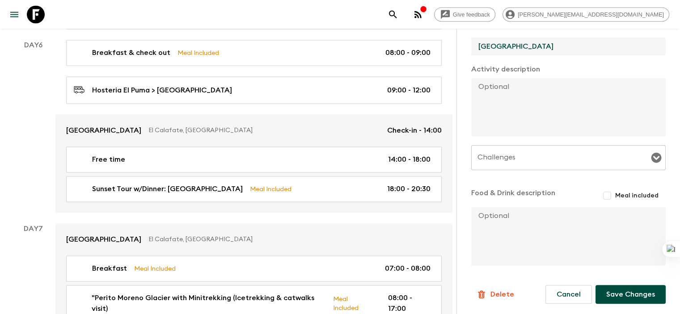
click at [623, 293] on button "Save Changes" at bounding box center [631, 294] width 70 height 19
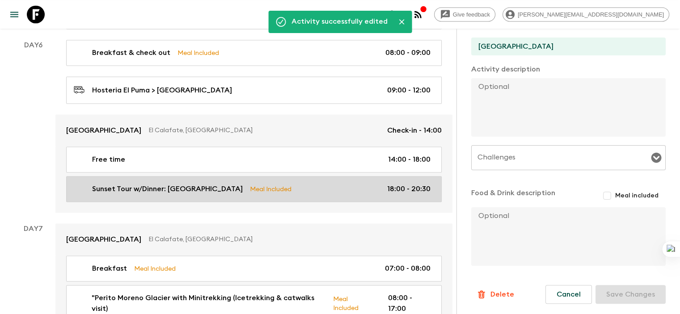
click at [125, 184] on p "Sunset Tour w/Dinner: [GEOGRAPHIC_DATA]" at bounding box center [167, 189] width 151 height 11
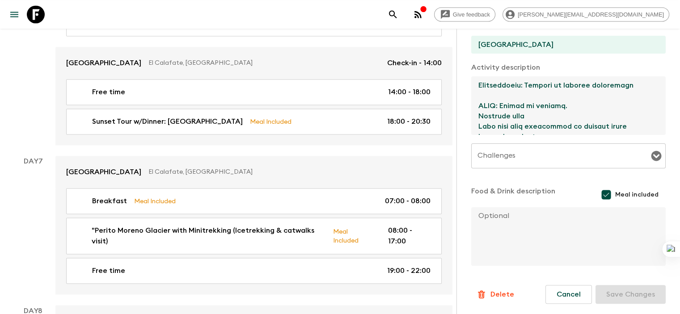
scroll to position [1440, 0]
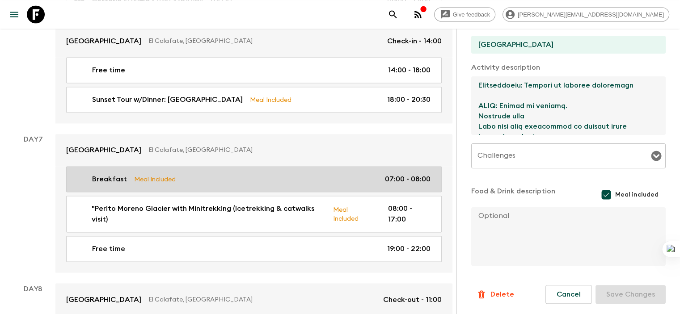
click at [110, 174] on p "Breakfast" at bounding box center [109, 179] width 35 height 11
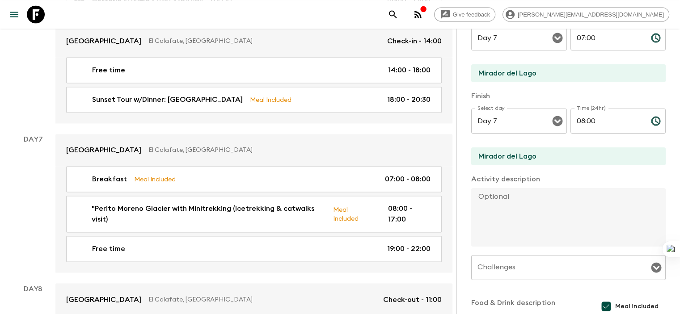
scroll to position [94, 0]
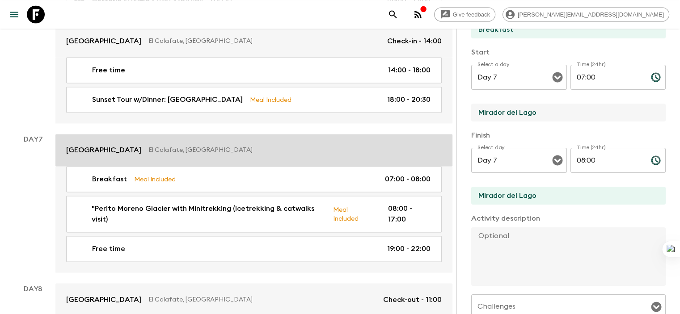
drag, startPoint x: 507, startPoint y: 113, endPoint x: 380, endPoint y: 114, distance: 126.6
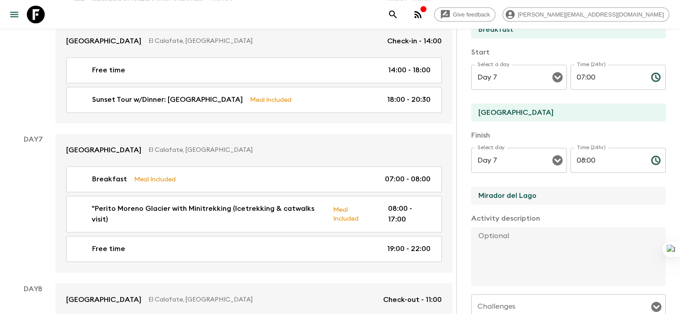
drag, startPoint x: 496, startPoint y: 191, endPoint x: 402, endPoint y: 192, distance: 93.5
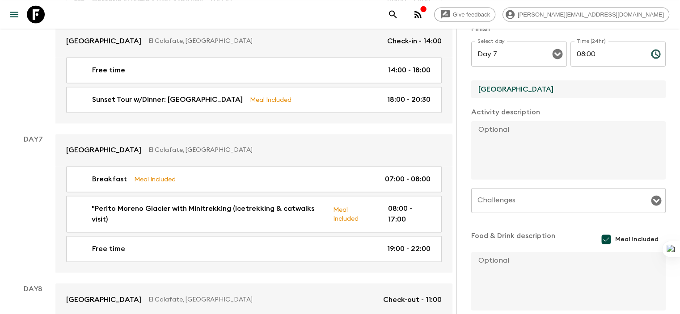
scroll to position [245, 0]
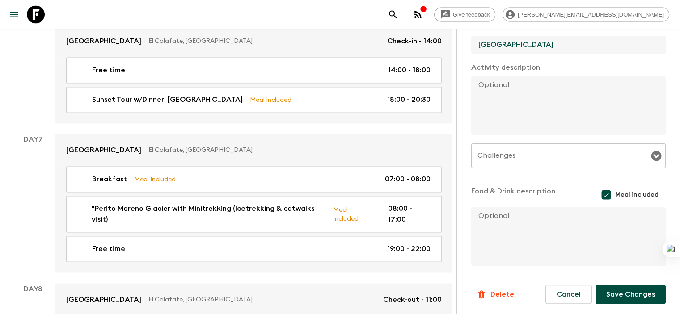
click at [645, 298] on button "Save Changes" at bounding box center [631, 294] width 70 height 19
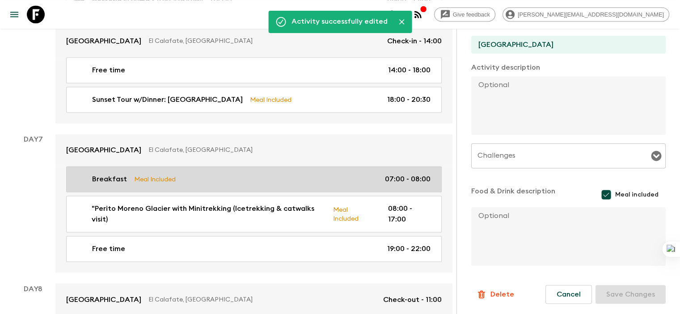
click at [109, 174] on p "Breakfast" at bounding box center [109, 179] width 35 height 11
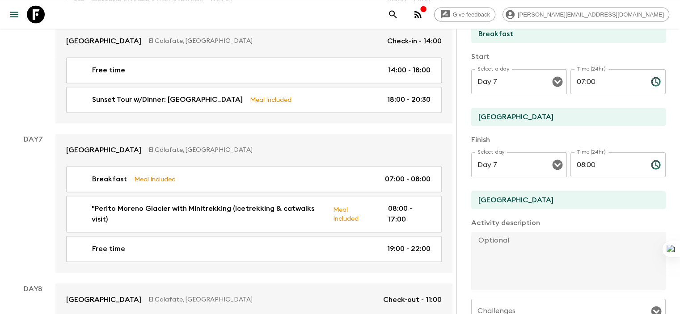
scroll to position [88, 0]
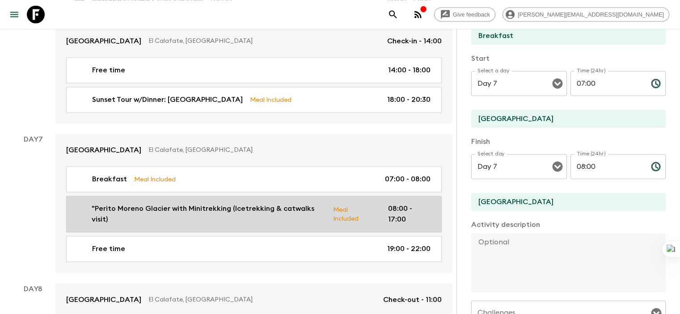
click at [182, 204] on p ""Perito Moreno Glacier with Minitrekking (Icetrekking & catwalks visit)" at bounding box center [209, 214] width 234 height 21
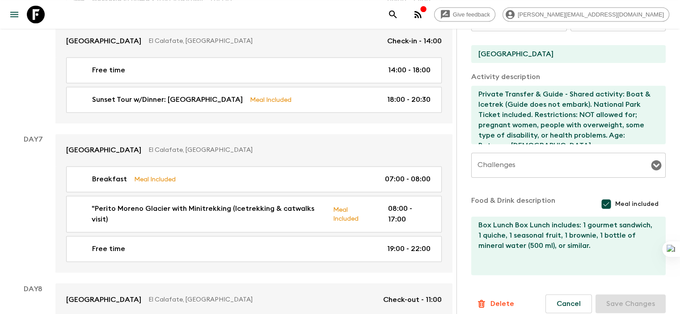
scroll to position [245, 0]
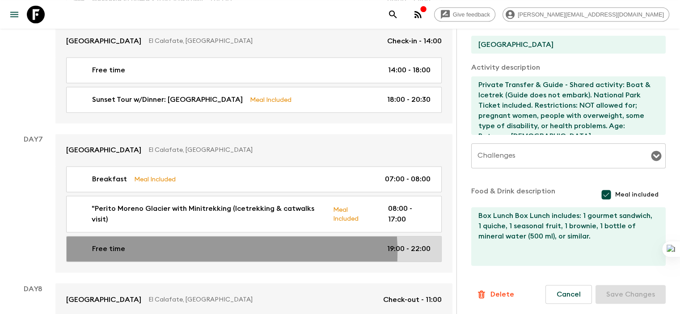
click at [173, 244] on div "Free time 19:00 - 22:00" at bounding box center [252, 249] width 357 height 11
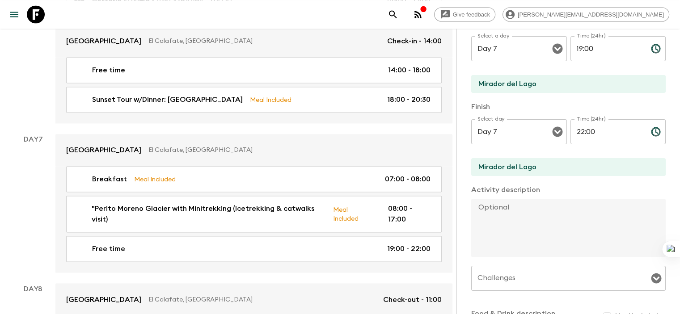
scroll to position [118, 0]
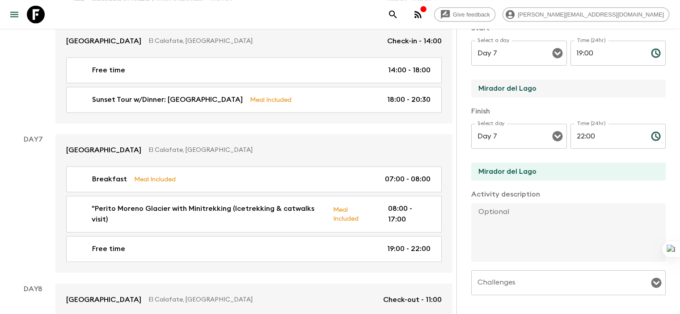
drag, startPoint x: 509, startPoint y: 91, endPoint x: 412, endPoint y: 88, distance: 96.7
click at [457, 88] on div "Activity Information Comments Activity Title Free time Start Select a day Day 7…" at bounding box center [569, 186] width 224 height 314
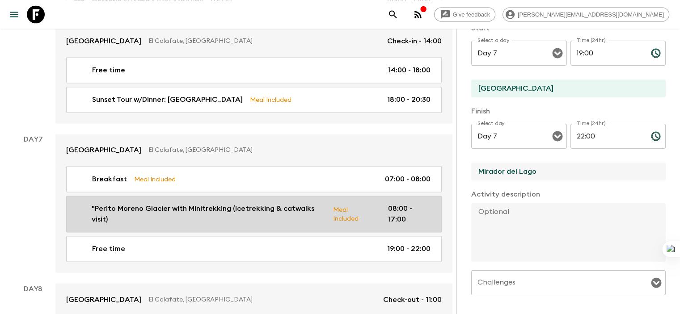
drag, startPoint x: 469, startPoint y: 170, endPoint x: 391, endPoint y: 170, distance: 77.8
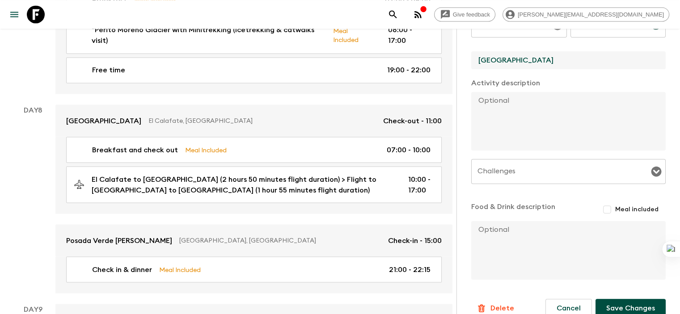
scroll to position [227, 0]
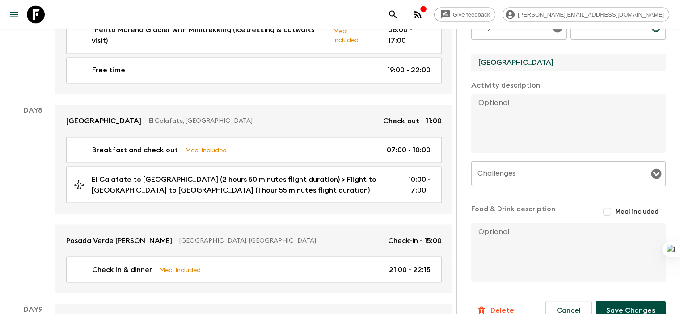
click at [619, 305] on button "Save Changes" at bounding box center [631, 310] width 70 height 19
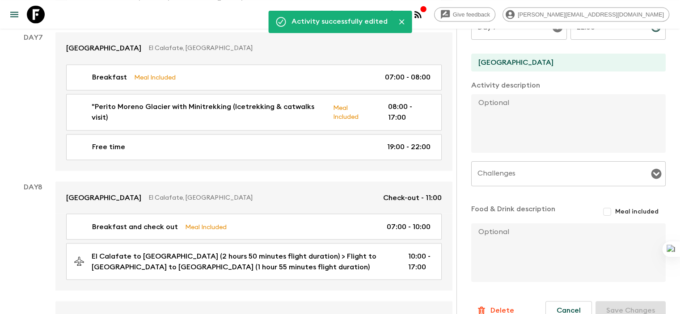
scroll to position [1547, 0]
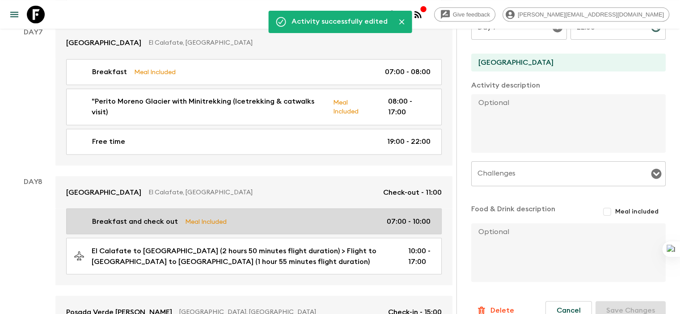
click at [141, 216] on p "Breakfast and check out" at bounding box center [135, 221] width 86 height 11
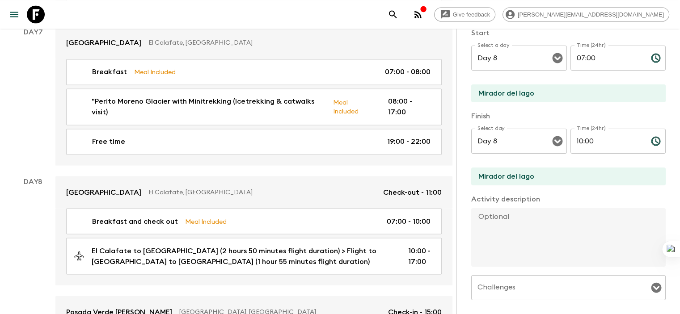
scroll to position [112, 0]
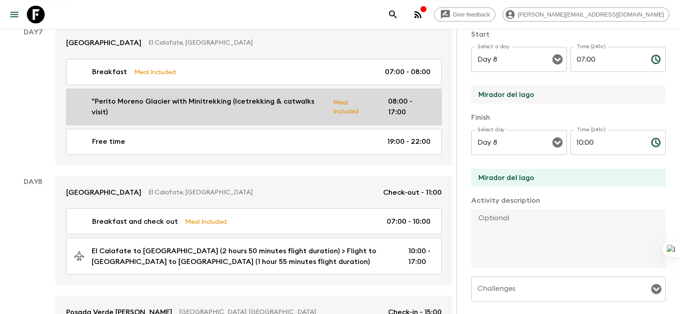
drag, startPoint x: 515, startPoint y: 97, endPoint x: 382, endPoint y: 96, distance: 132.8
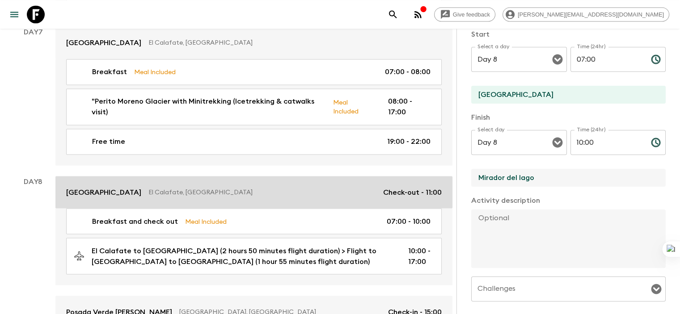
drag, startPoint x: 494, startPoint y: 176, endPoint x: 400, endPoint y: 176, distance: 93.5
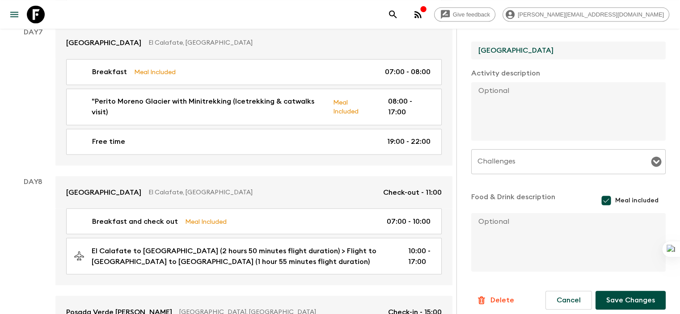
scroll to position [240, 0]
click at [637, 296] on button "Save Changes" at bounding box center [631, 300] width 70 height 19
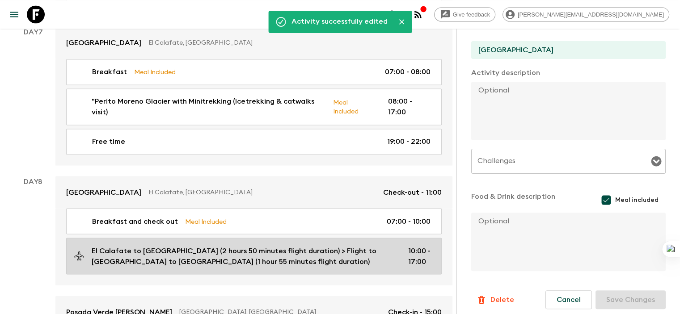
click at [197, 246] on p "El Calafate to [GEOGRAPHIC_DATA] (2 hours 50 minutes flight duration) > Flight …" at bounding box center [243, 256] width 302 height 21
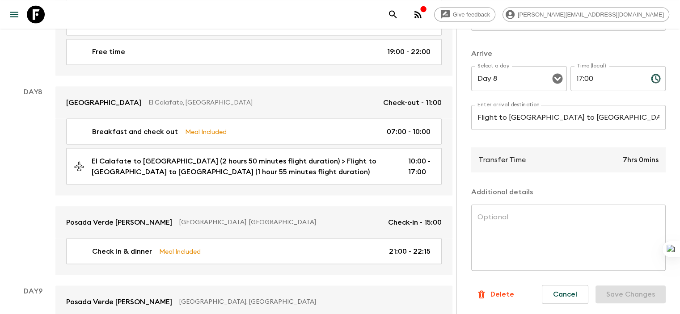
scroll to position [1637, 0]
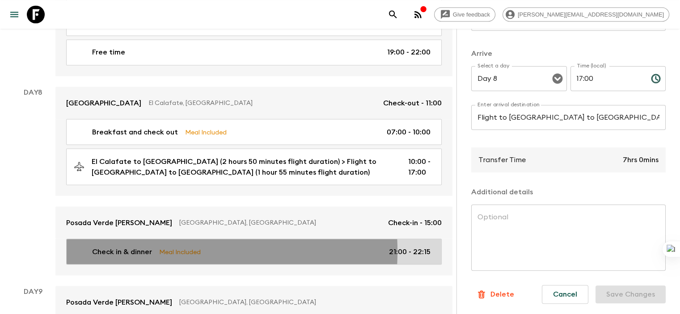
click at [141, 246] on p "Check in & dinner" at bounding box center [122, 251] width 60 height 11
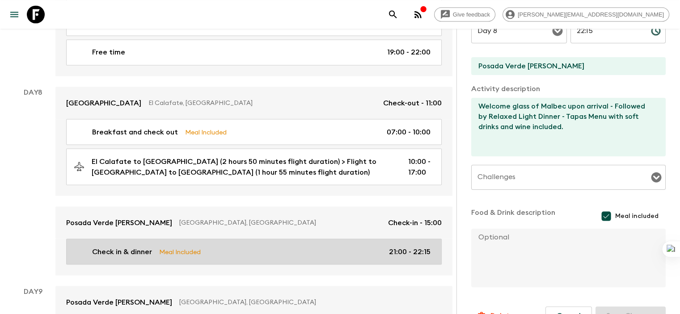
scroll to position [1681, 0]
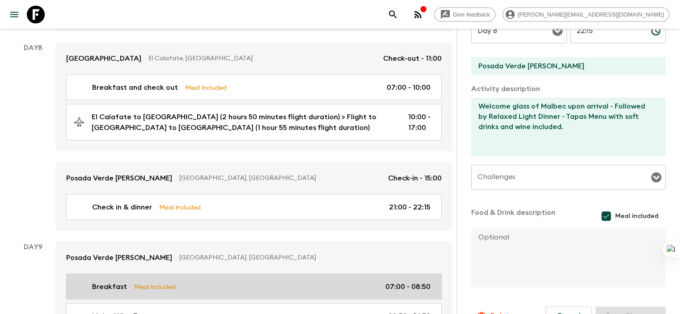
click at [123, 281] on p "Breakfast" at bounding box center [109, 286] width 35 height 11
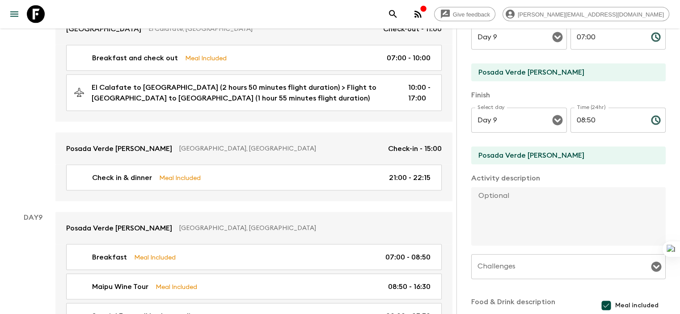
scroll to position [1726, 0]
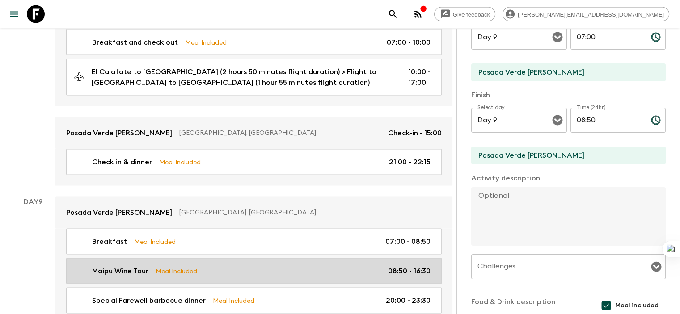
click at [127, 266] on p "Maipu Wine Tour" at bounding box center [120, 271] width 56 height 11
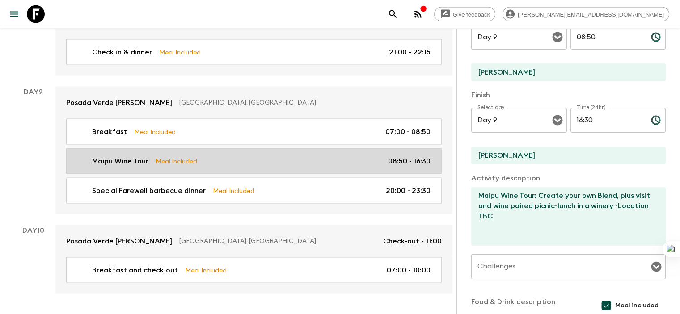
scroll to position [1838, 0]
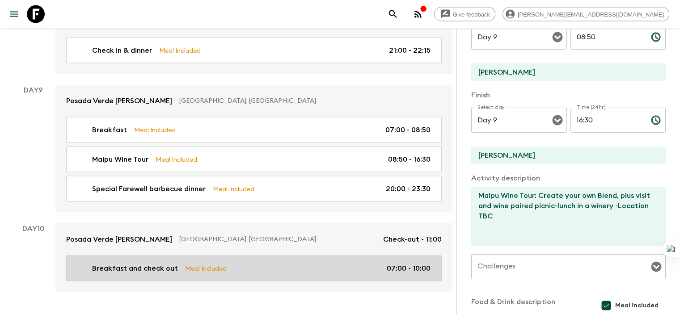
click at [150, 263] on p "Breakfast and check out" at bounding box center [135, 268] width 86 height 11
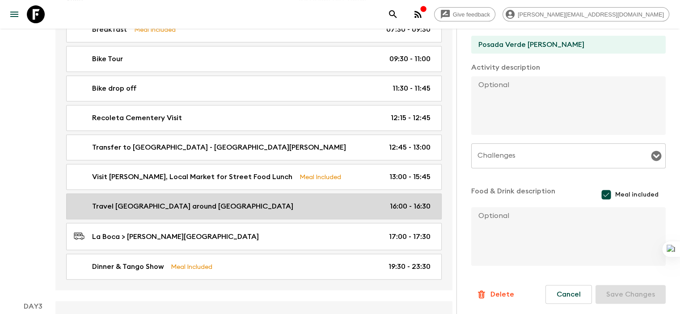
scroll to position [183, 0]
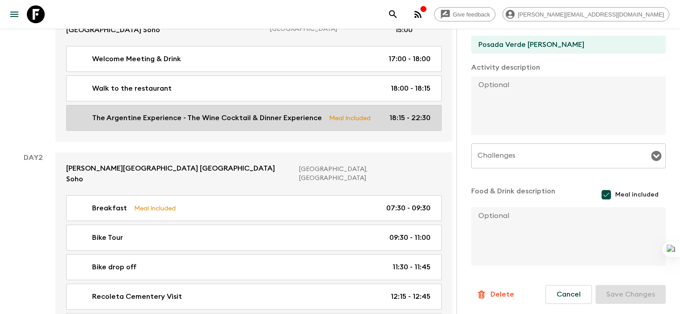
click at [153, 113] on p "The Argentine Experience - The Wine Cocktail & Dinner Experience" at bounding box center [207, 118] width 230 height 11
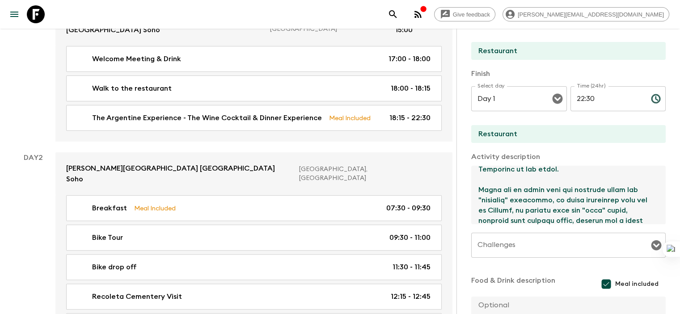
scroll to position [259, 0]
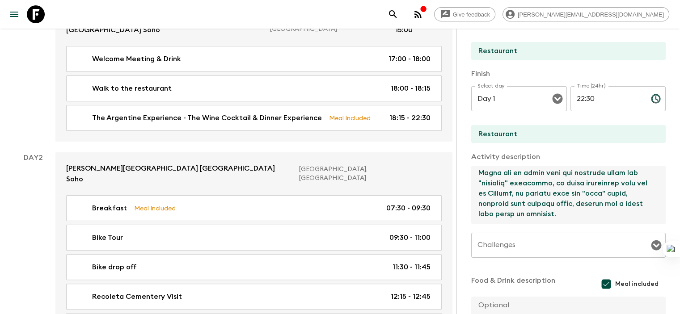
drag, startPoint x: 610, startPoint y: 212, endPoint x: 432, endPoint y: 184, distance: 180.3
click at [471, 184] on textarea at bounding box center [564, 195] width 187 height 59
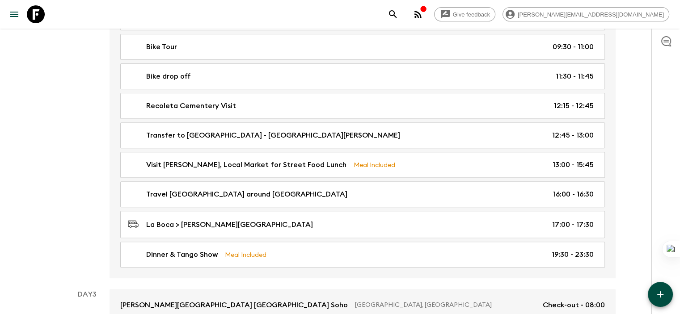
scroll to position [34, 0]
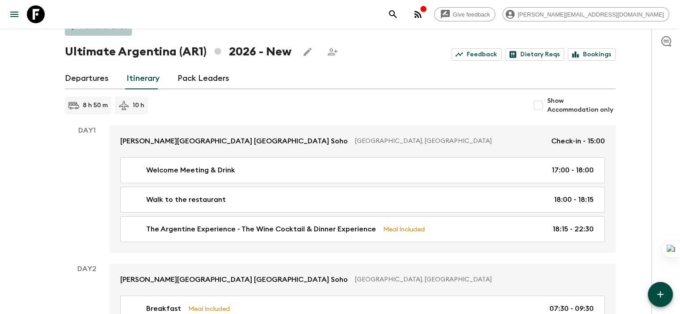
click at [74, 30] on icon at bounding box center [73, 27] width 10 height 10
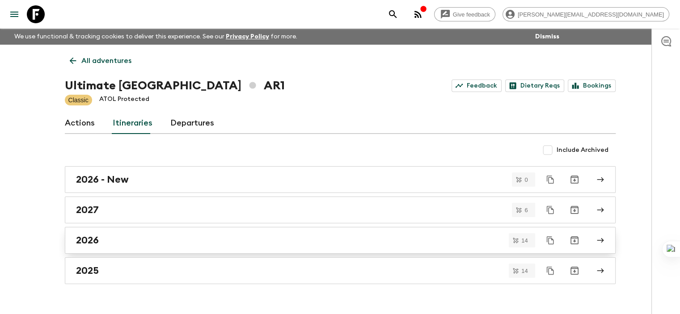
click at [93, 240] on h2 "2026" at bounding box center [87, 241] width 23 height 12
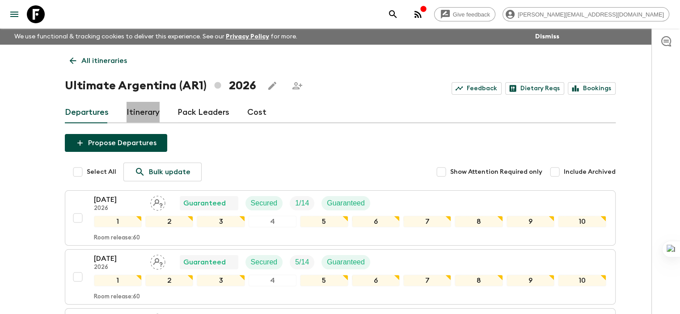
click at [152, 115] on link "Itinerary" at bounding box center [143, 112] width 33 height 21
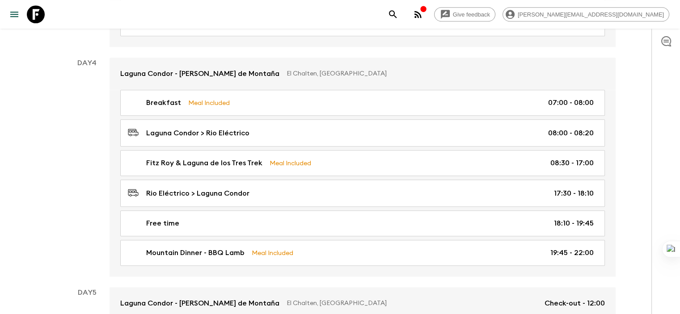
scroll to position [1192, 0]
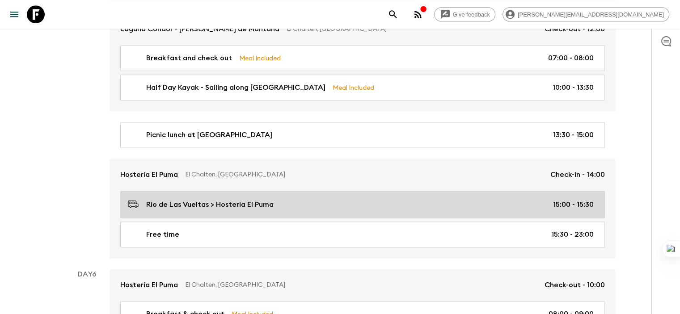
drag, startPoint x: 269, startPoint y: 191, endPoint x: 235, endPoint y: 192, distance: 34.0
click at [235, 199] on p "Rio de Las Vueltas > Hosteria El Puma" at bounding box center [209, 204] width 127 height 11
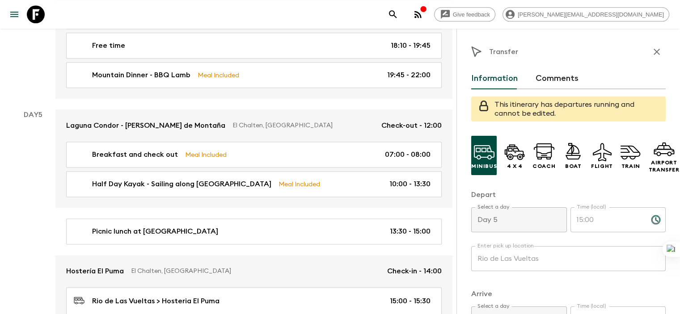
click at [36, 263] on div "Day 5" at bounding box center [33, 233] width 45 height 246
click at [44, 230] on div "Day 5" at bounding box center [33, 233] width 45 height 246
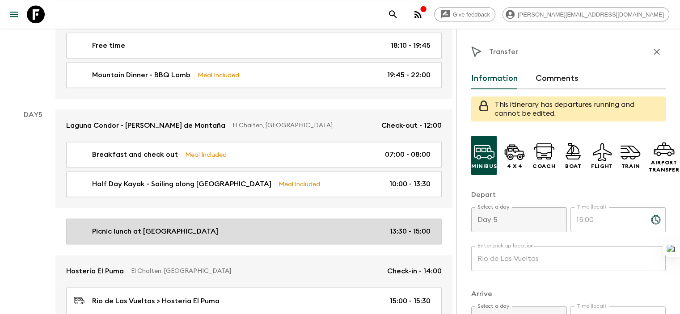
scroll to position [1192, 0]
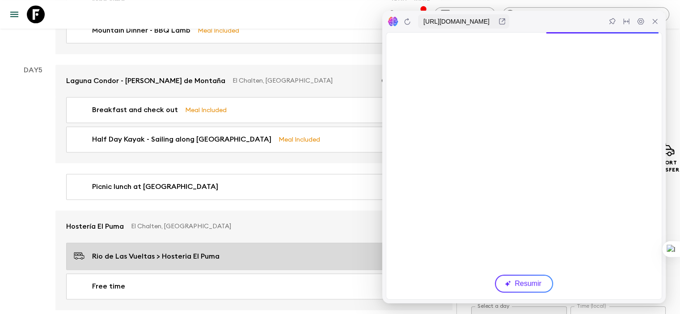
click at [163, 251] on p "Rio de Las Vueltas > Hosteria El Puma" at bounding box center [155, 256] width 127 height 11
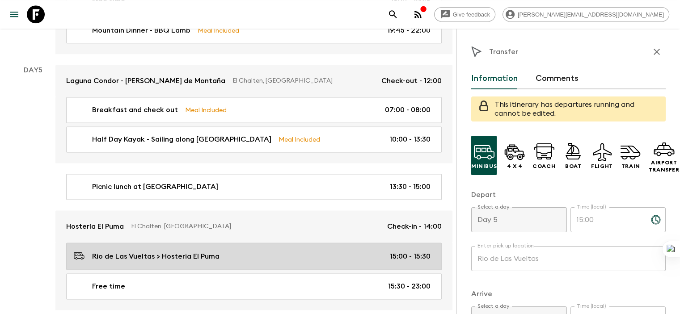
click at [243, 250] on div "Rio de Las Vueltas > Hosteria El Puma 15:00 - 15:30" at bounding box center [252, 256] width 357 height 12
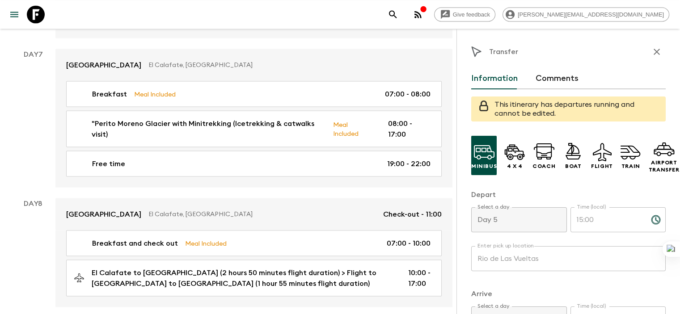
scroll to position [1773, 0]
